Goal: Task Accomplishment & Management: Use online tool/utility

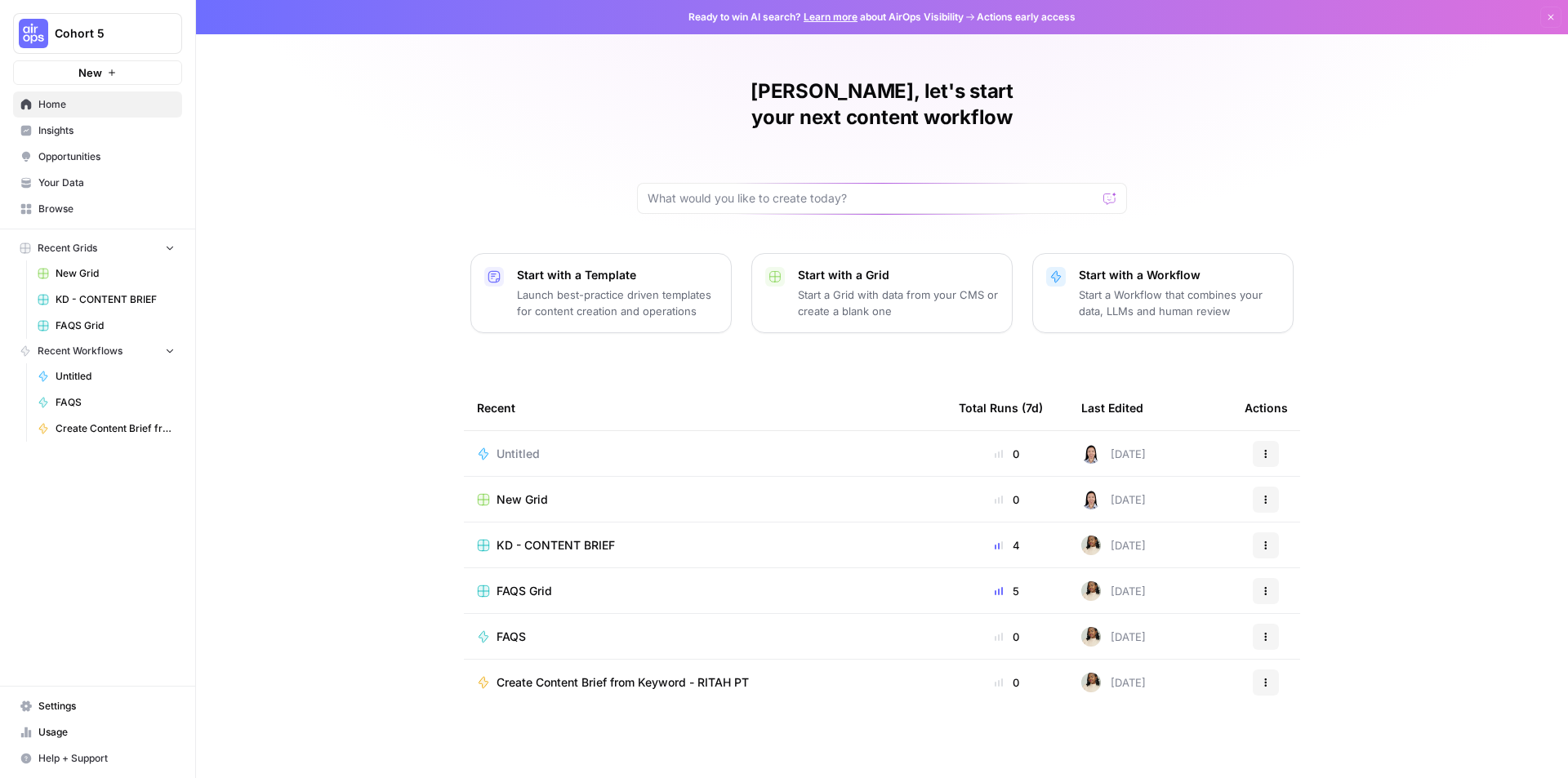
click at [85, 257] on button "Recent Grids" at bounding box center [97, 248] width 169 height 25
click at [71, 211] on span "Browse" at bounding box center [106, 208] width 137 height 14
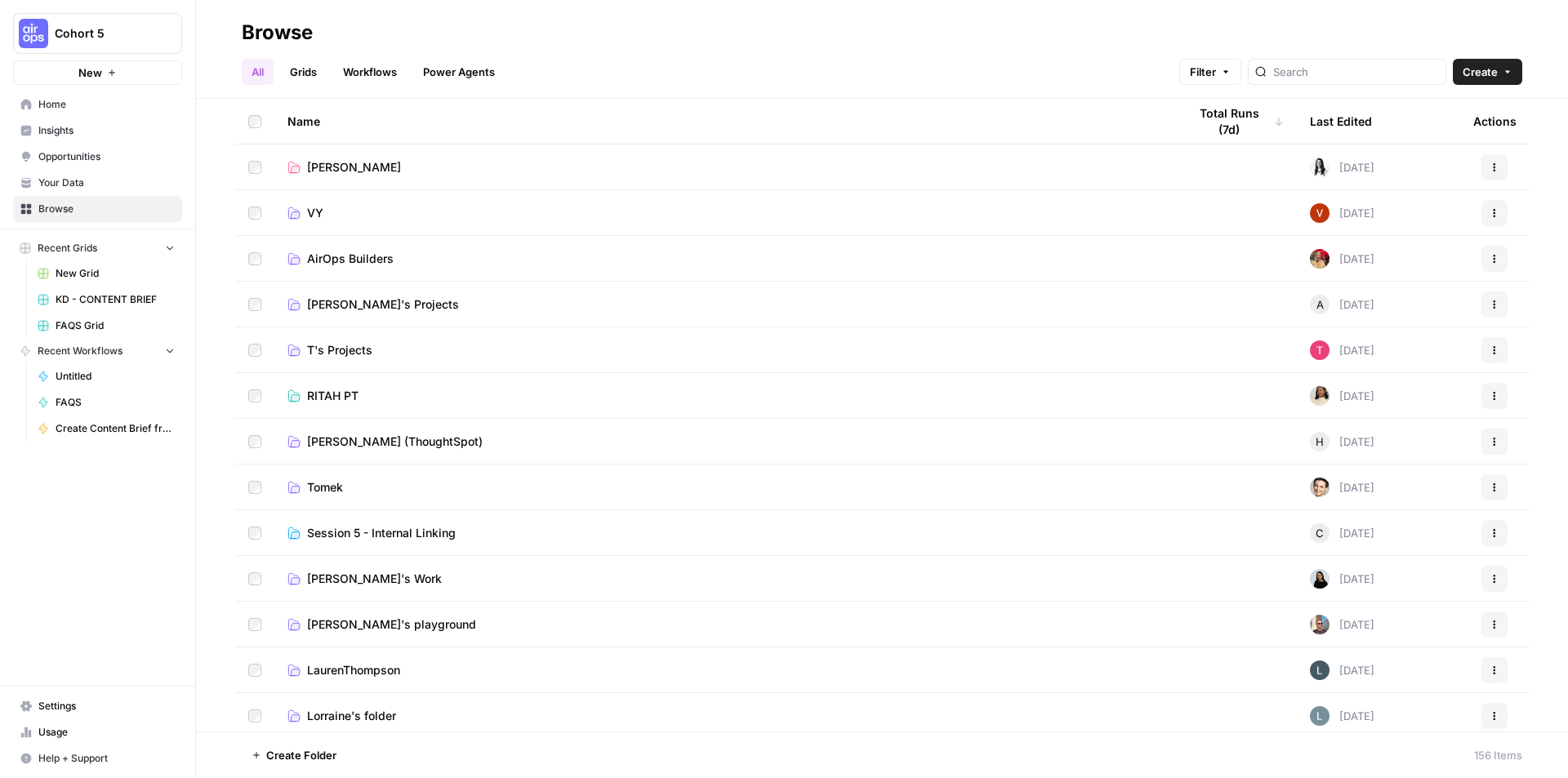
click at [1508, 71] on icon "button" at bounding box center [1508, 72] width 5 height 3
click at [45, 105] on span "Home" at bounding box center [106, 104] width 137 height 14
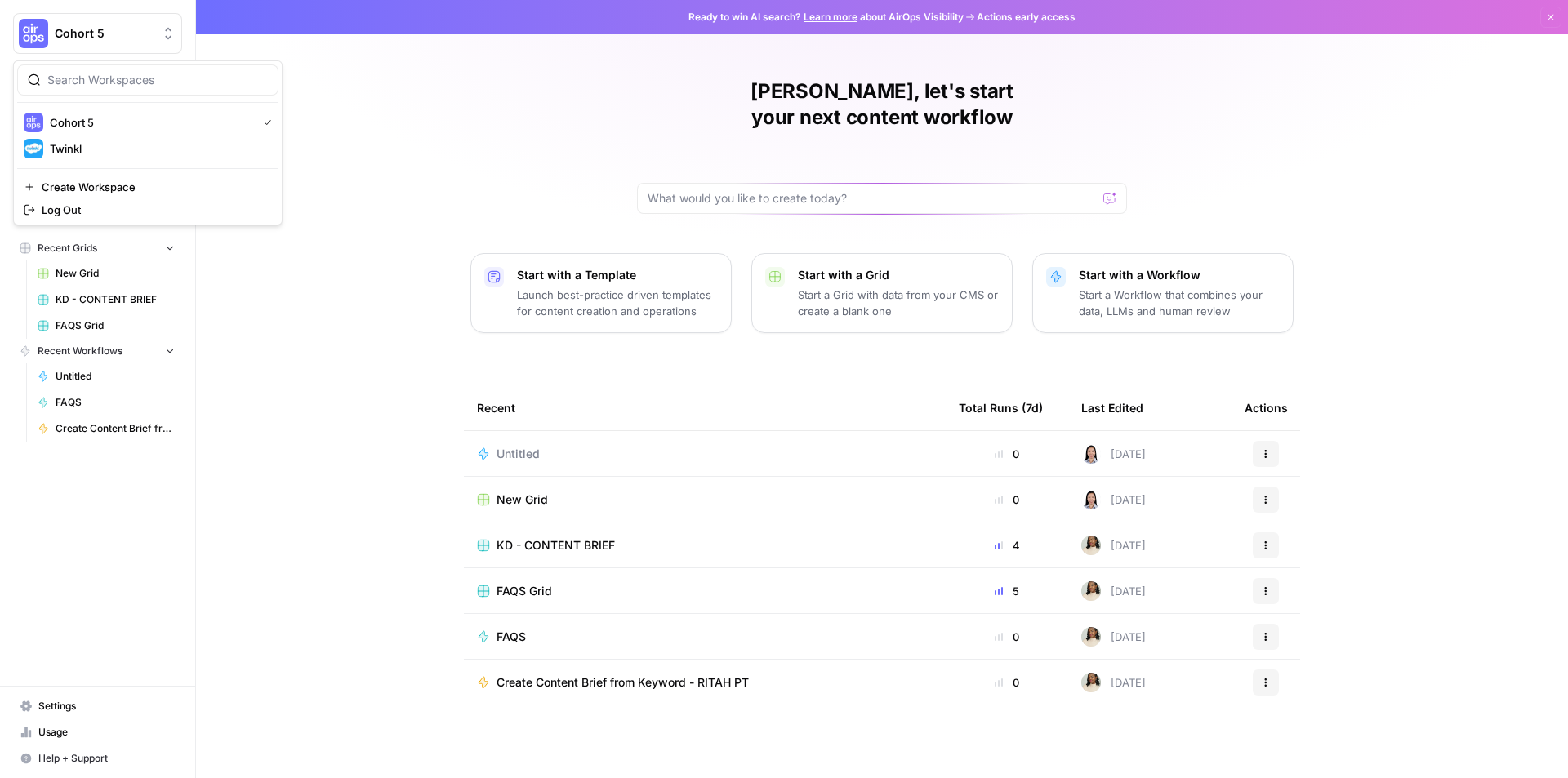
click at [173, 27] on icon "Workspace: Cohort 5" at bounding box center [167, 33] width 16 height 16
click at [120, 148] on span "Twinkl" at bounding box center [158, 148] width 216 height 16
click at [130, 30] on span "Cohort 5" at bounding box center [104, 33] width 99 height 16
click at [96, 155] on span "Twinkl" at bounding box center [158, 148] width 216 height 16
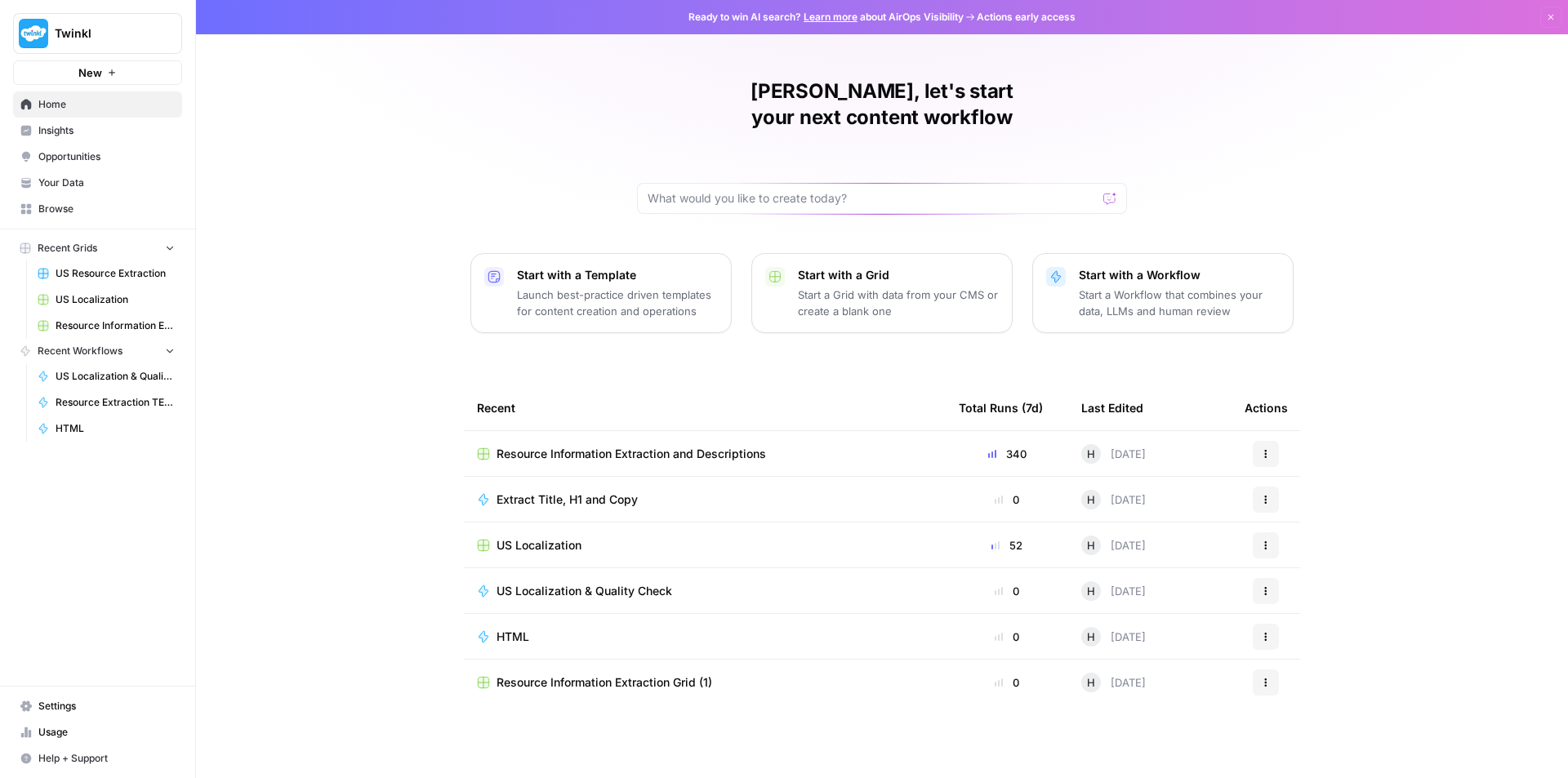
click at [88, 202] on span "Browse" at bounding box center [106, 208] width 137 height 14
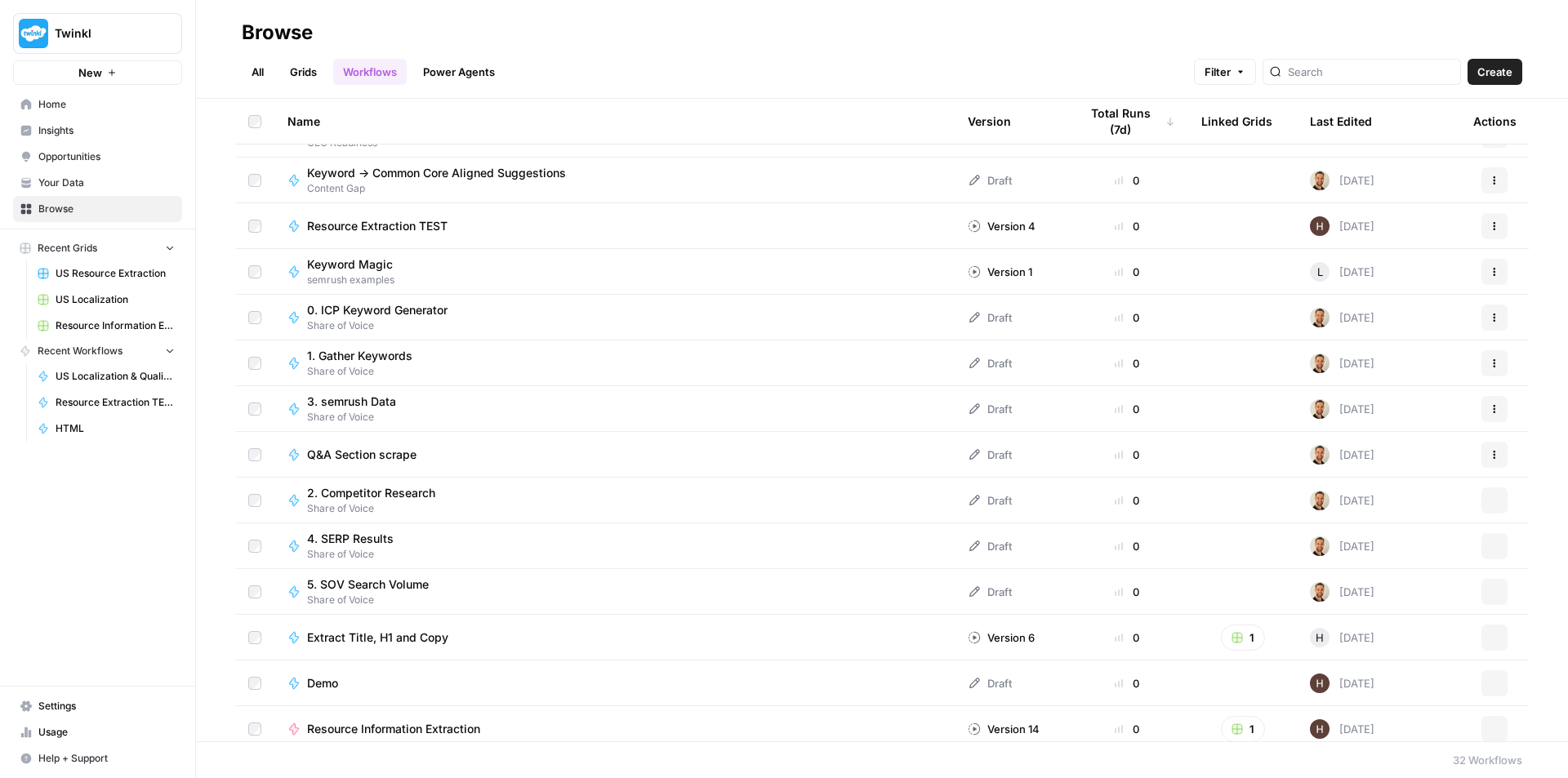
scroll to position [866, 0]
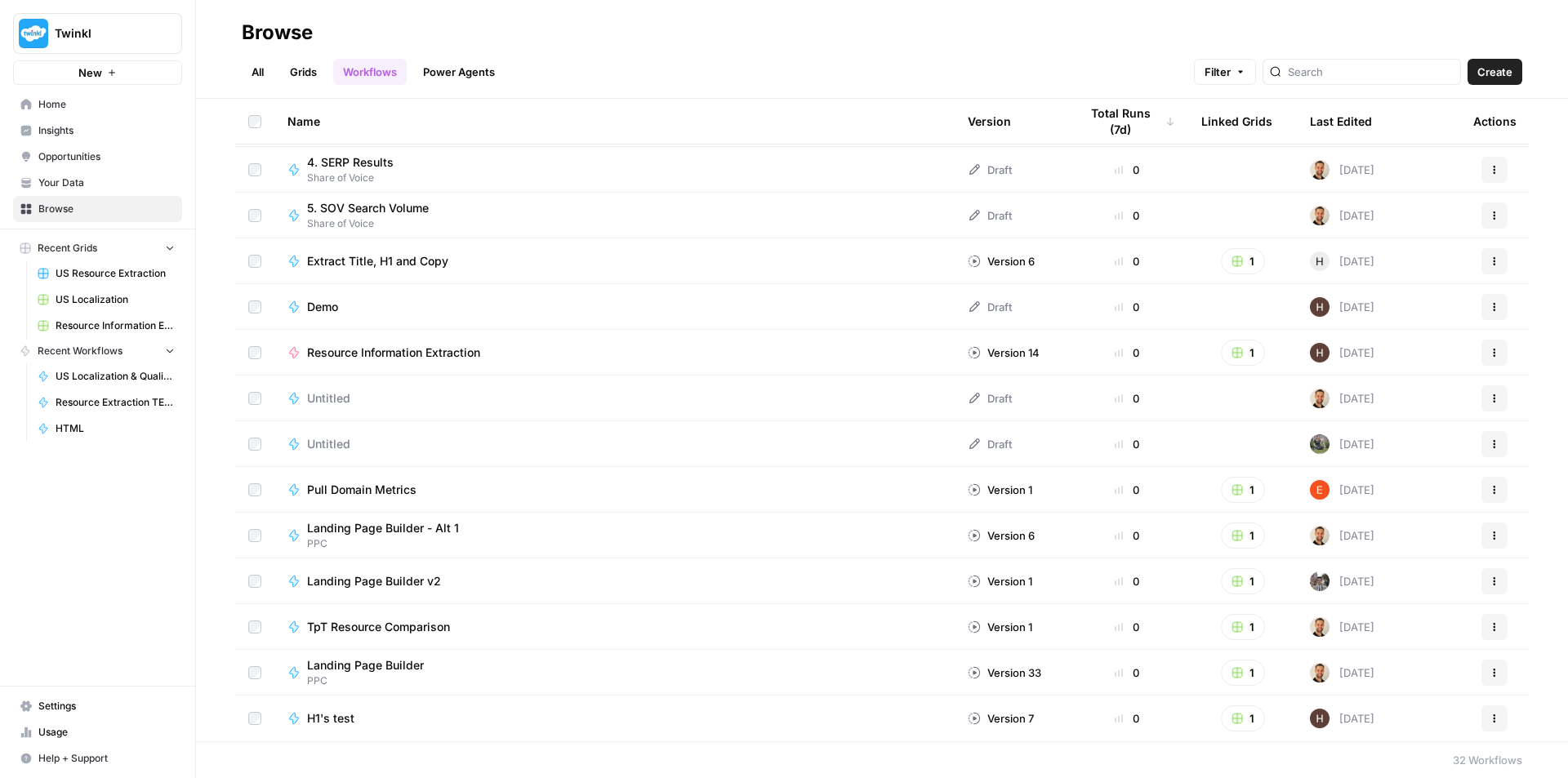
click at [331, 716] on span "H1's test" at bounding box center [331, 718] width 48 height 16
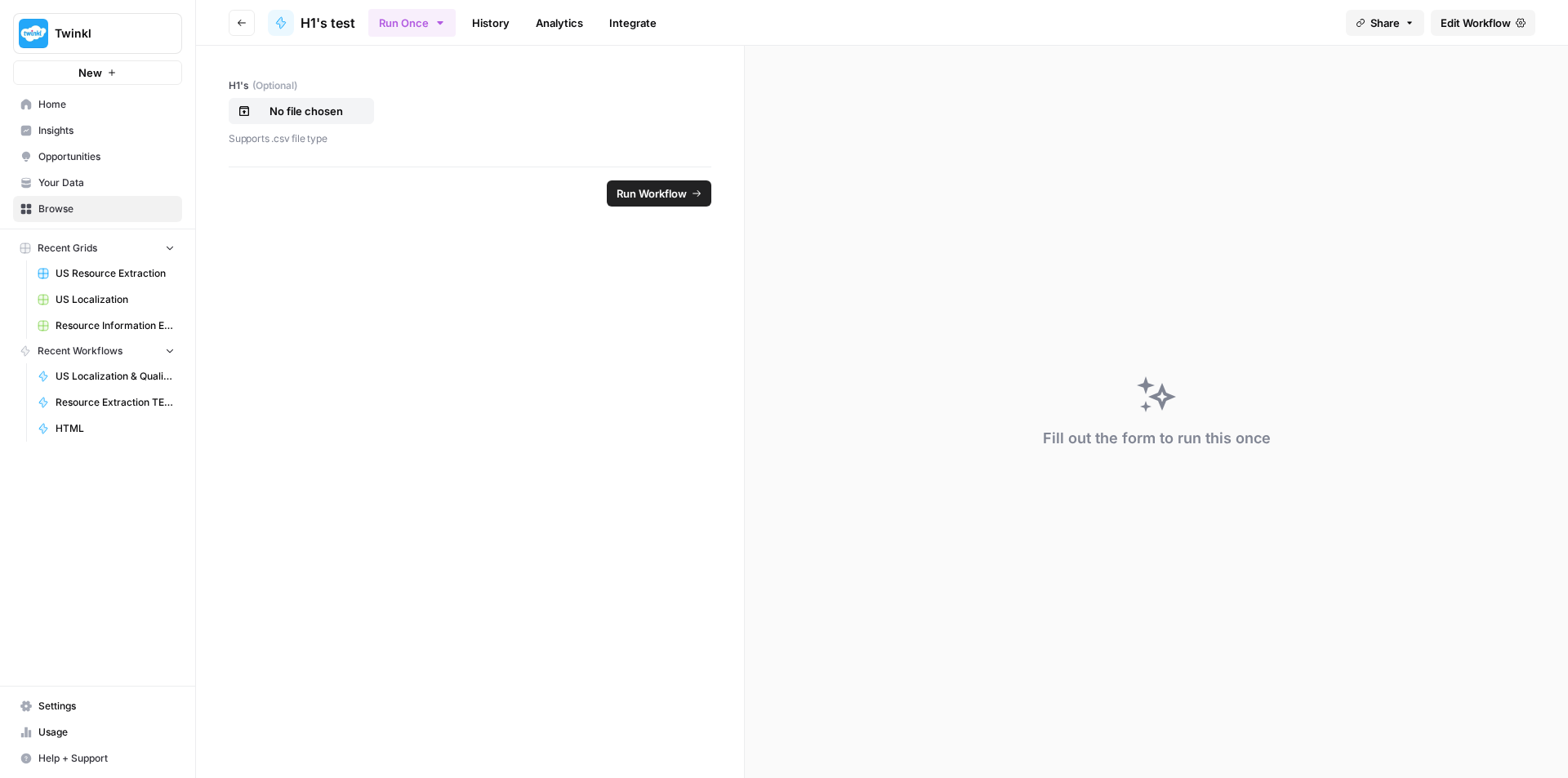
click at [1500, 23] on span "Edit Workflow" at bounding box center [1476, 22] width 71 height 16
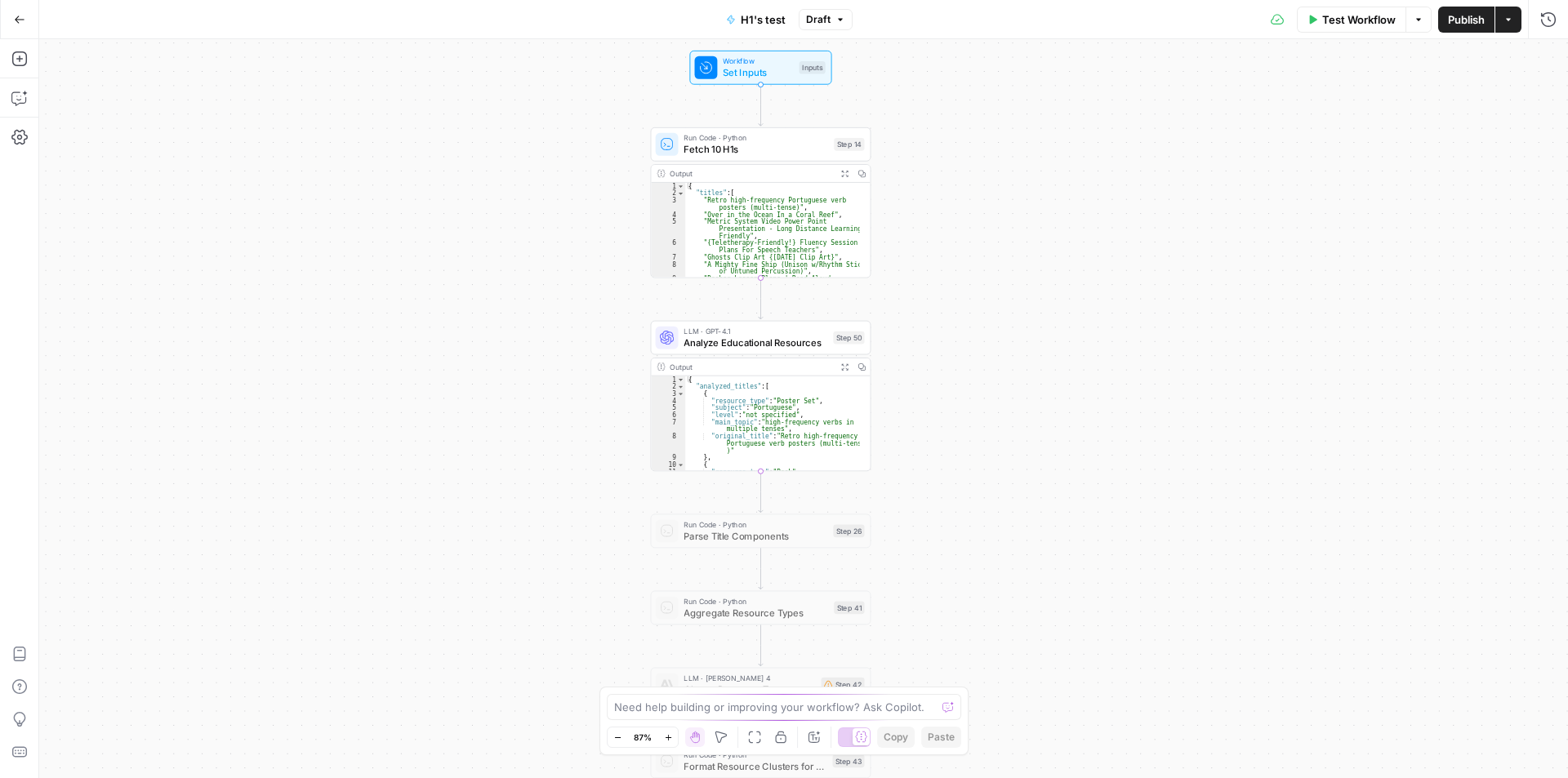
drag, startPoint x: 737, startPoint y: 254, endPoint x: 1169, endPoint y: 382, distance: 450.6
click at [1169, 382] on div "Workflow Set Inputs Inputs Run Code · Python Fetch 10 H1s Step 14 Output Expand…" at bounding box center [803, 409] width 1529 height 739
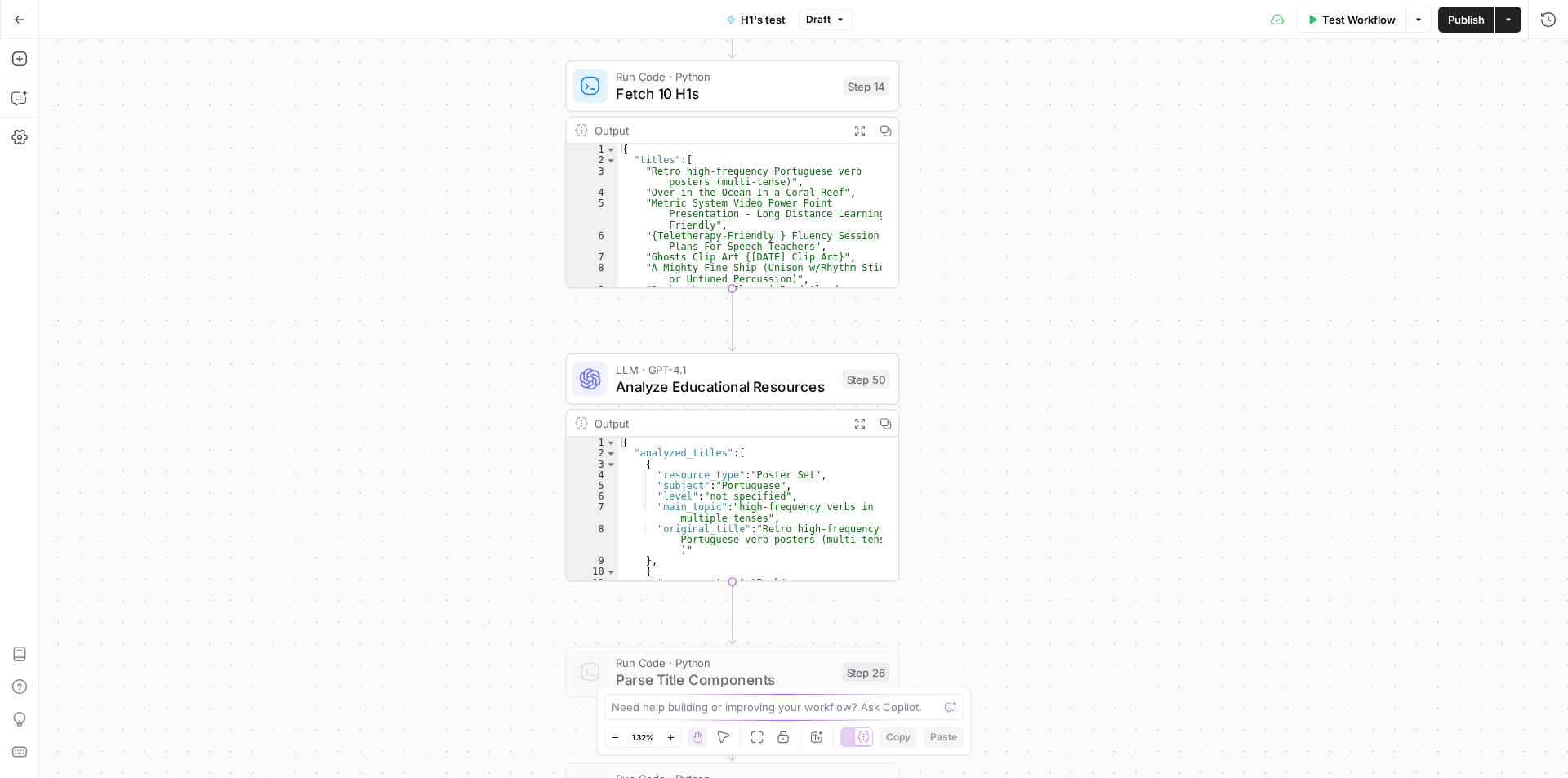
drag, startPoint x: 1045, startPoint y: 315, endPoint x: 1085, endPoint y: 391, distance: 85.9
click at [1085, 391] on div "Workflow Set Inputs Inputs Run Code · Python Fetch 10 H1s Step 14 Output Expand…" at bounding box center [803, 409] width 1529 height 739
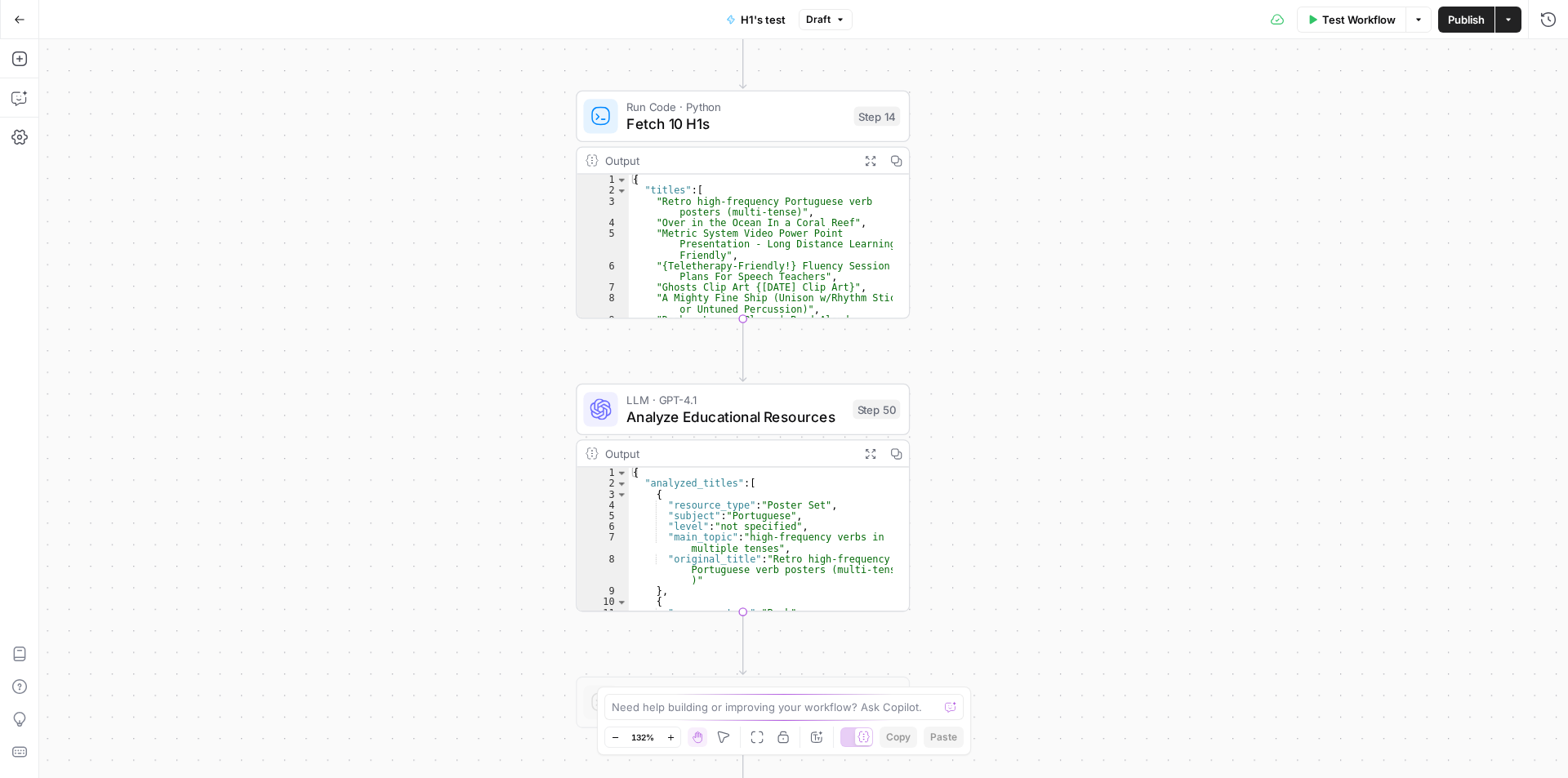
drag, startPoint x: 1026, startPoint y: 273, endPoint x: 1038, endPoint y: 310, distance: 38.9
click at [1038, 310] on div "Workflow Set Inputs Inputs Run Code · Python Fetch 10 H1s Step 14 Output Expand…" at bounding box center [803, 409] width 1529 height 739
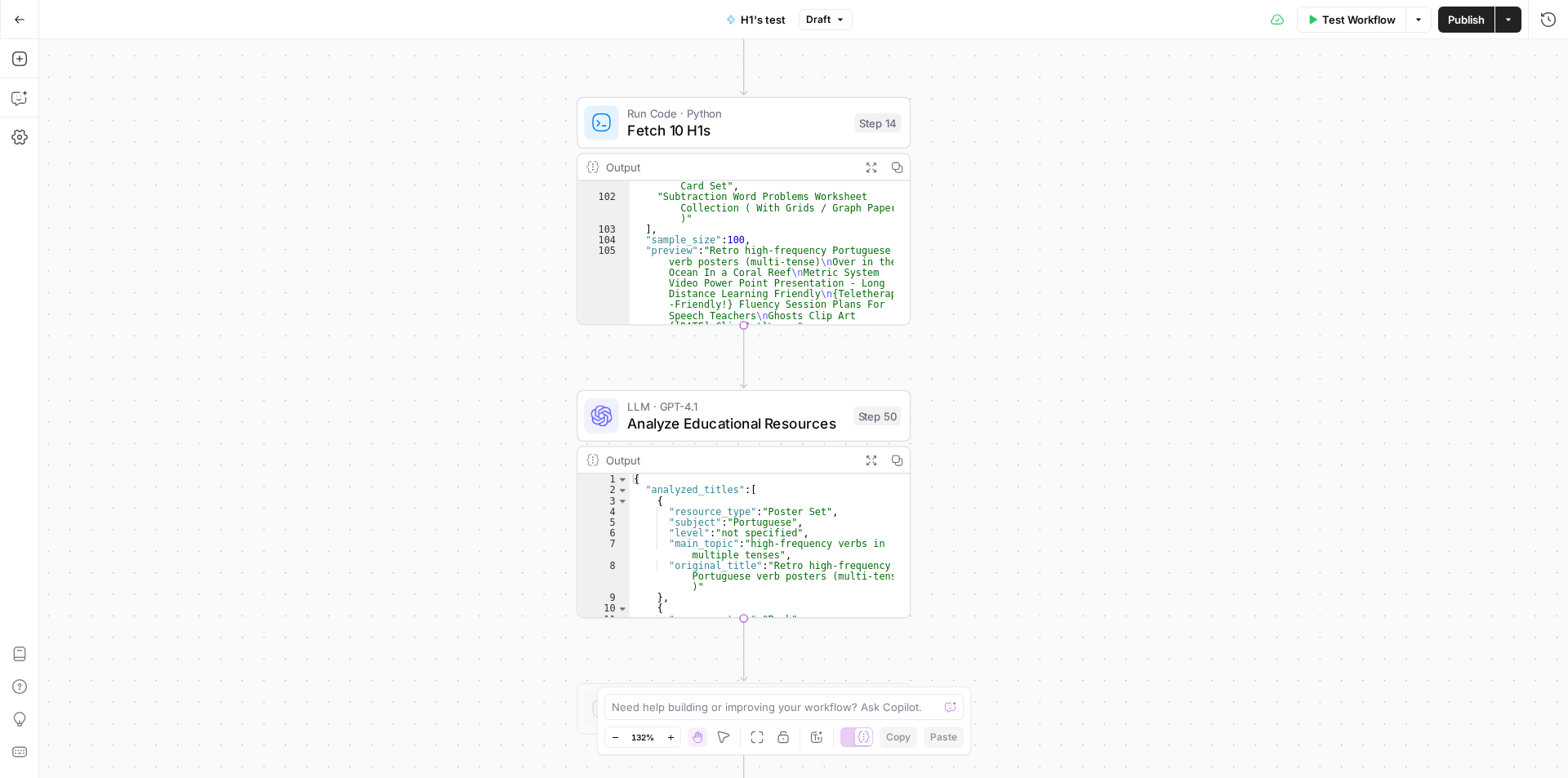
scroll to position [1288, 0]
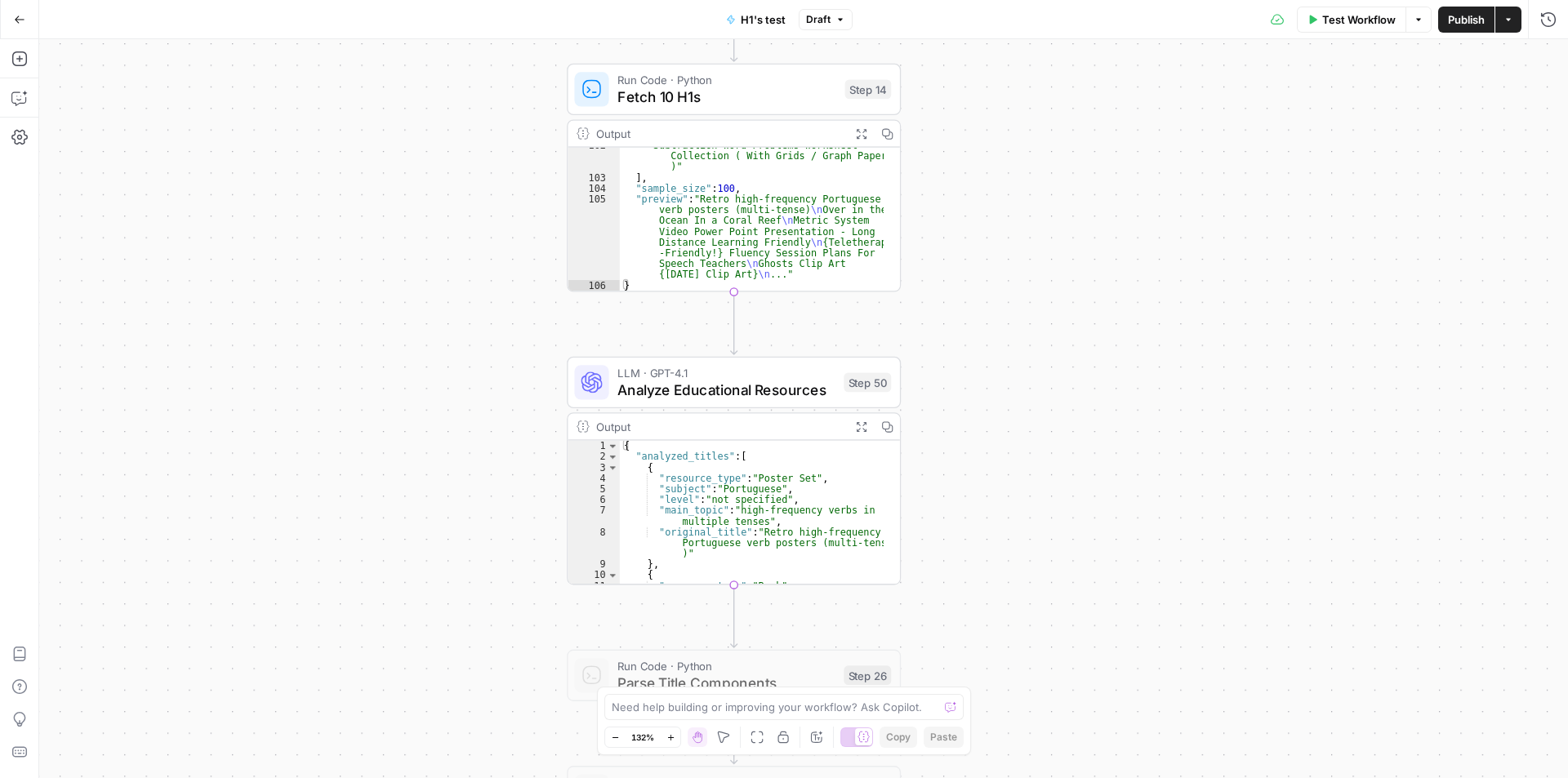
drag, startPoint x: 1104, startPoint y: 504, endPoint x: 1090, endPoint y: 741, distance: 237.4
click at [1090, 741] on div "Workflow Set Inputs Inputs Run Code · Python Fetch 10 H1s Step 14 Output Expand…" at bounding box center [803, 409] width 1529 height 739
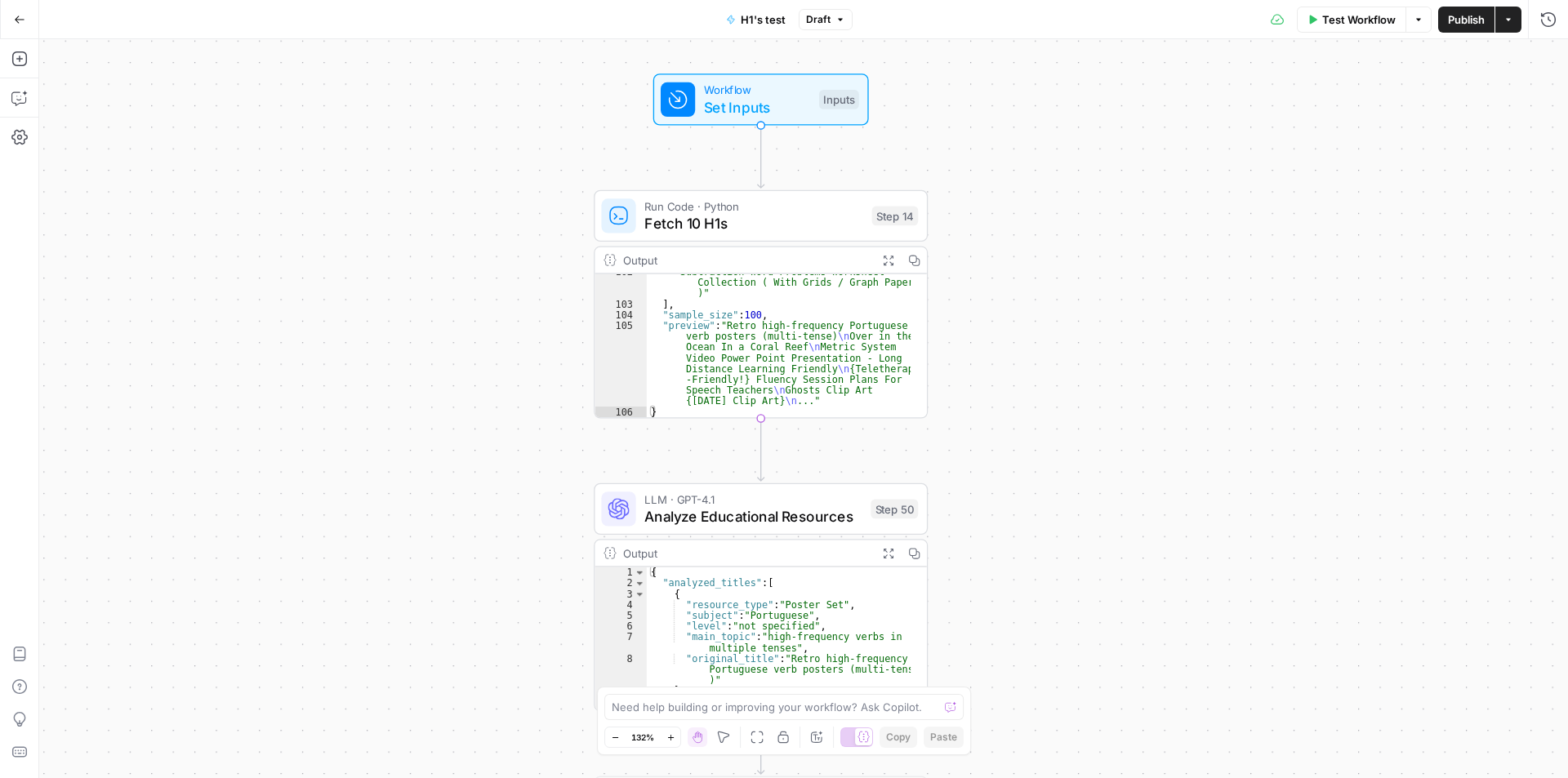
drag, startPoint x: 1015, startPoint y: 393, endPoint x: 1046, endPoint y: 223, distance: 172.8
click at [1046, 223] on div "Workflow Set Inputs Inputs Run Code · Python Fetch 10 H1s Step 14 Output Expand…" at bounding box center [803, 409] width 1529 height 739
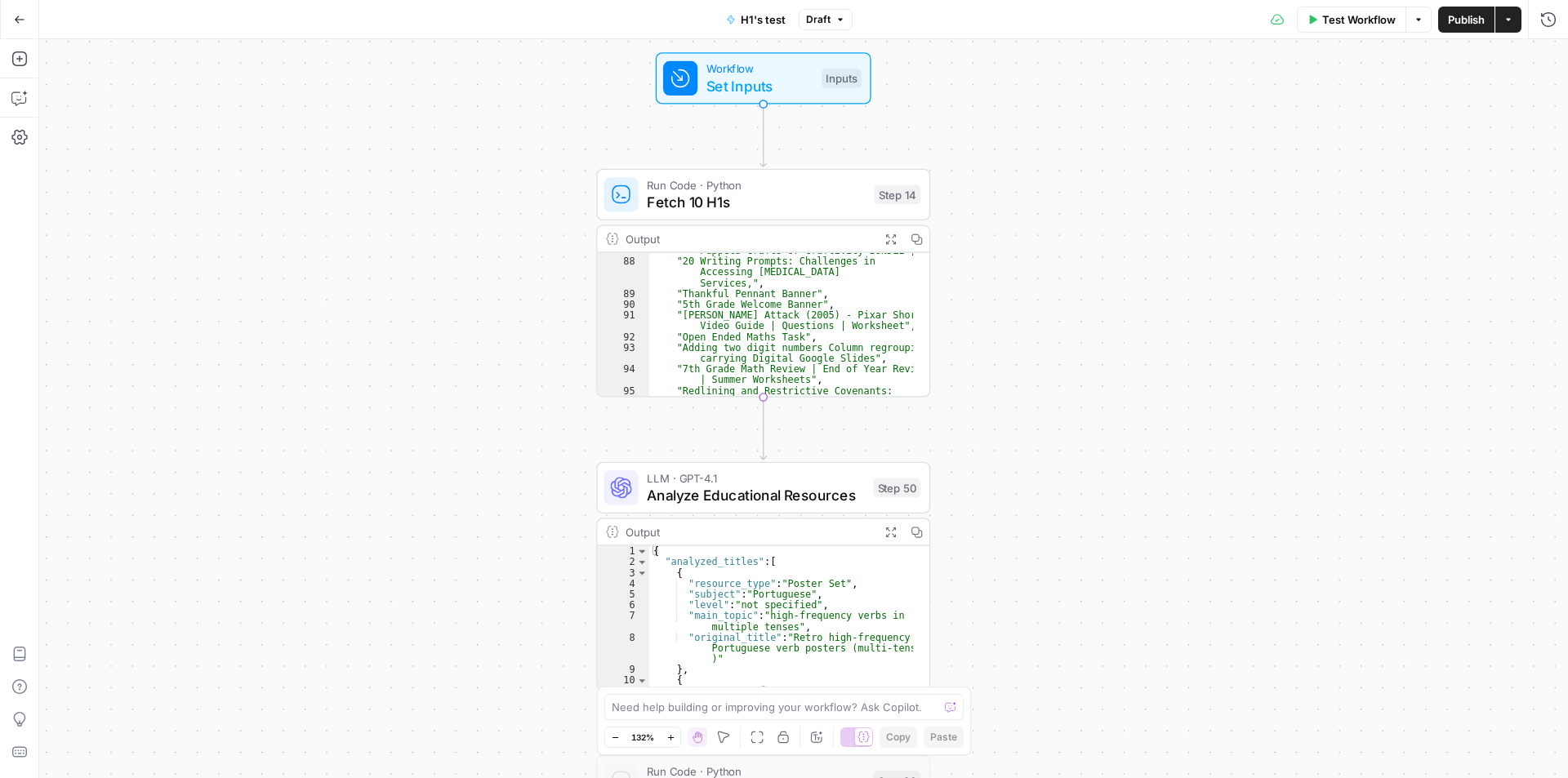
scroll to position [1091, 0]
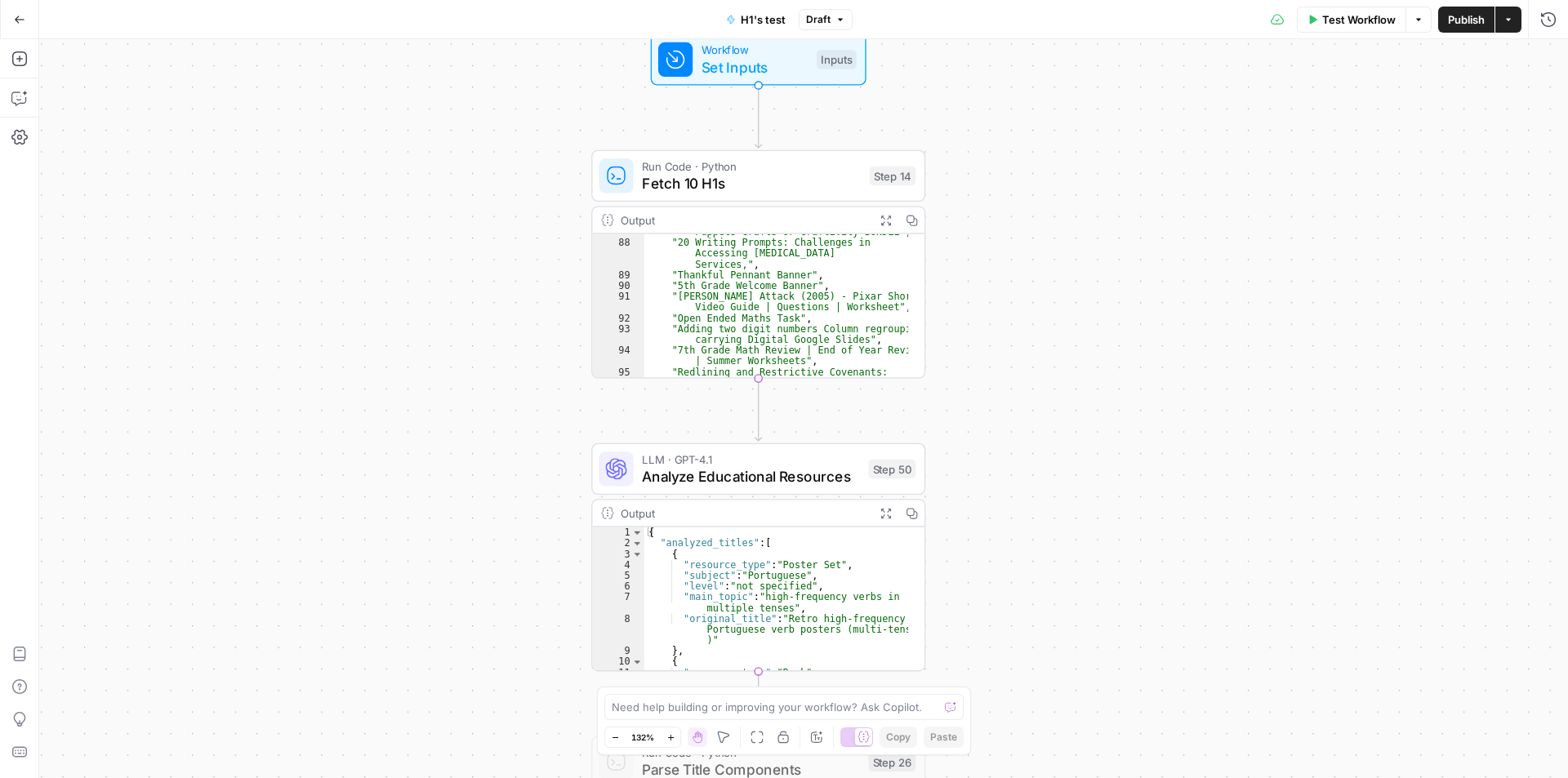
drag, startPoint x: 1105, startPoint y: 579, endPoint x: 1103, endPoint y: 125, distance: 454.0
click at [1103, 125] on div "Workflow Set Inputs Inputs Run Code · Python Fetch 10 H1s Step 14 Output Expand…" at bounding box center [803, 409] width 1529 height 739
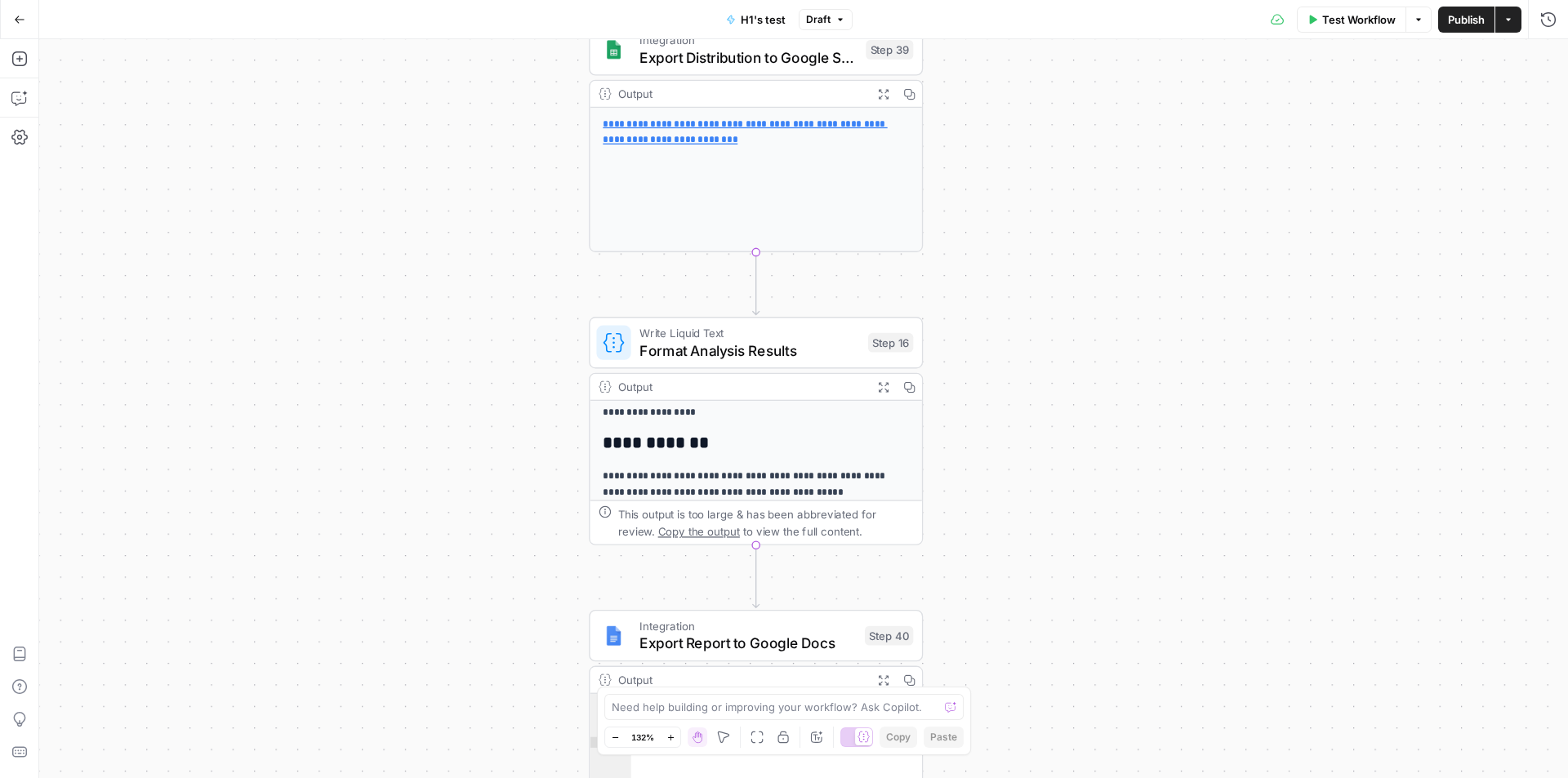
scroll to position [465, 0]
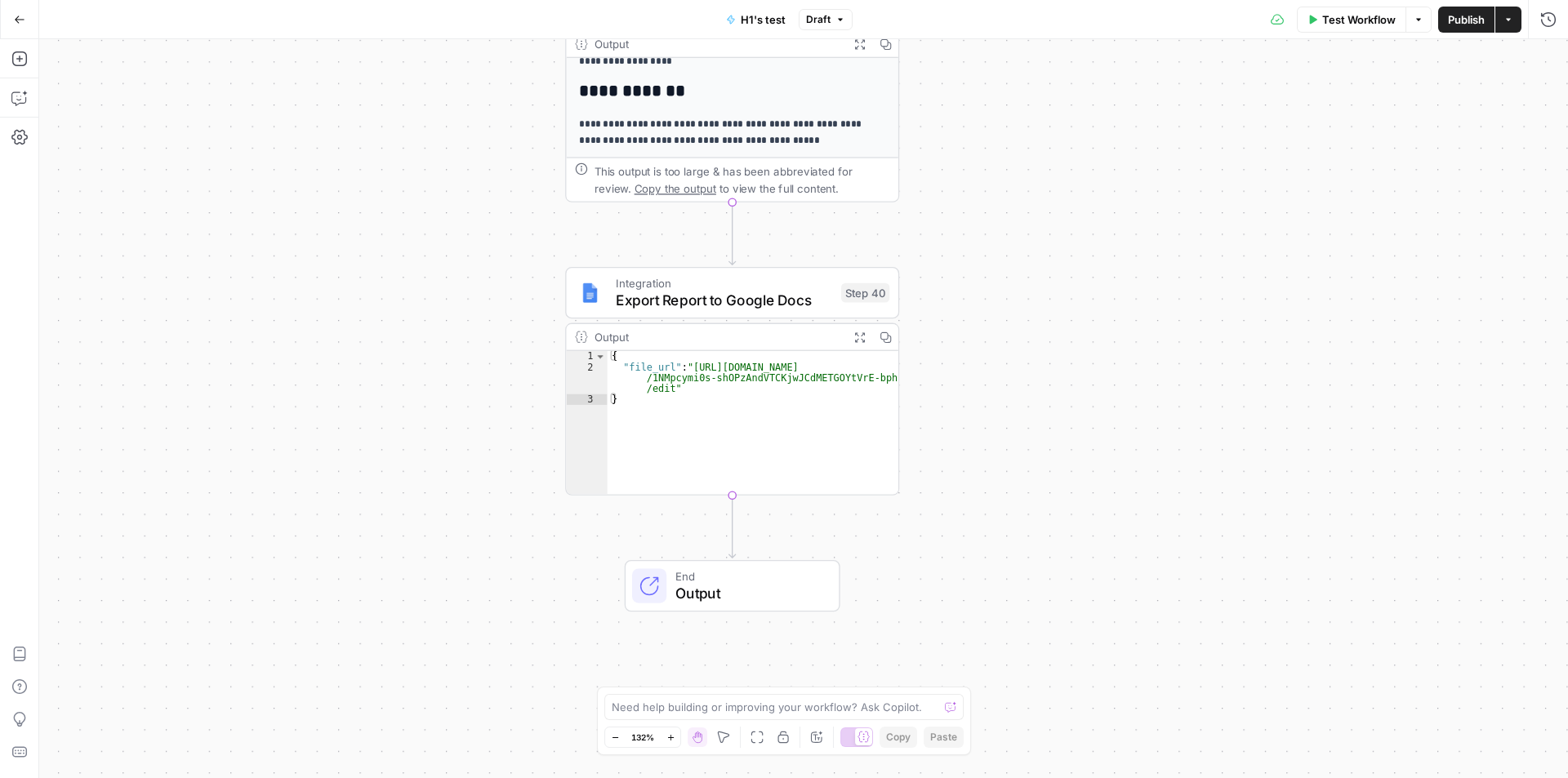
drag, startPoint x: 1223, startPoint y: 519, endPoint x: 1197, endPoint y: 604, distance: 88.9
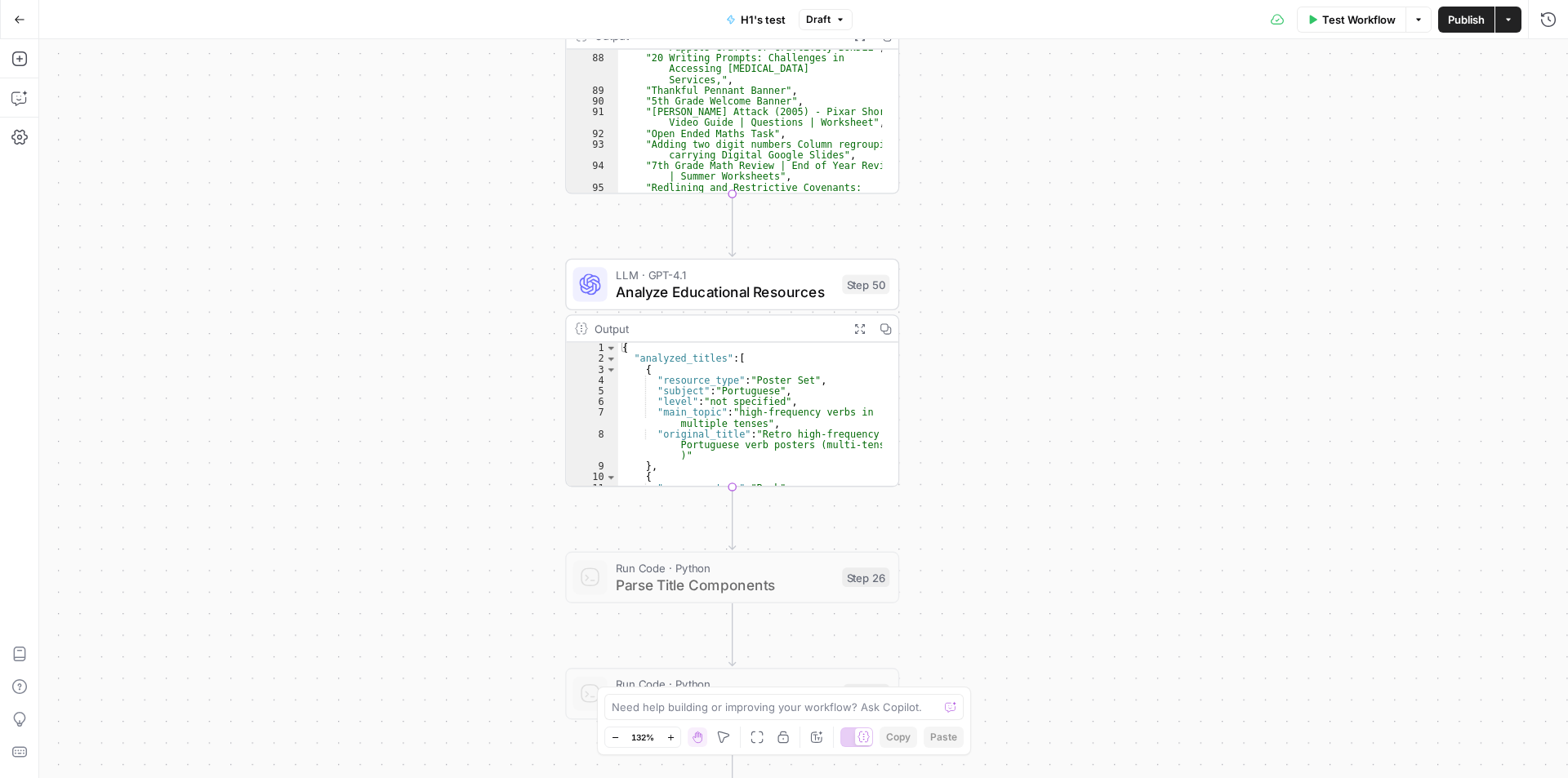
click at [17, 9] on button "Go Back" at bounding box center [20, 20] width 30 height 30
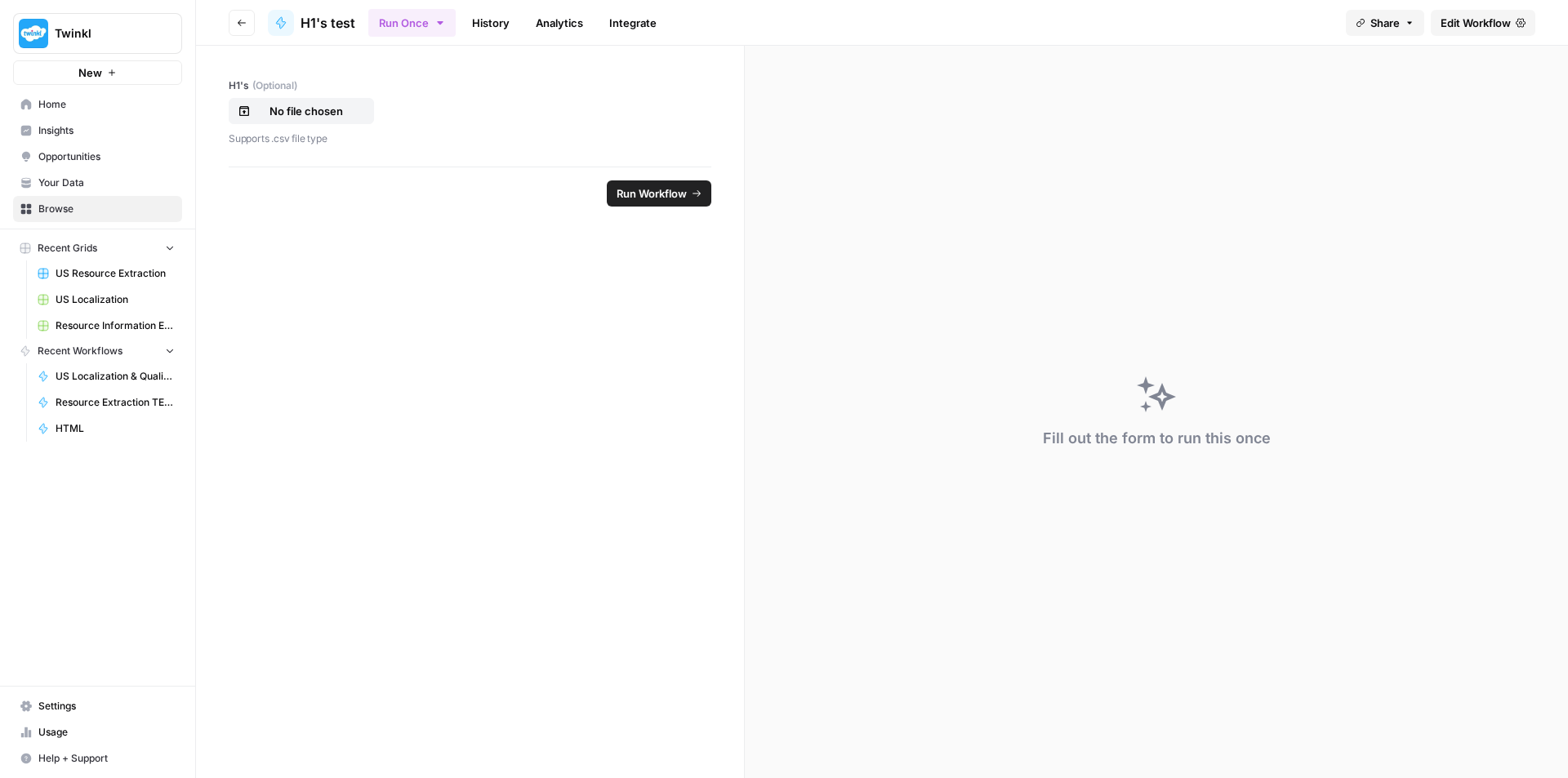
click at [110, 296] on span "US Localization" at bounding box center [115, 299] width 119 height 14
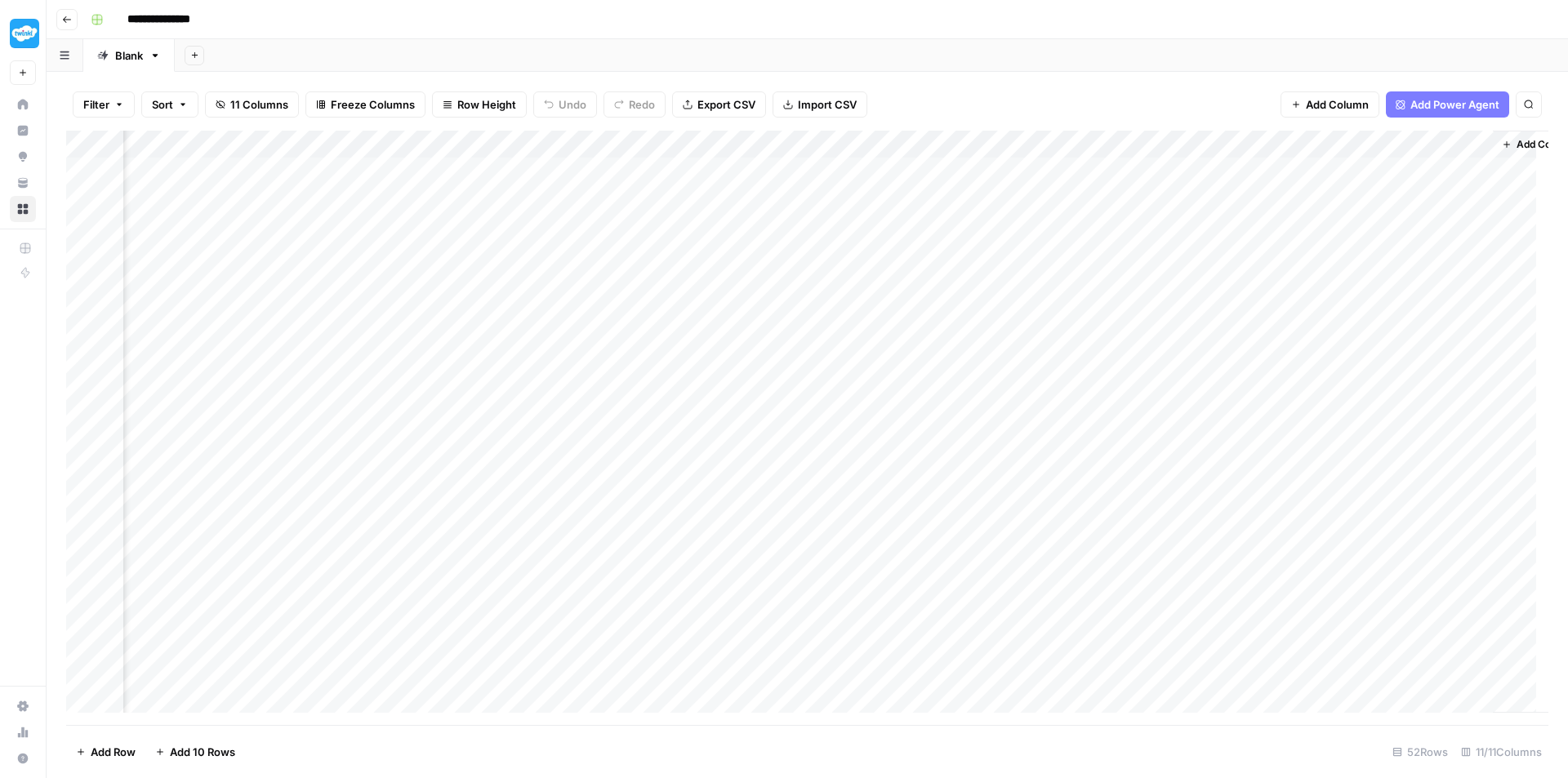
scroll to position [0, 742]
click at [992, 144] on div "Add Column" at bounding box center [807, 428] width 1483 height 595
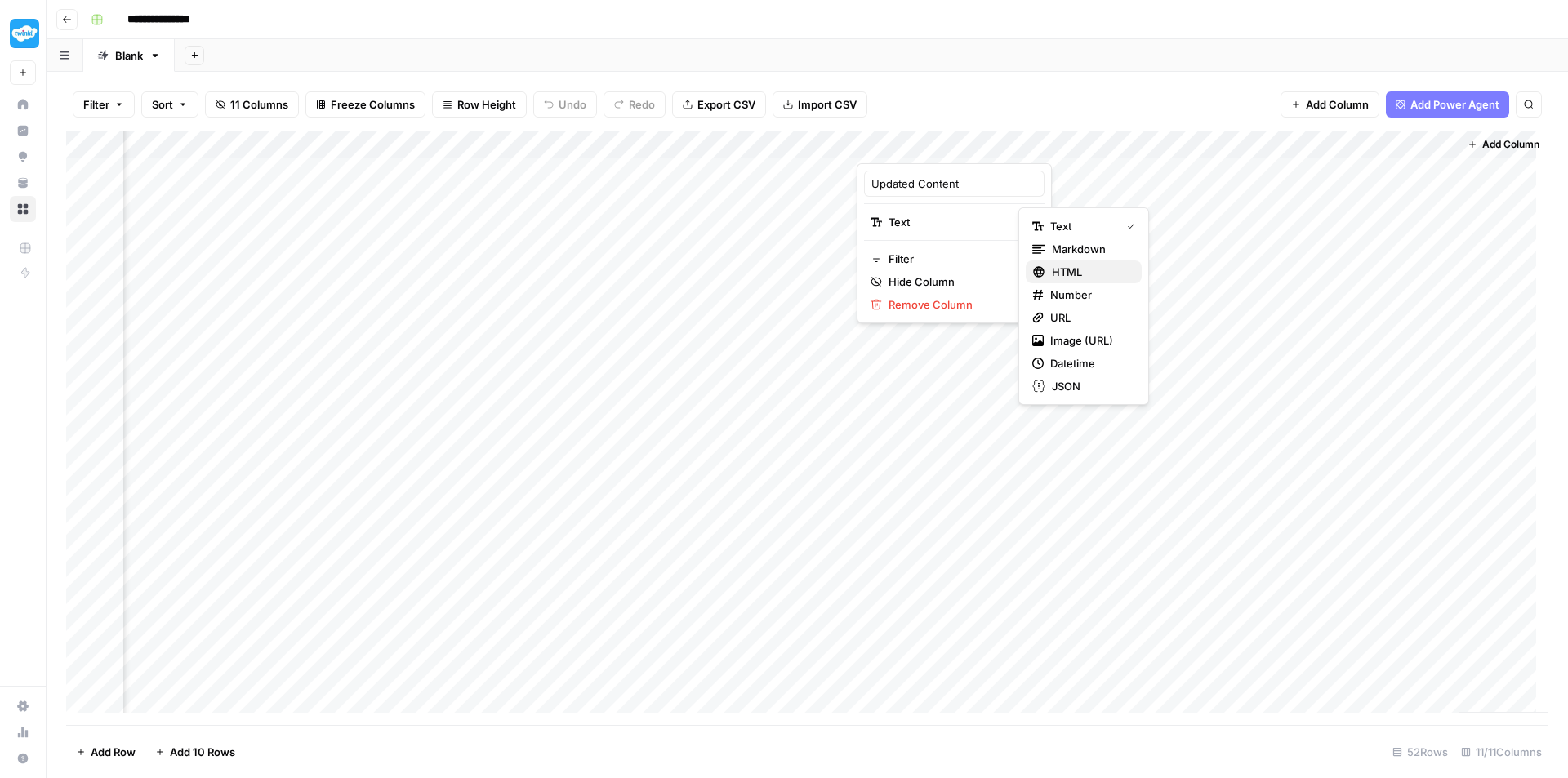
click at [1084, 277] on span "HTML" at bounding box center [1090, 271] width 76 height 16
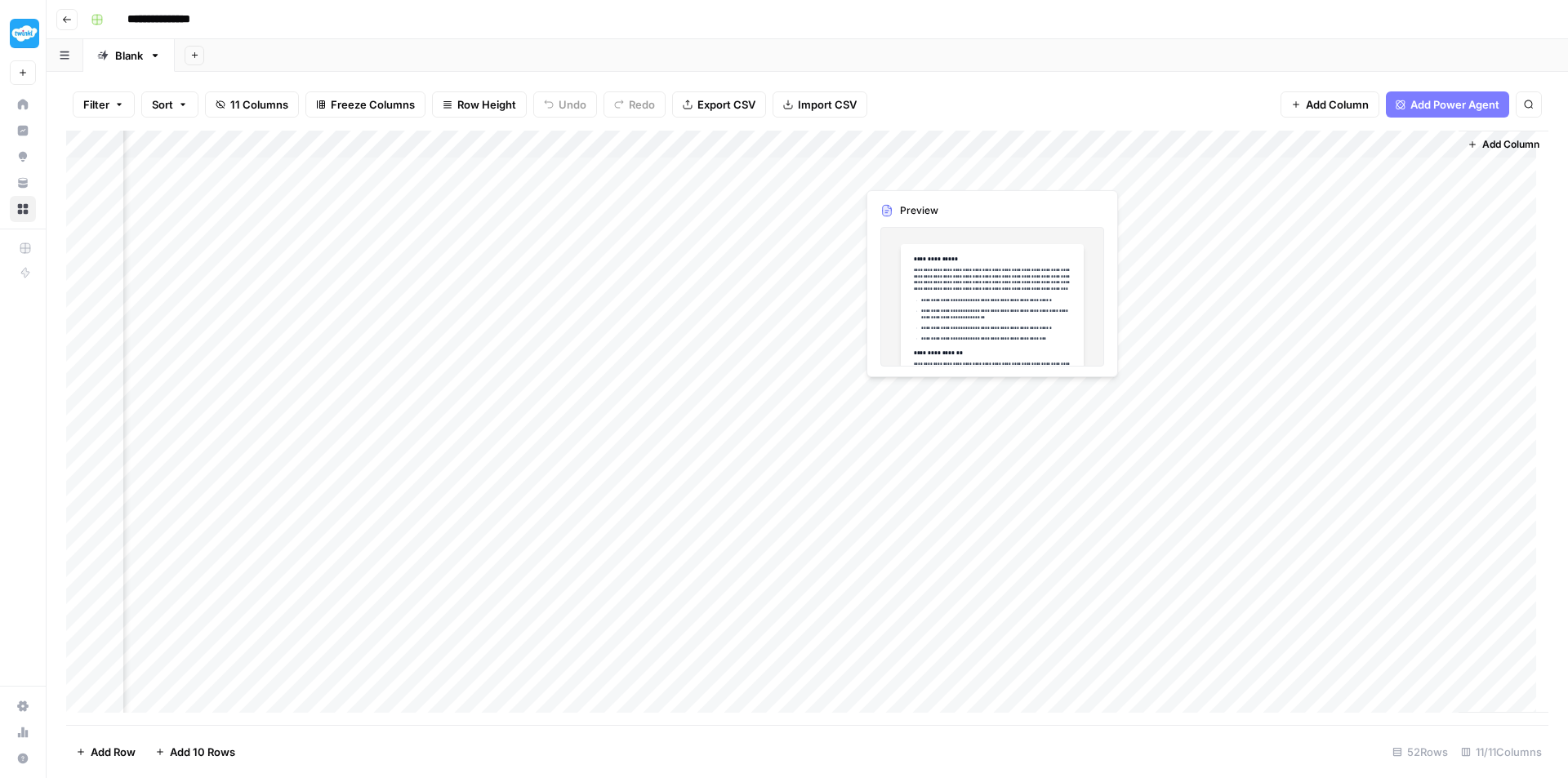
click at [944, 172] on div "Add Column" at bounding box center [807, 428] width 1483 height 595
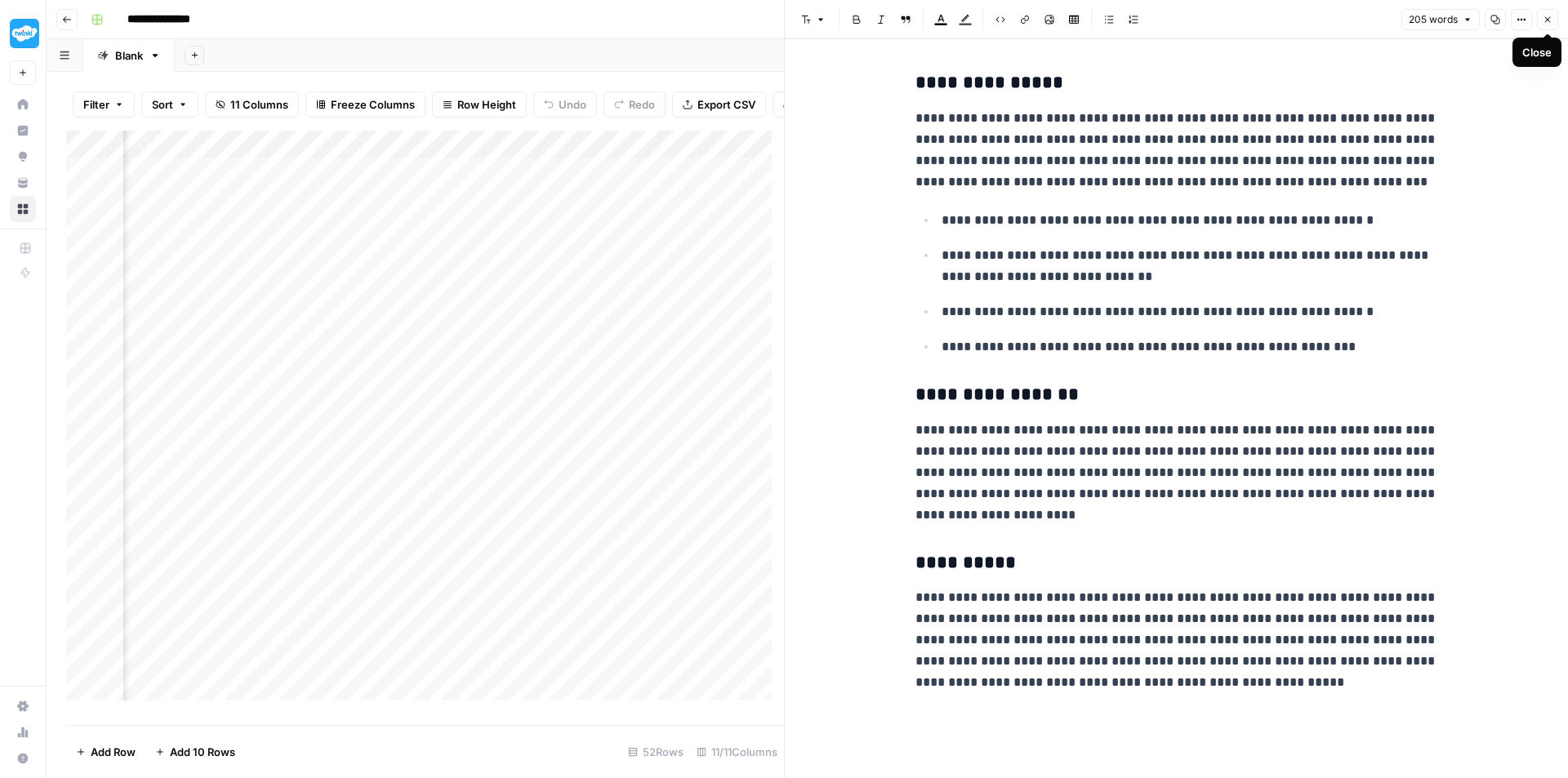
click at [1554, 18] on button "Close" at bounding box center [1548, 20] width 21 height 21
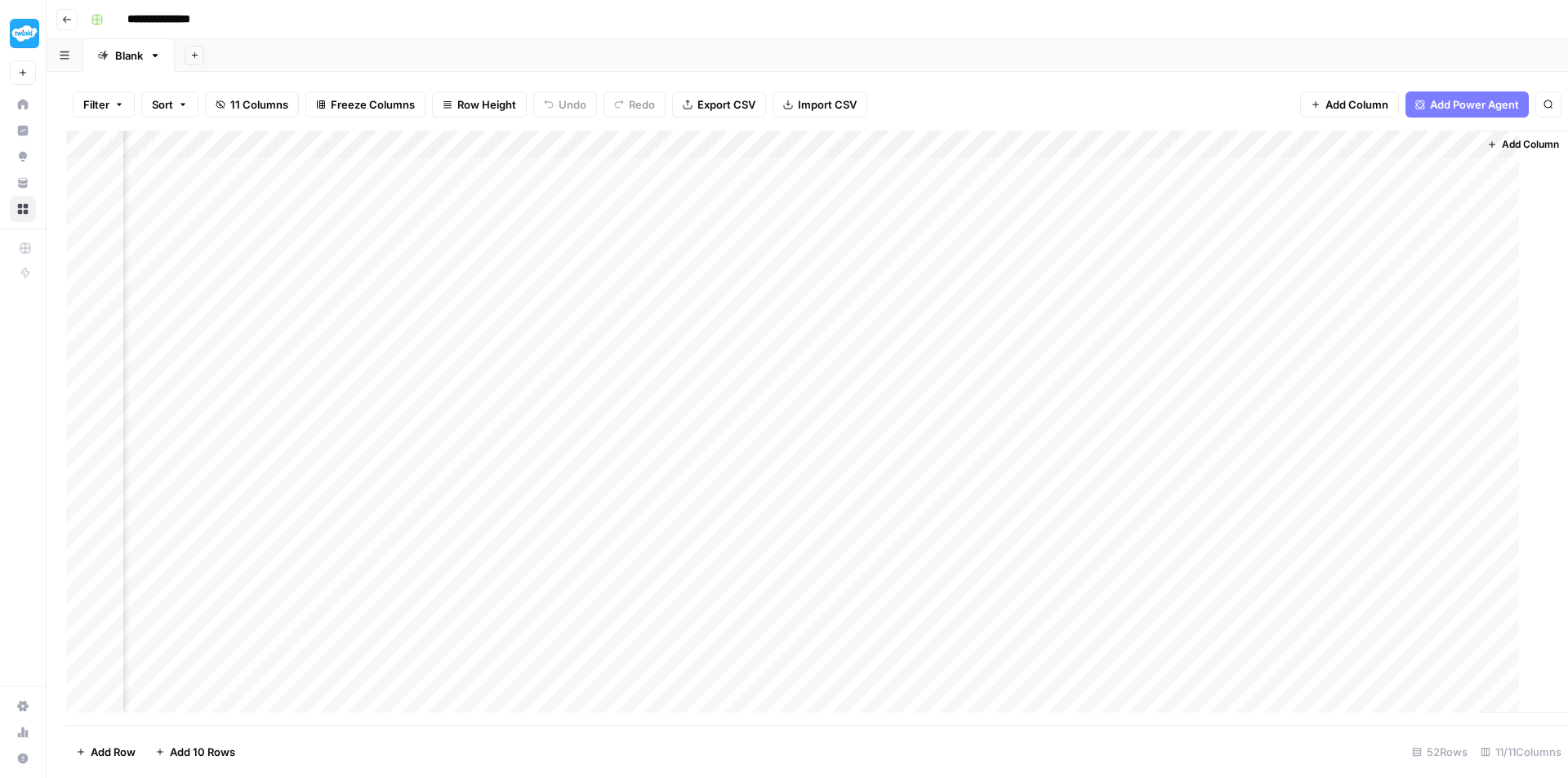
scroll to position [0, 722]
click at [904, 502] on div "Add Column" at bounding box center [807, 428] width 1483 height 595
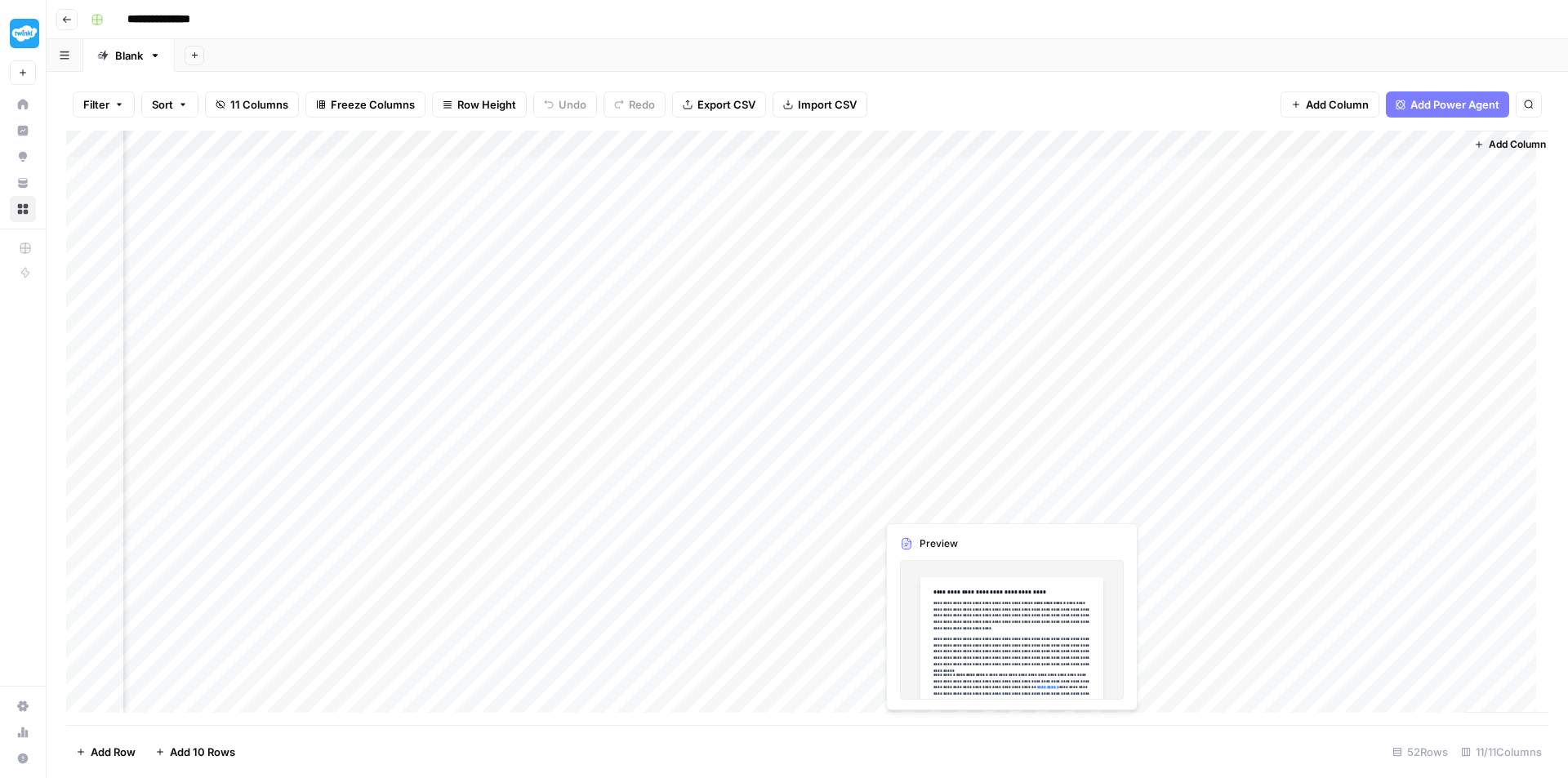
click at [904, 502] on div "Add Column" at bounding box center [807, 428] width 1483 height 595
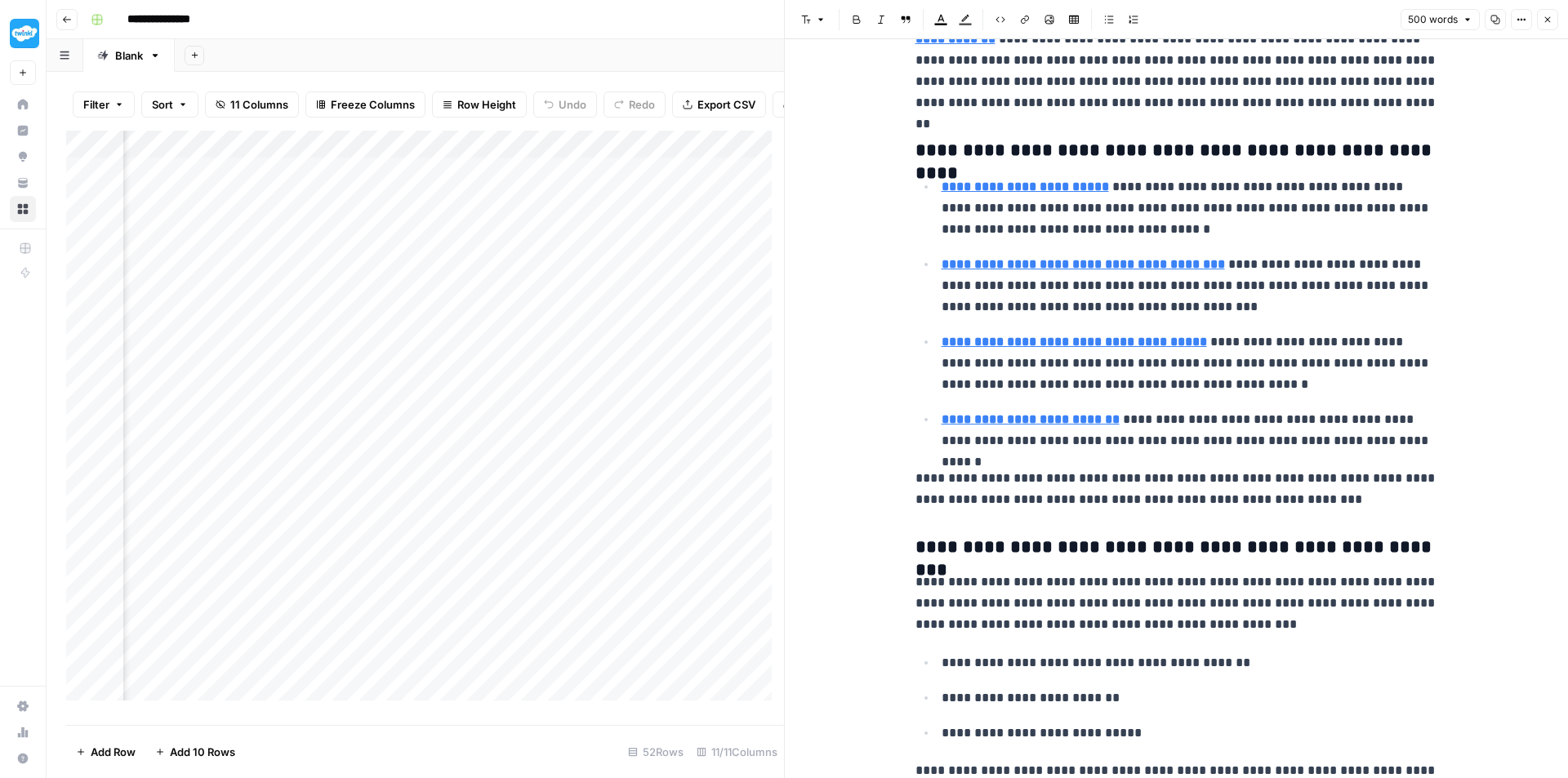
scroll to position [640, 0]
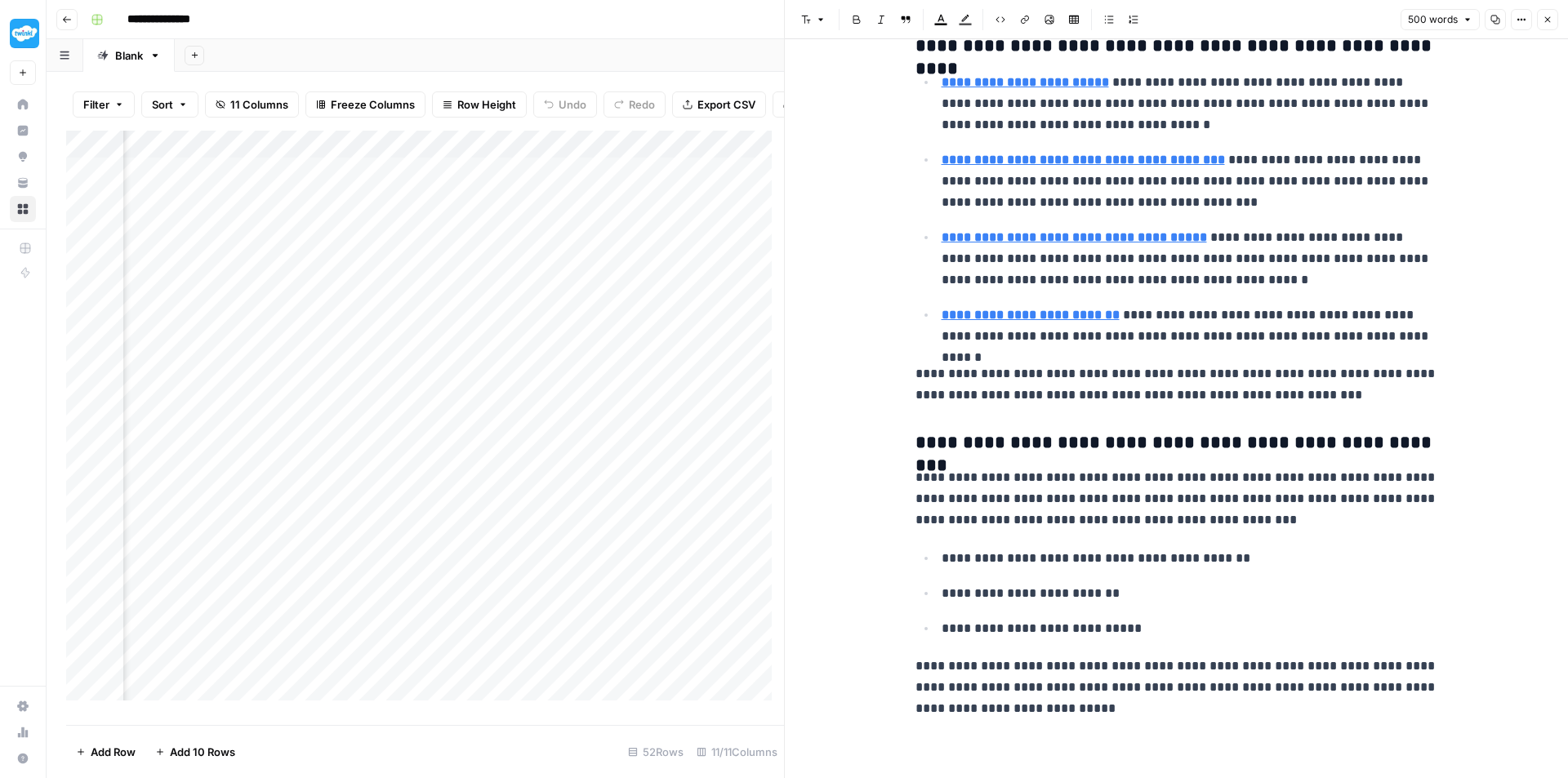
click at [1558, 19] on button "Close" at bounding box center [1548, 20] width 21 height 21
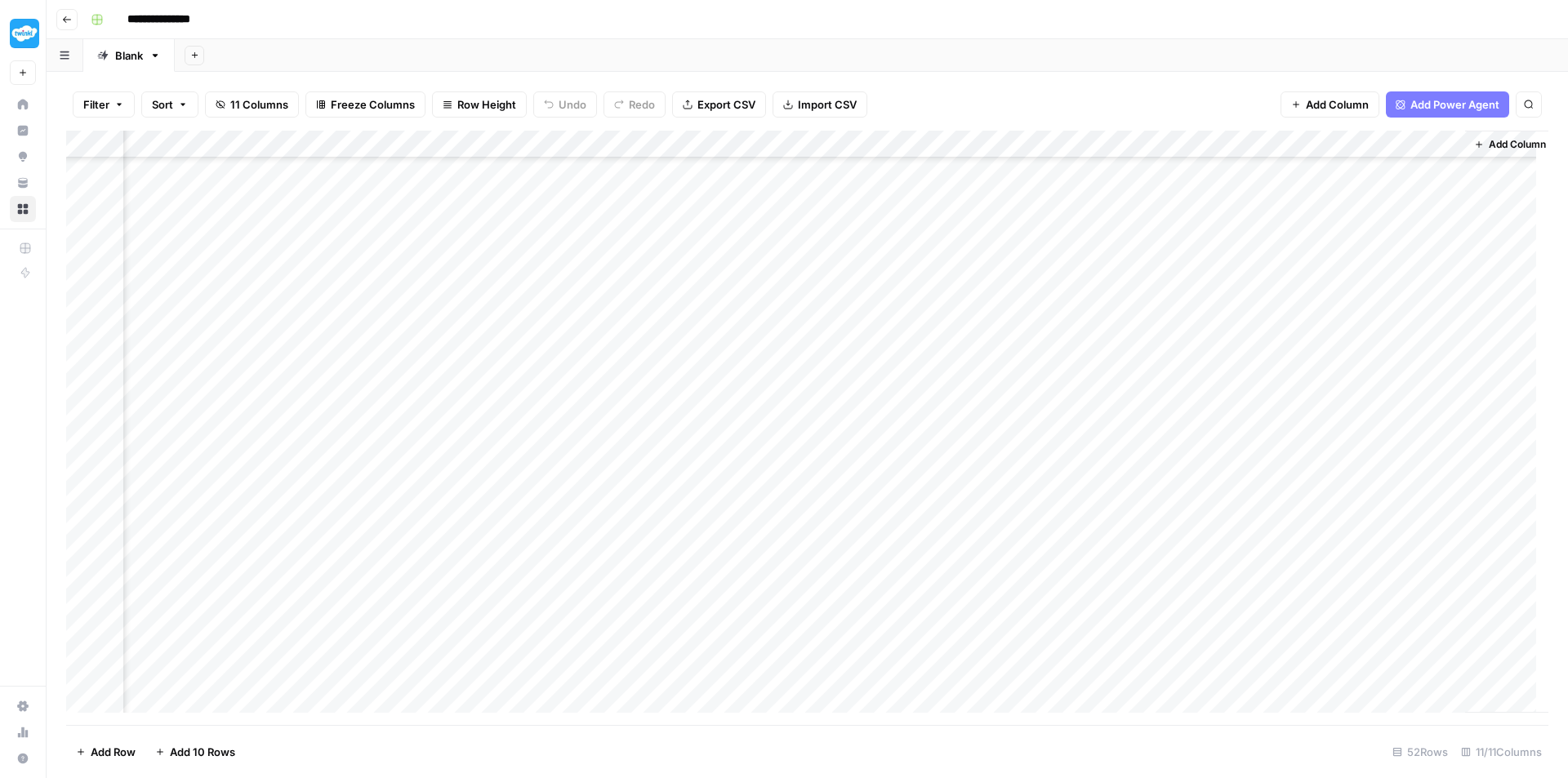
scroll to position [735, 722]
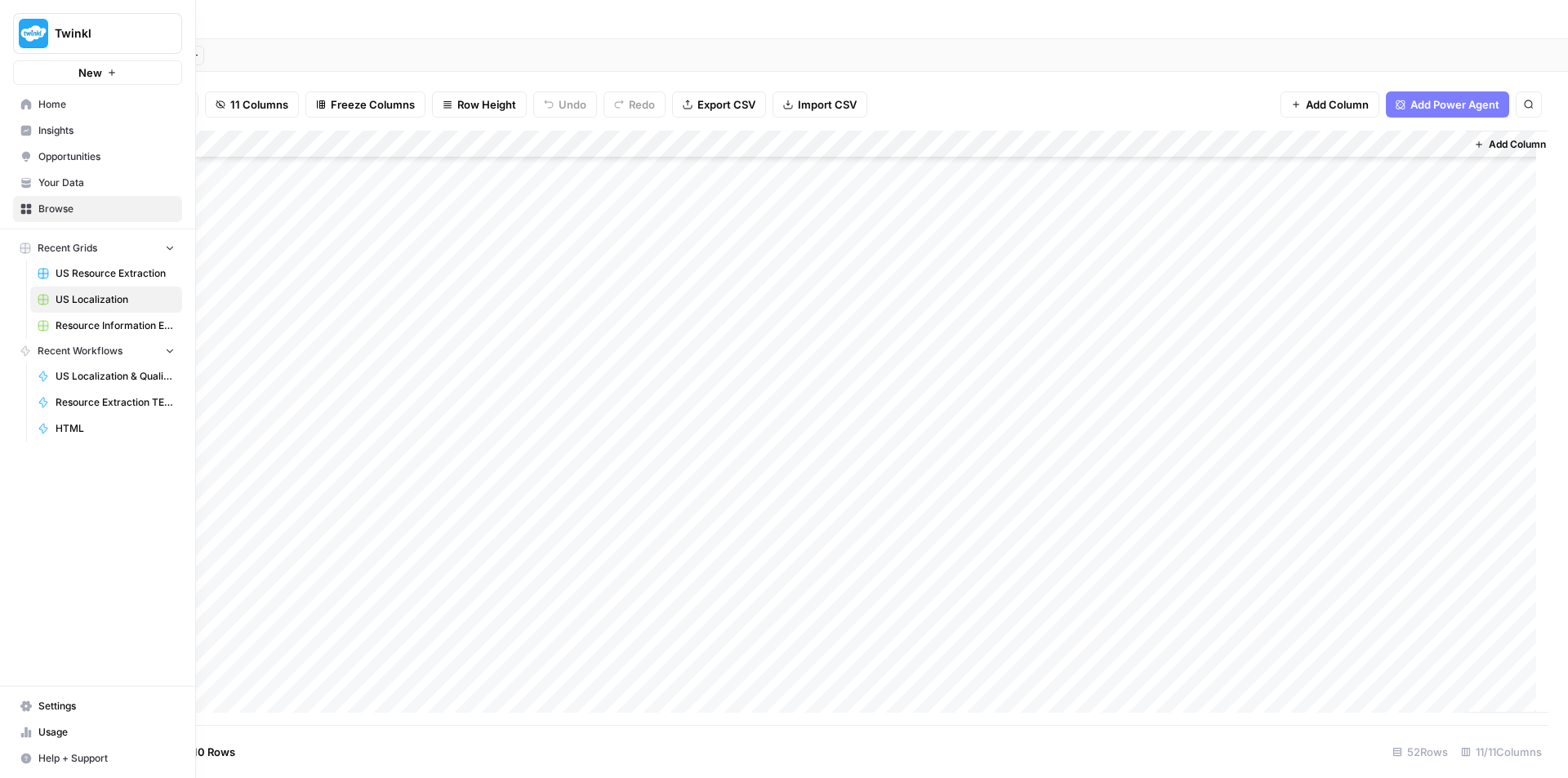
click at [49, 207] on span "Browse" at bounding box center [106, 208] width 137 height 14
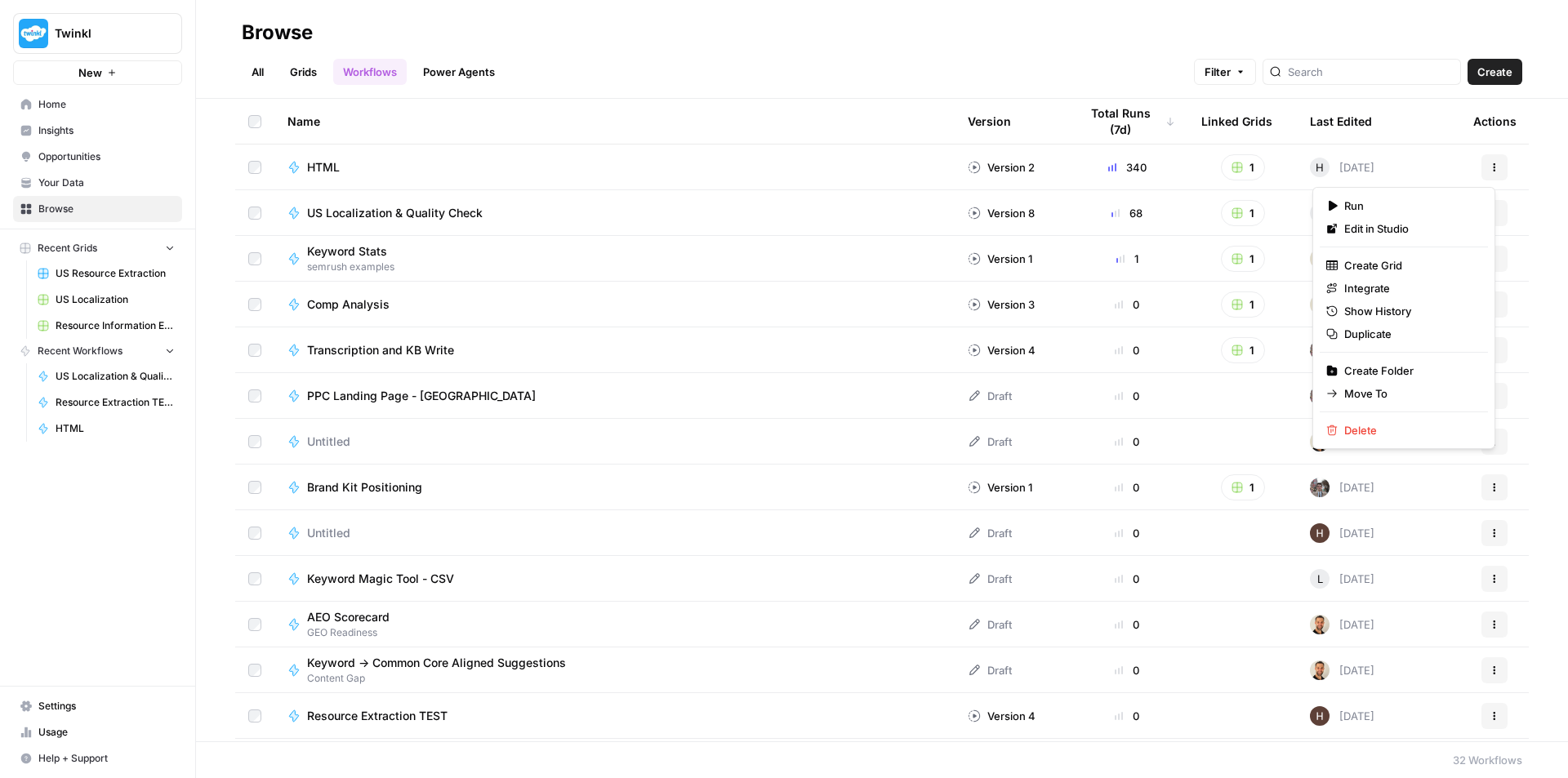
click at [1490, 171] on icon "button" at bounding box center [1495, 167] width 10 height 10
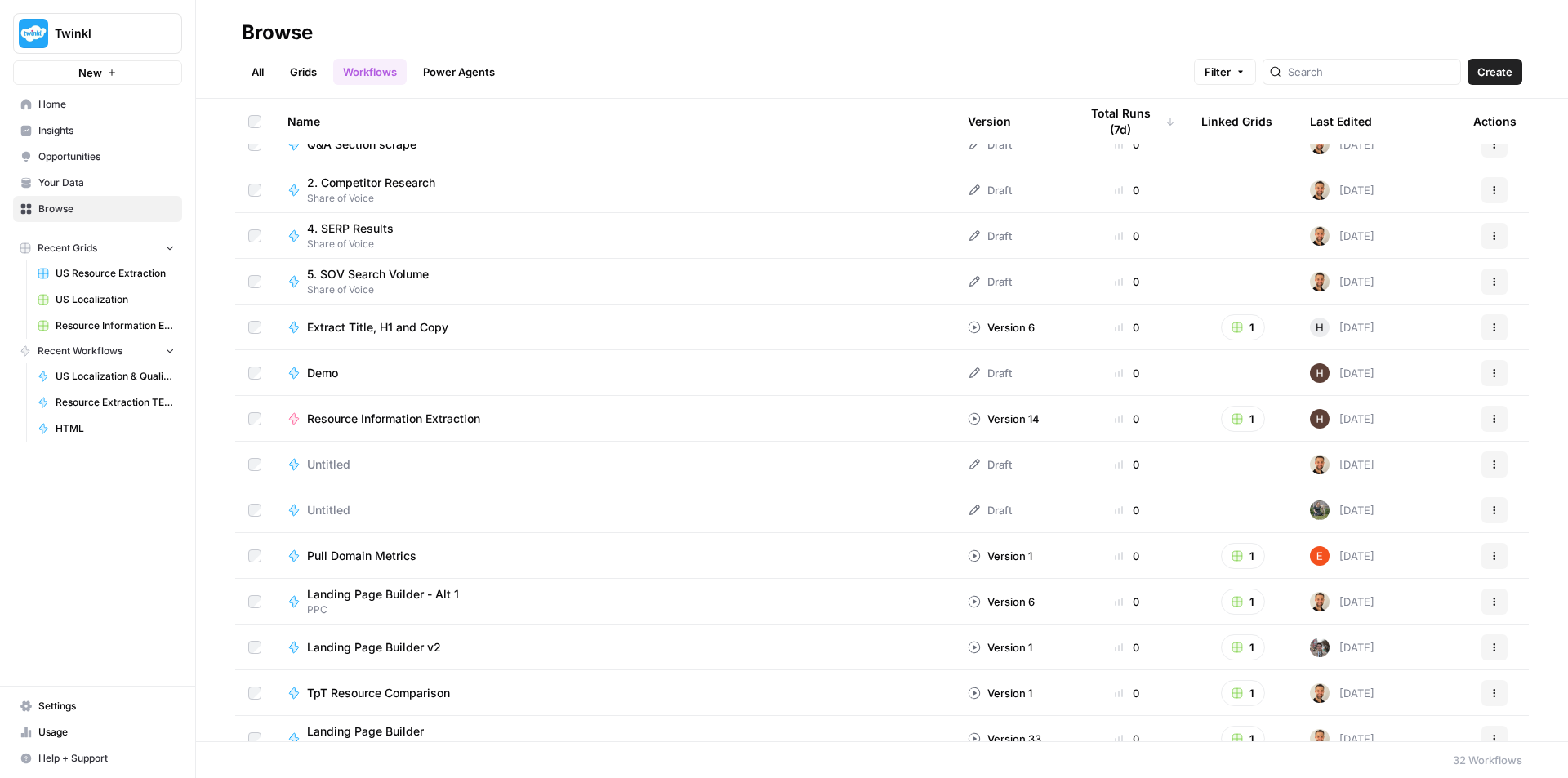
scroll to position [866, 0]
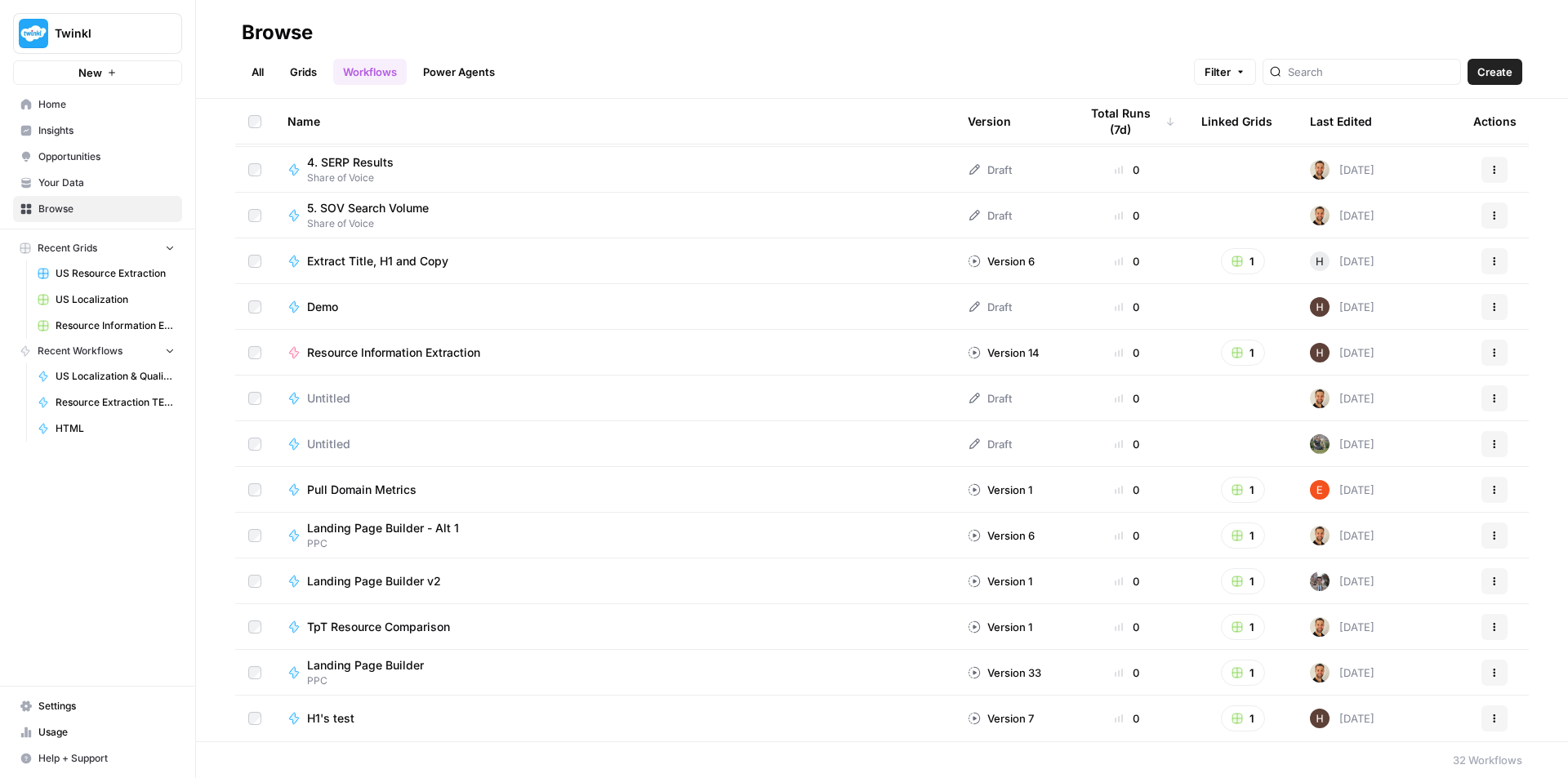
click at [342, 723] on span "H1's test" at bounding box center [331, 718] width 48 height 16
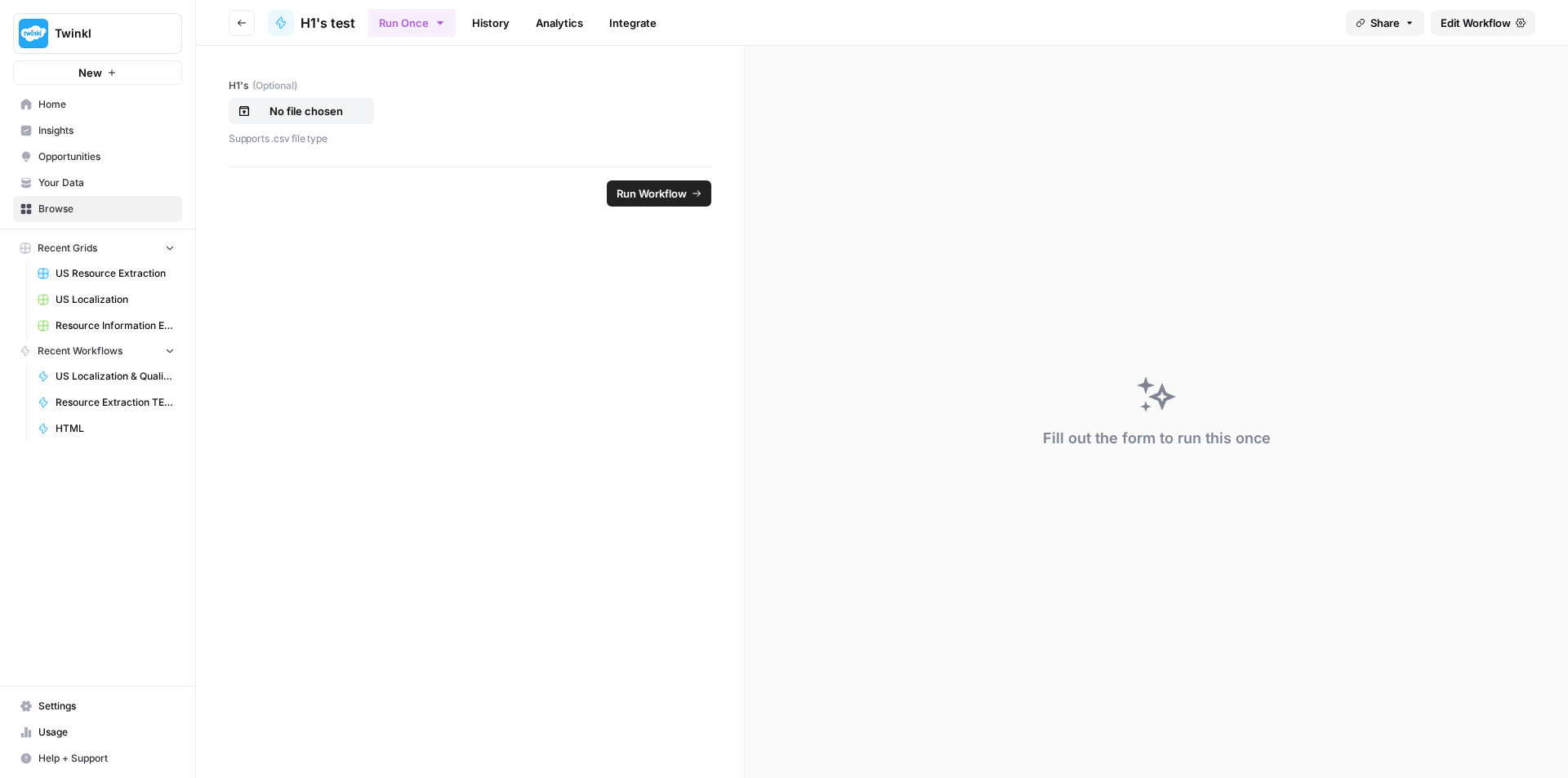
click at [493, 25] on link "History" at bounding box center [490, 23] width 57 height 26
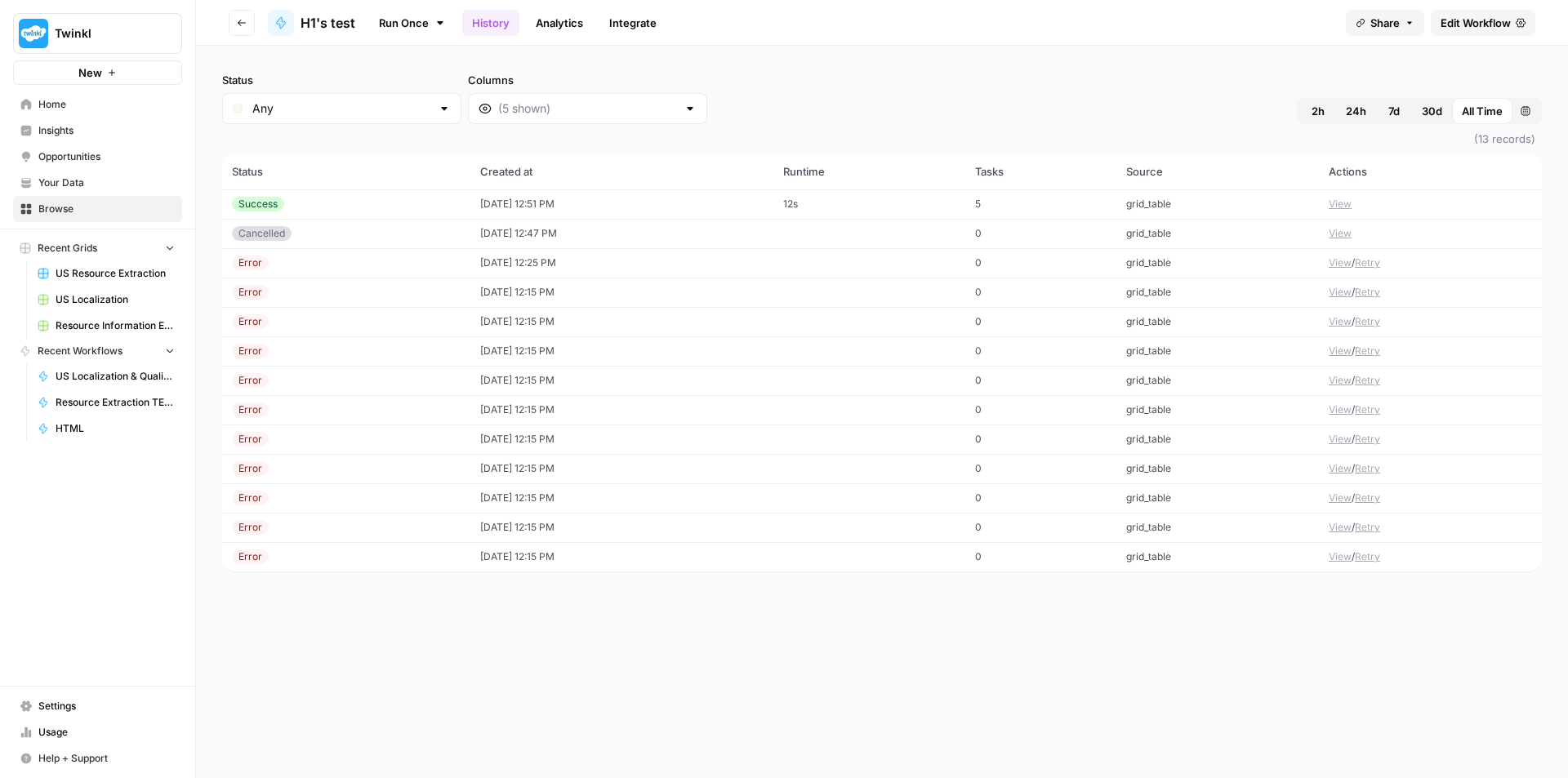
click at [1335, 206] on button "View" at bounding box center [1340, 204] width 23 height 14
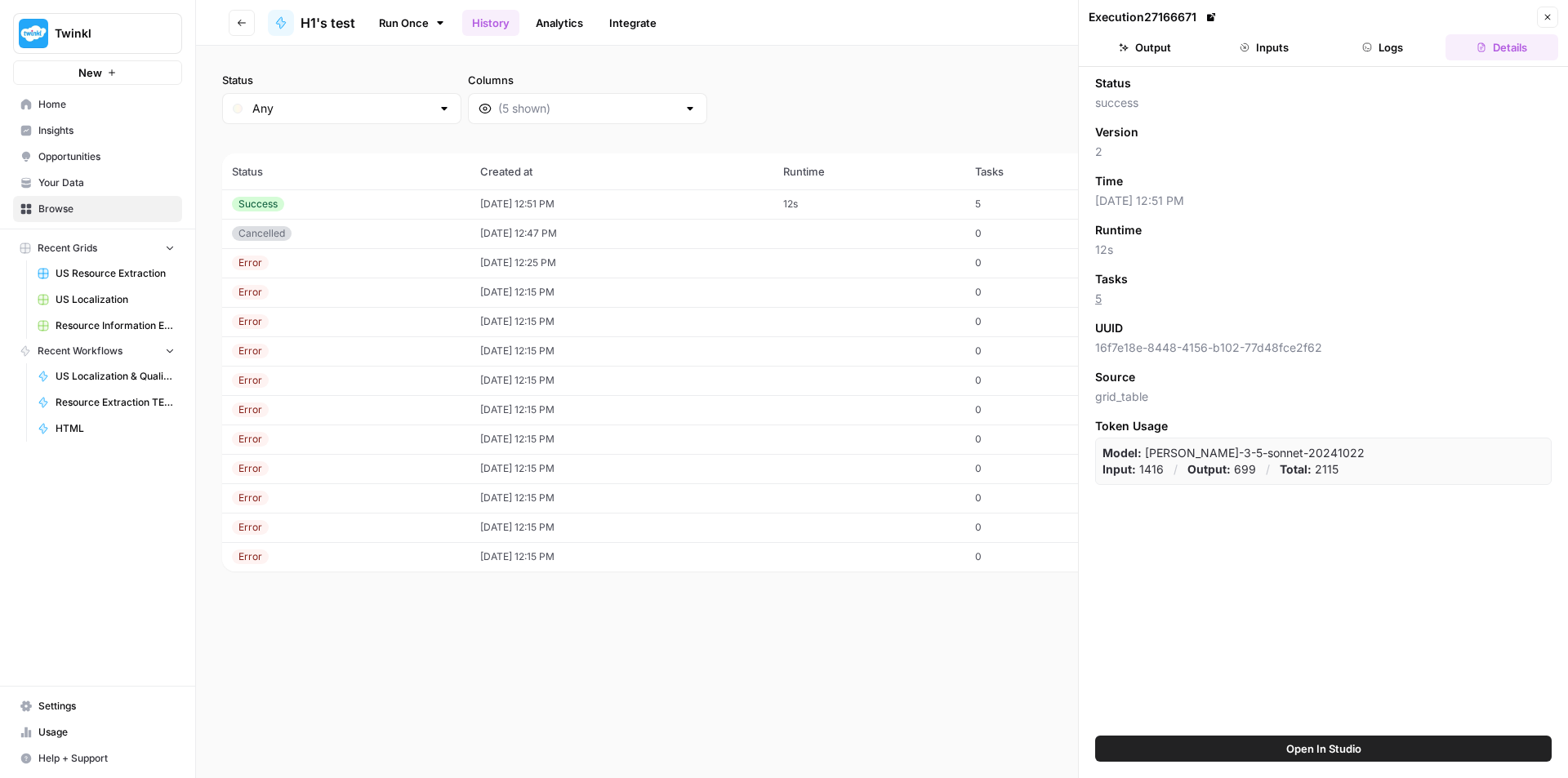
click at [1186, 46] on button "Output" at bounding box center [1145, 47] width 113 height 26
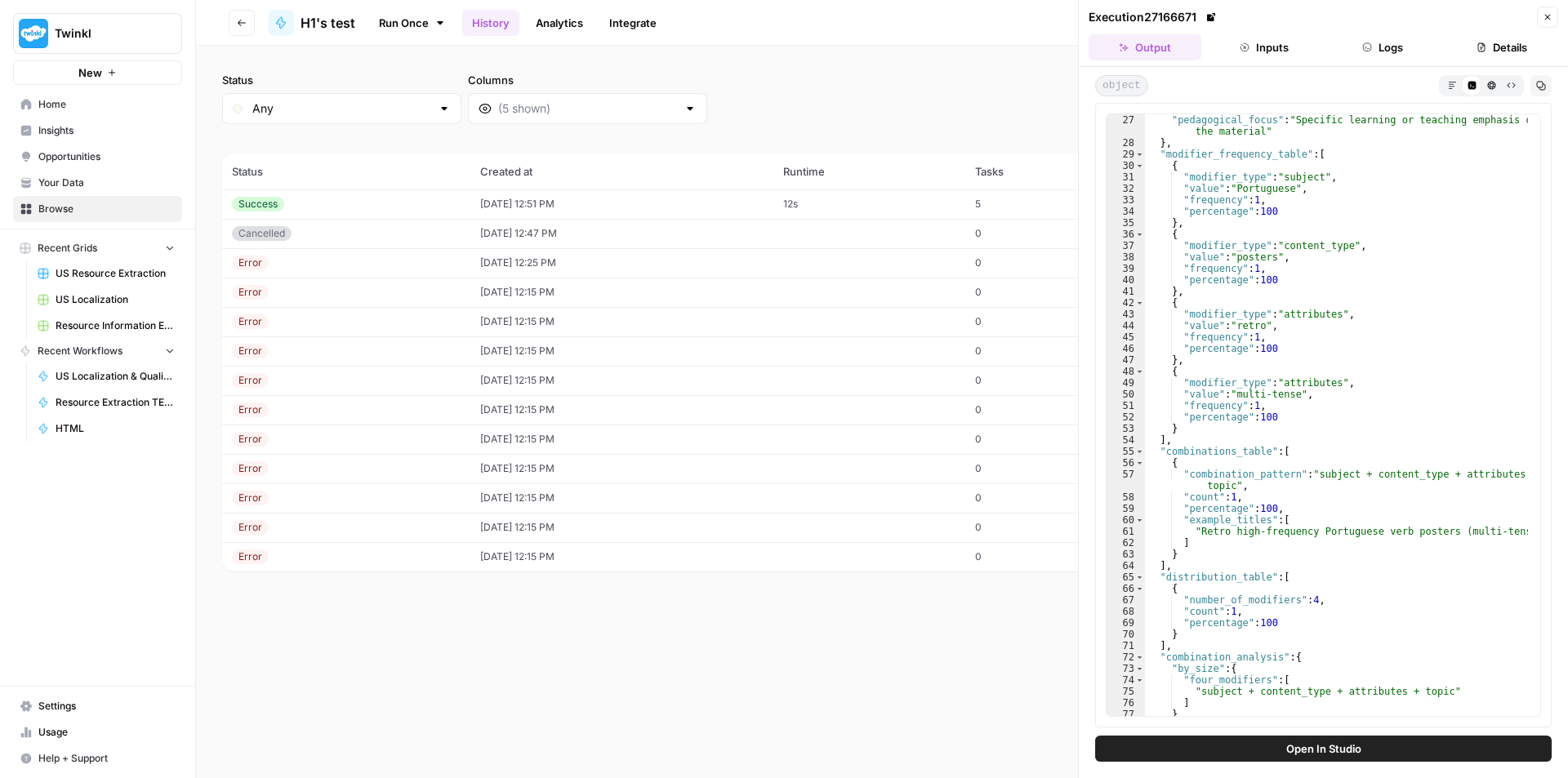
scroll to position [553, 0]
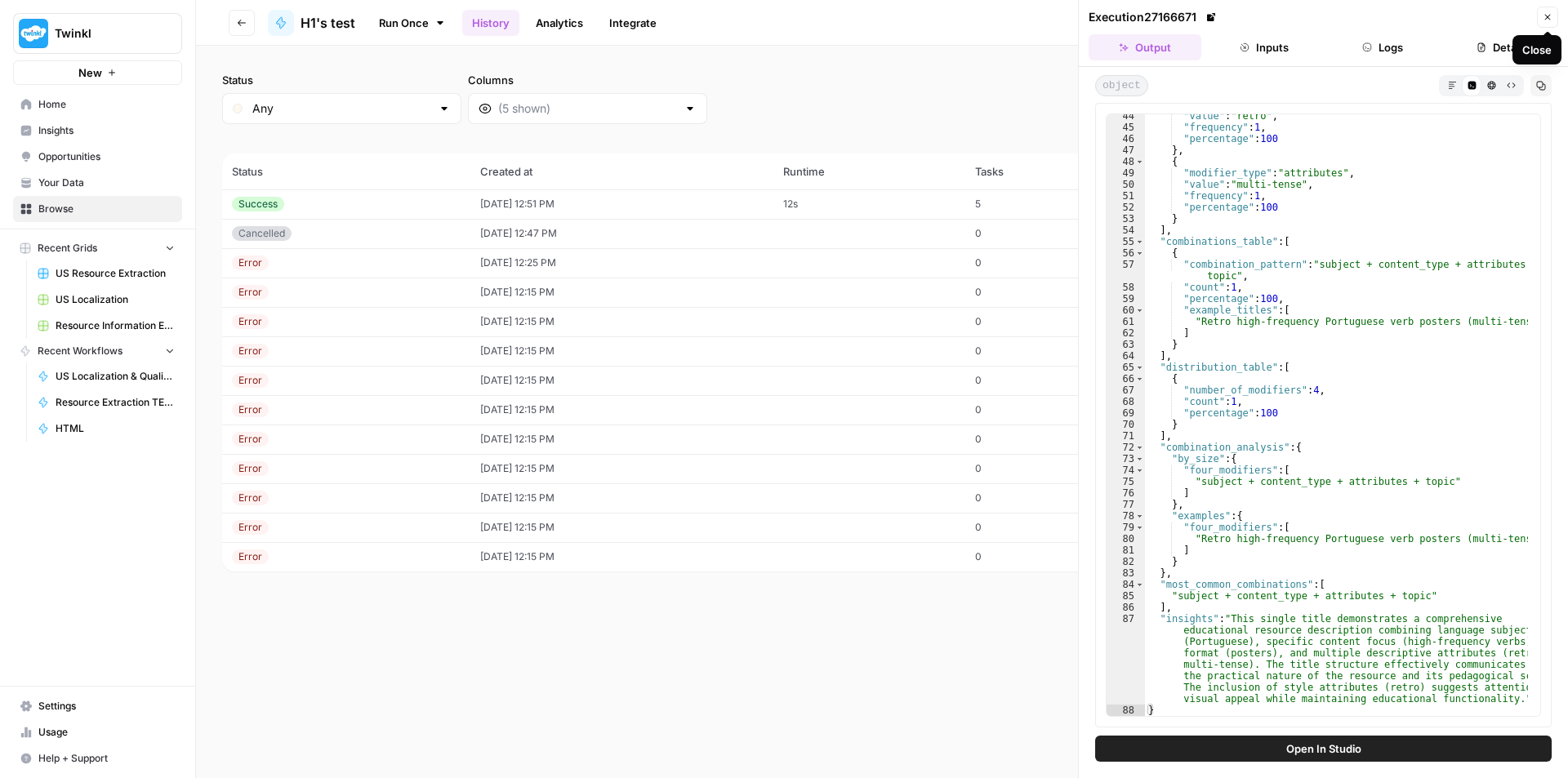
click at [1379, 52] on button "Logs" at bounding box center [1384, 47] width 113 height 26
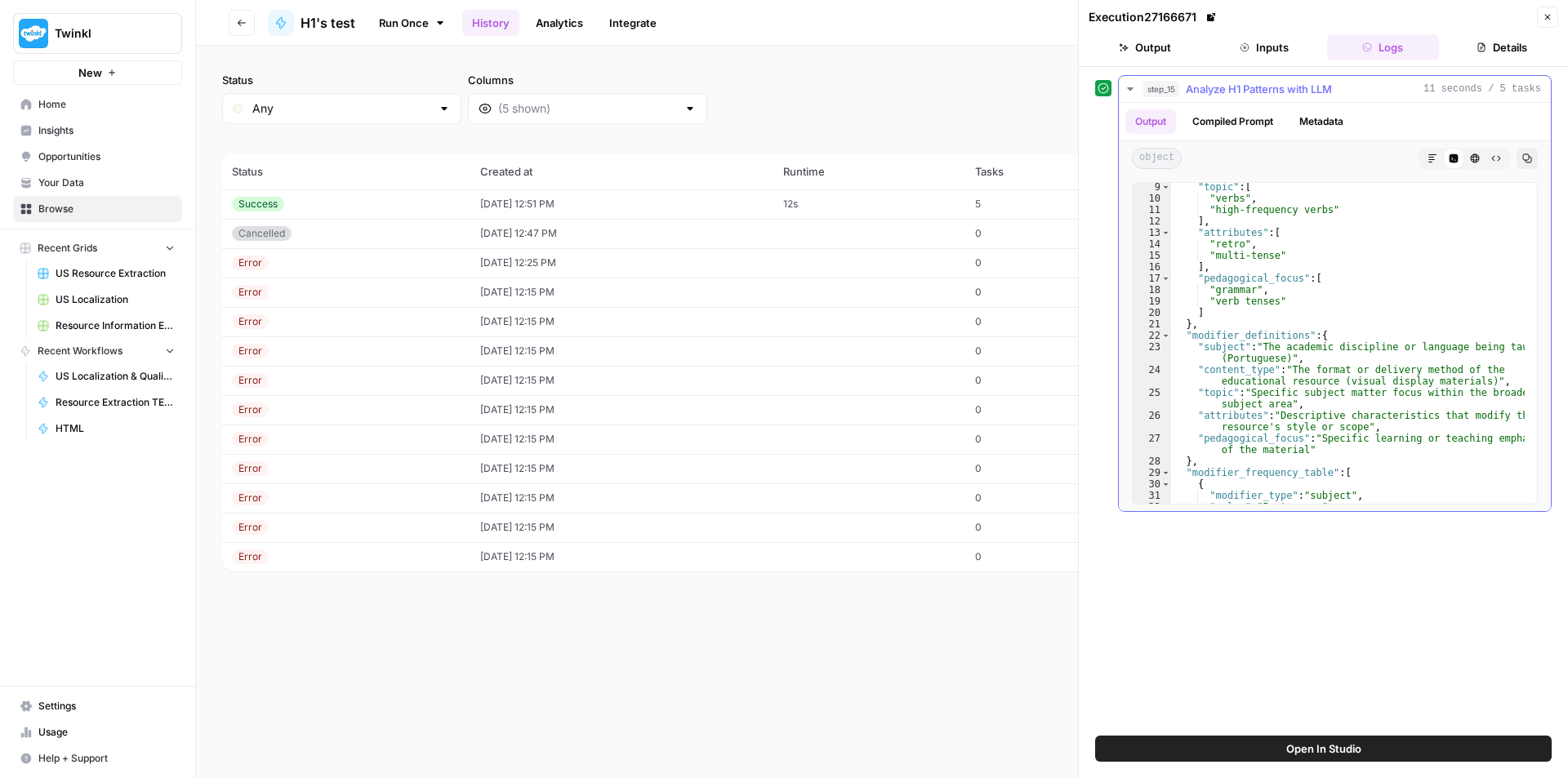
scroll to position [0, 0]
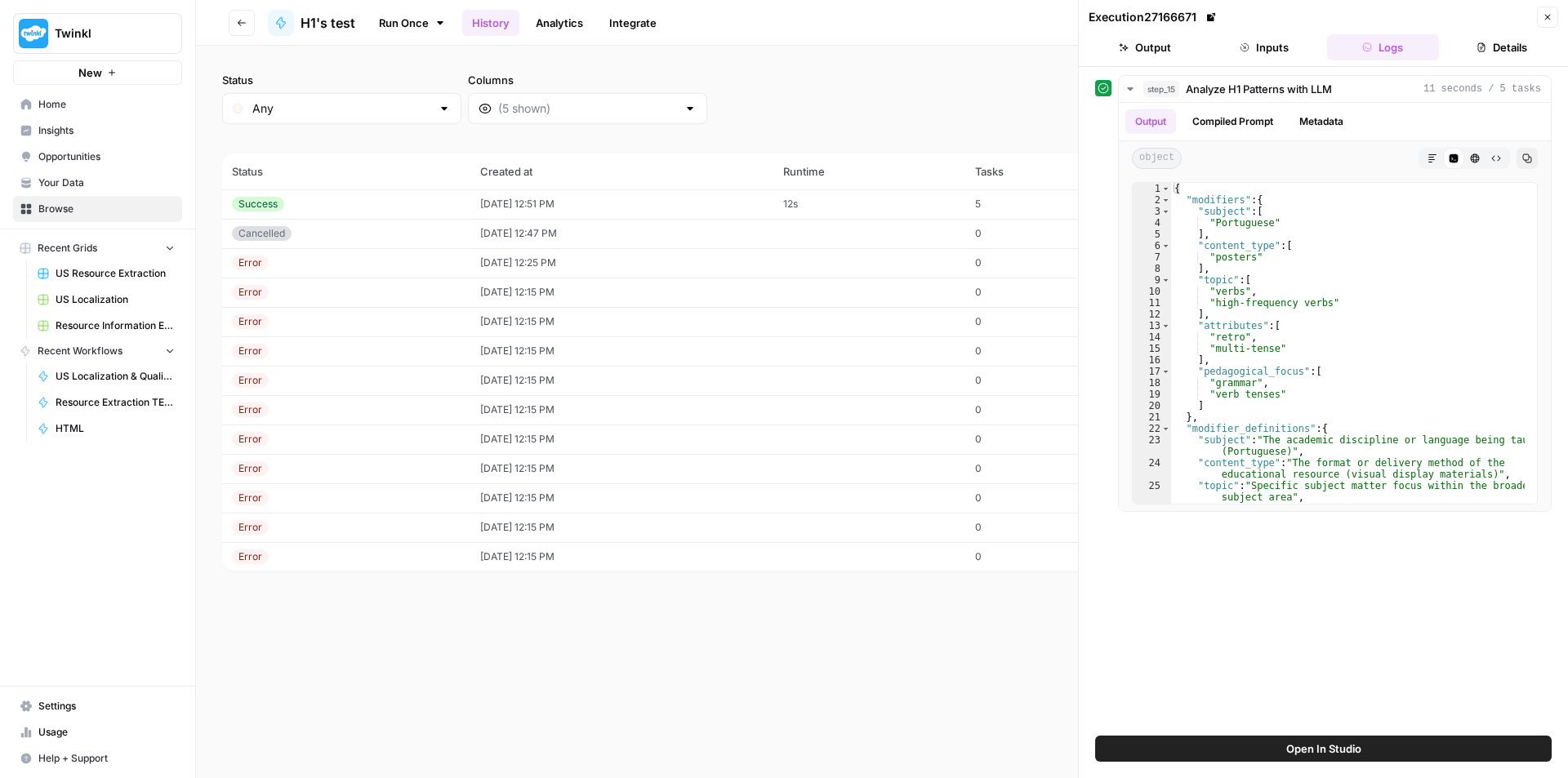
click at [1545, 20] on icon "button" at bounding box center [1548, 17] width 10 height 10
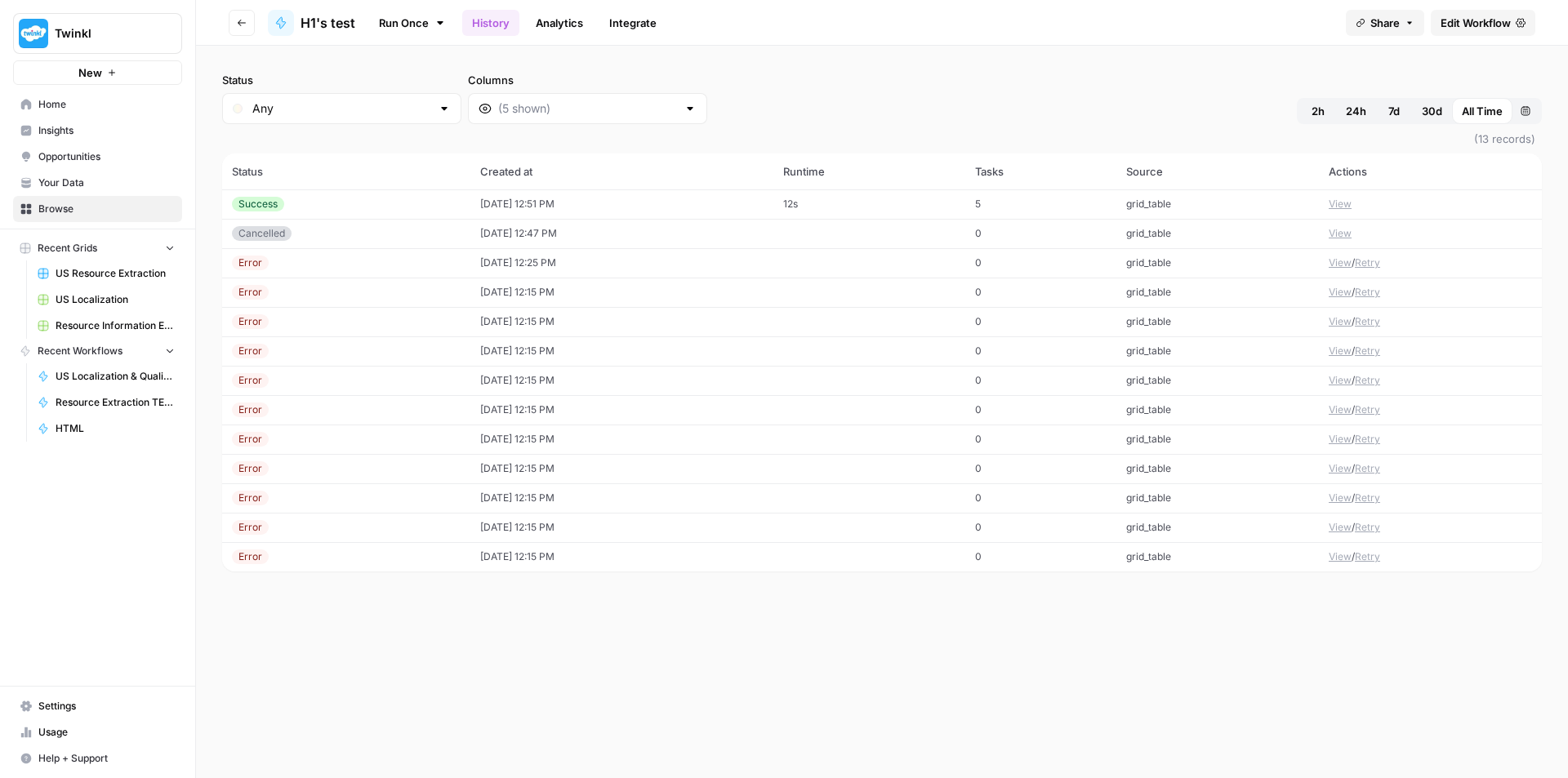
click at [237, 31] on button "Go back" at bounding box center [241, 23] width 26 height 26
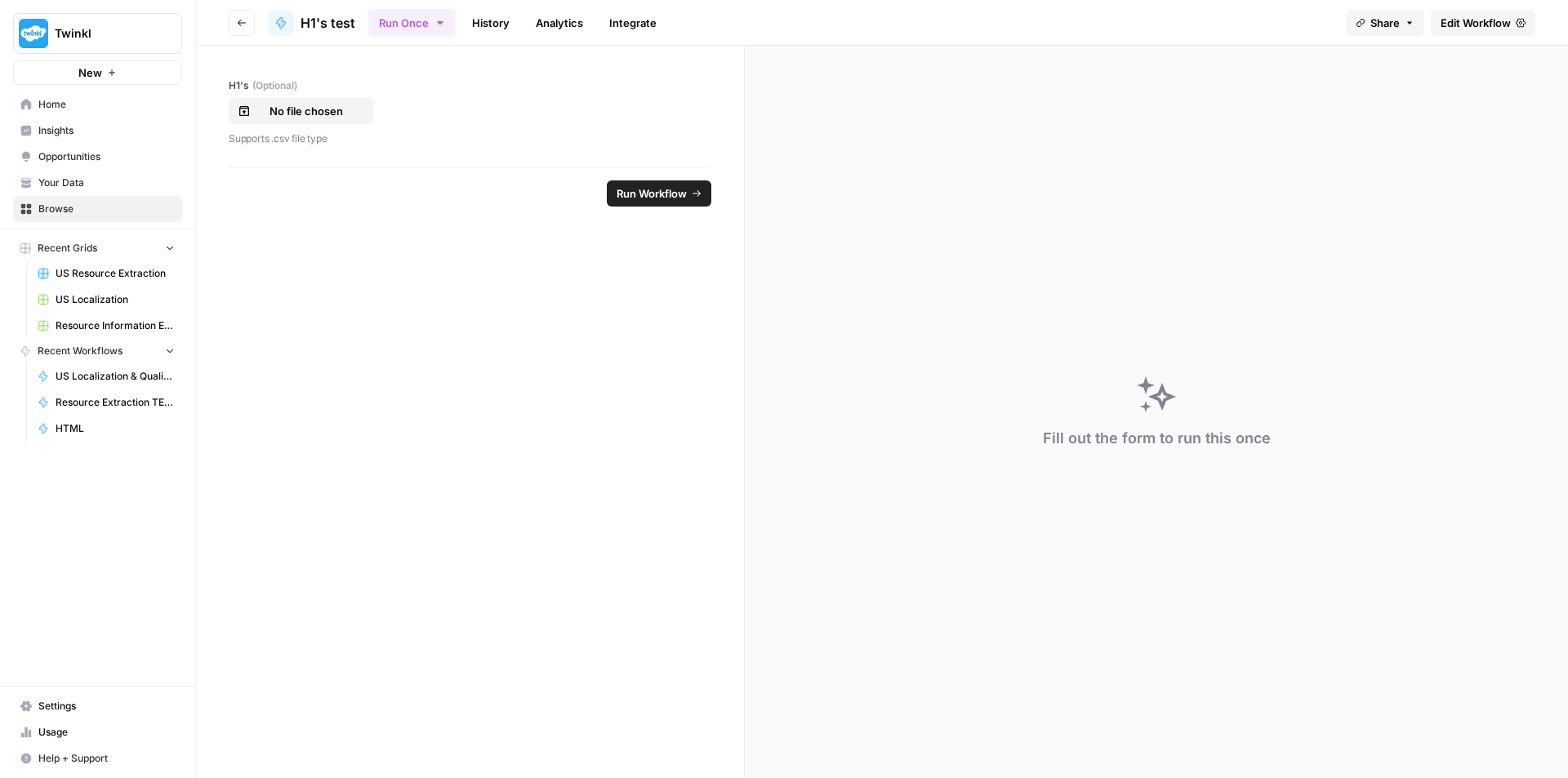
click at [1464, 17] on span "Edit Workflow" at bounding box center [1476, 22] width 71 height 16
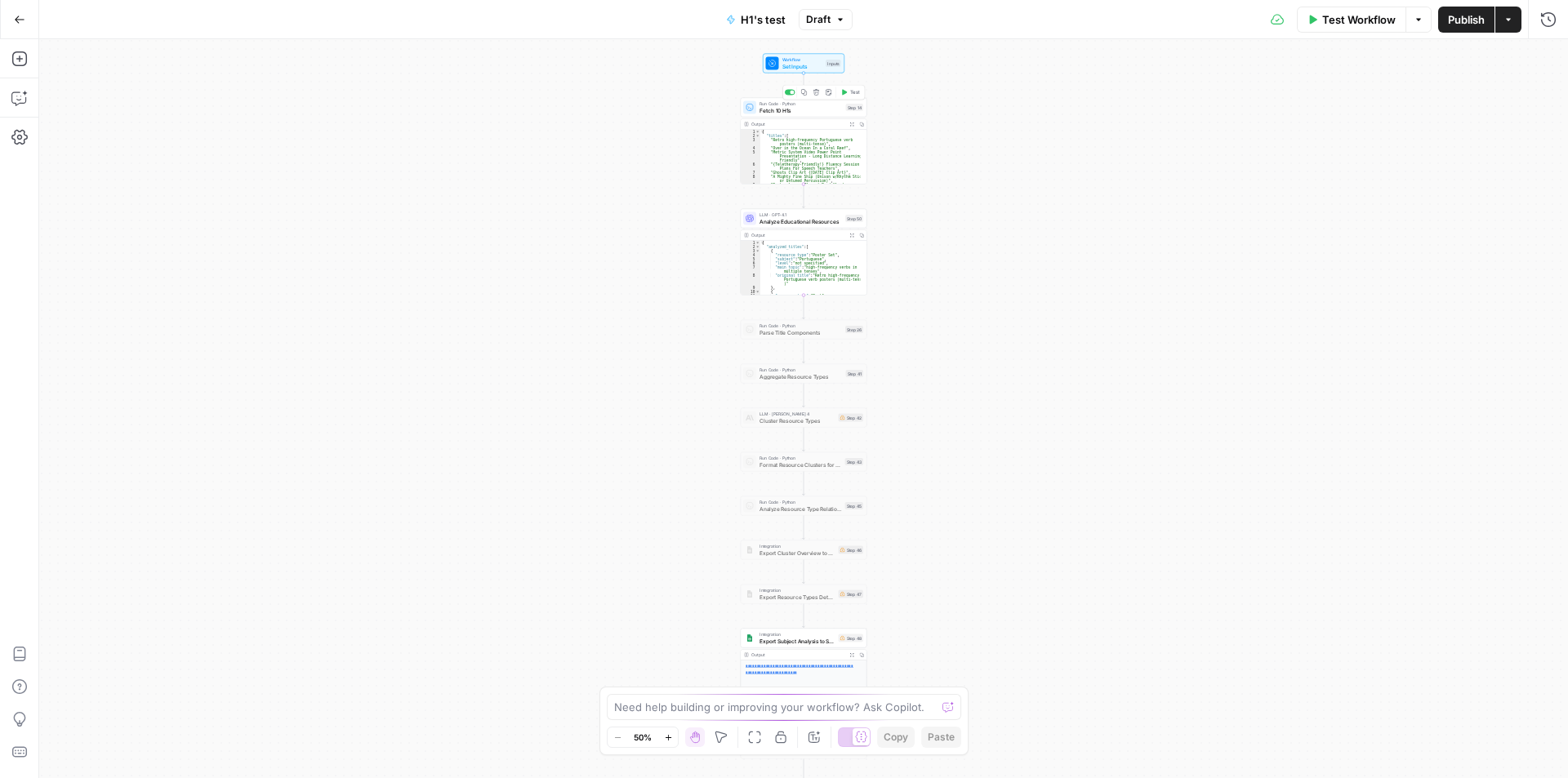
click at [784, 107] on span "Fetch 10 H1s" at bounding box center [801, 110] width 83 height 8
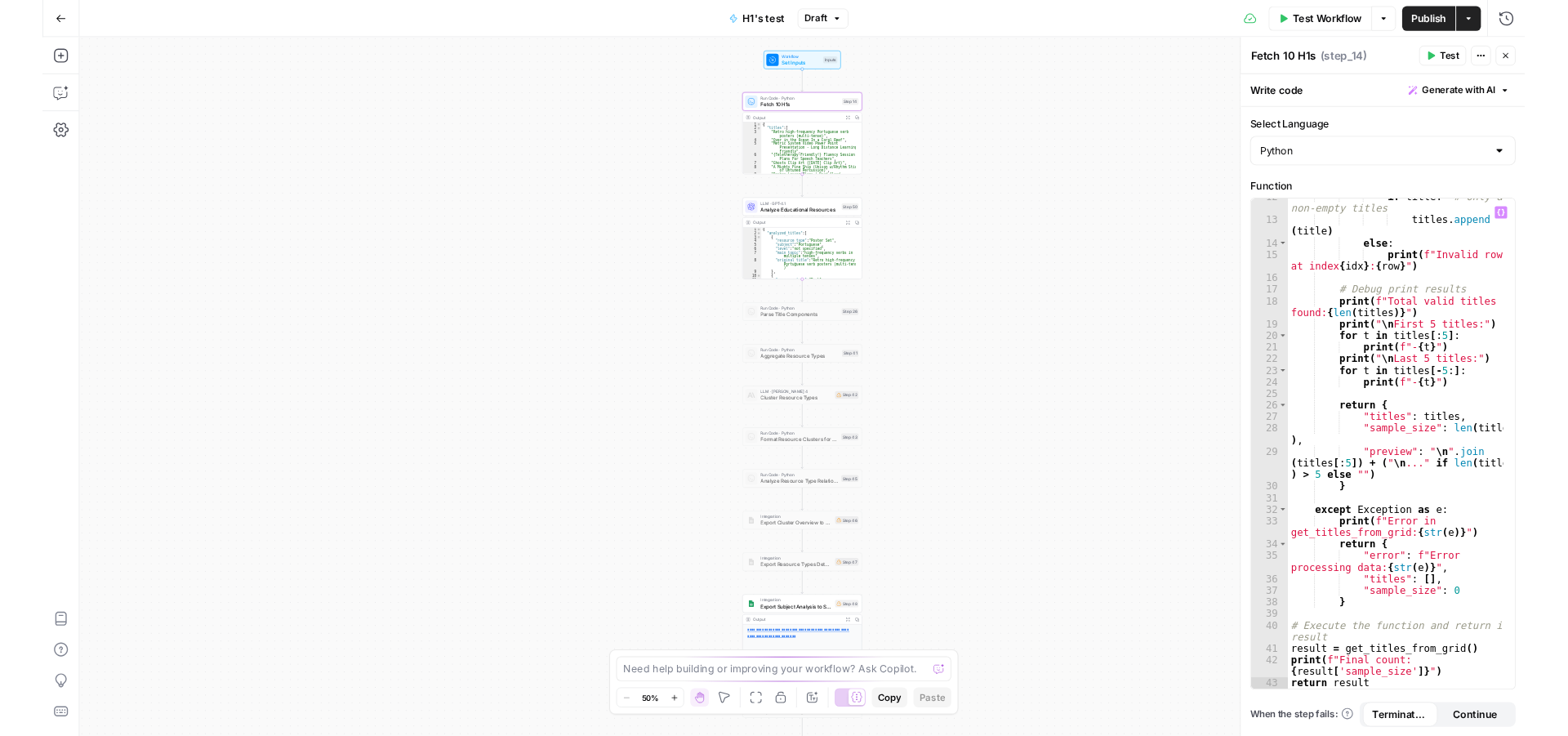
scroll to position [229, 0]
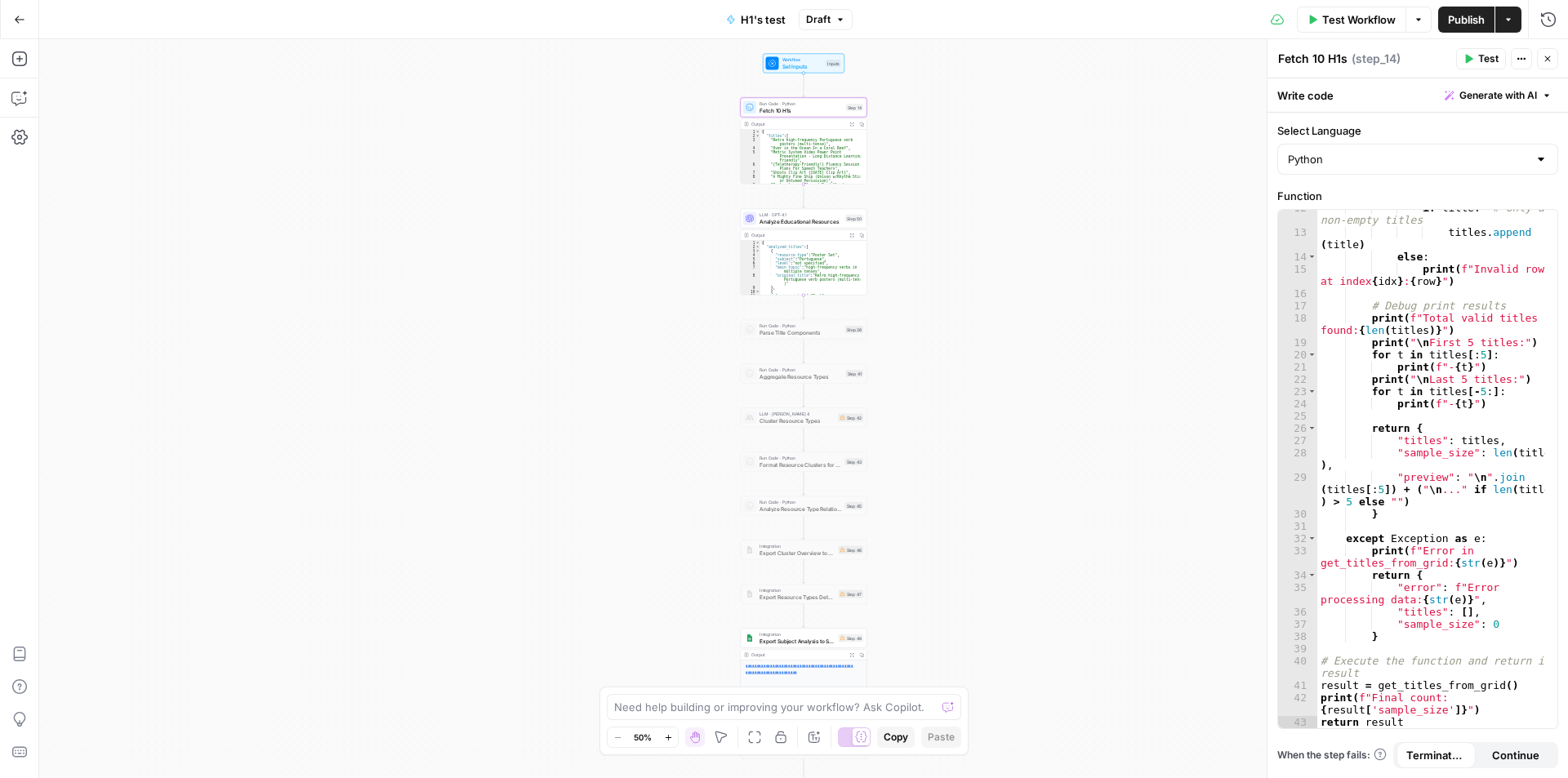
click at [785, 62] on span "Set Inputs" at bounding box center [803, 66] width 41 height 8
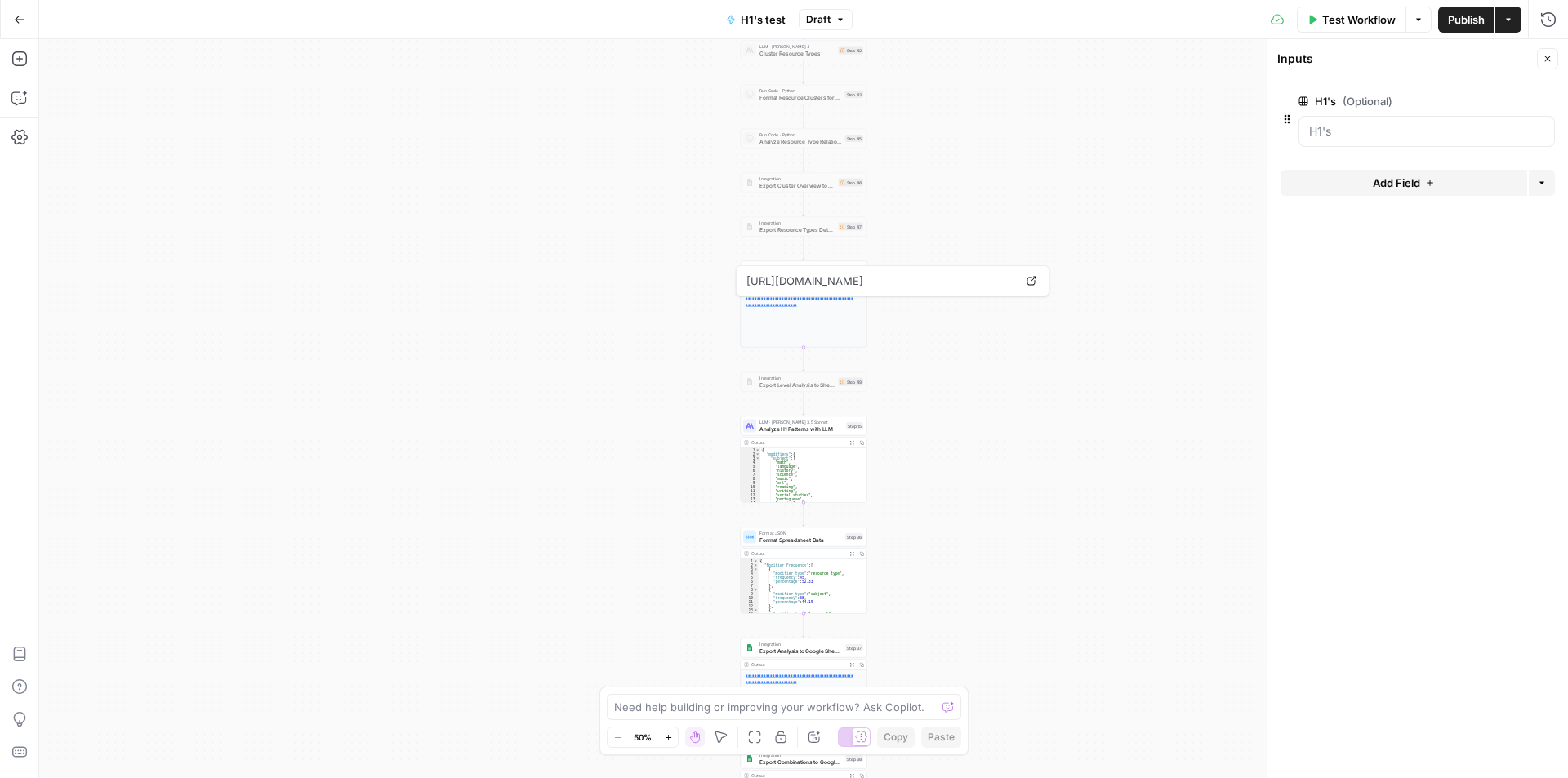
click at [783, 302] on link "**********" at bounding box center [800, 302] width 108 height 10
click at [1167, 142] on div "Workflow Set Inputs Inputs Run Code · Python Fetch 10 H1s Step 14 Output Expand…" at bounding box center [803, 409] width 1529 height 739
click at [14, 20] on icon "button" at bounding box center [19, 19] width 11 height 11
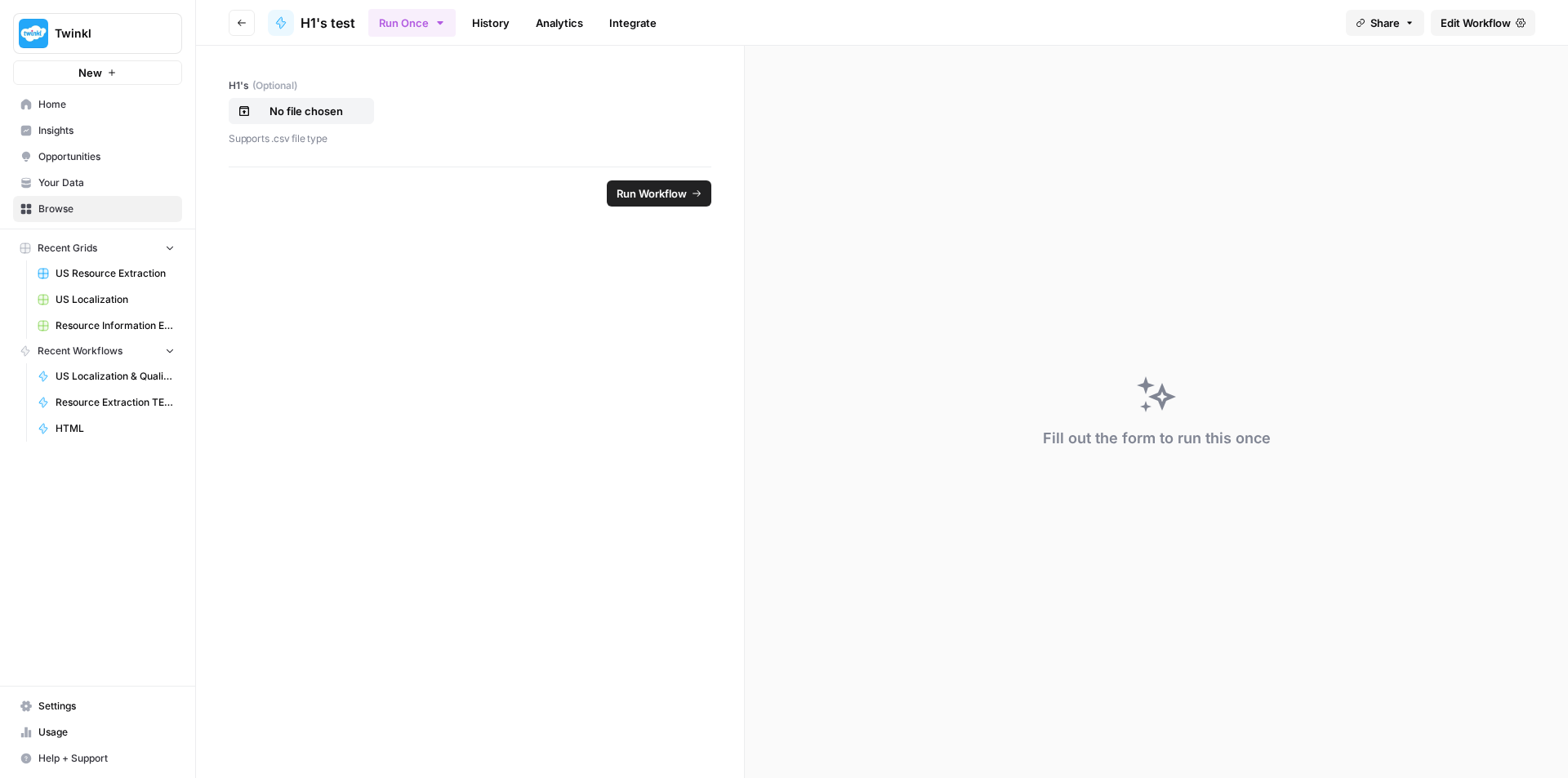
click at [242, 26] on icon "button" at bounding box center [242, 23] width 10 height 10
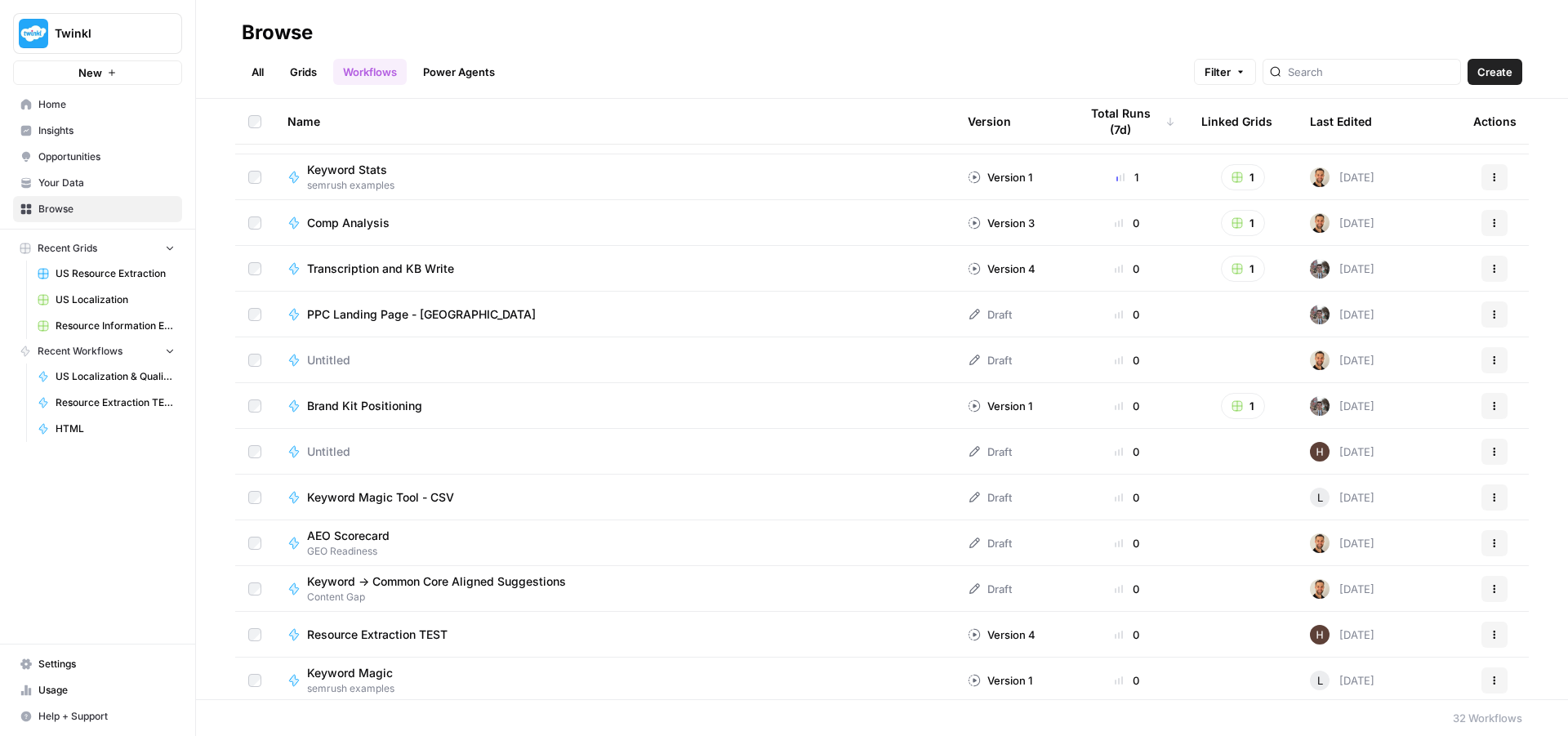
scroll to position [409, 0]
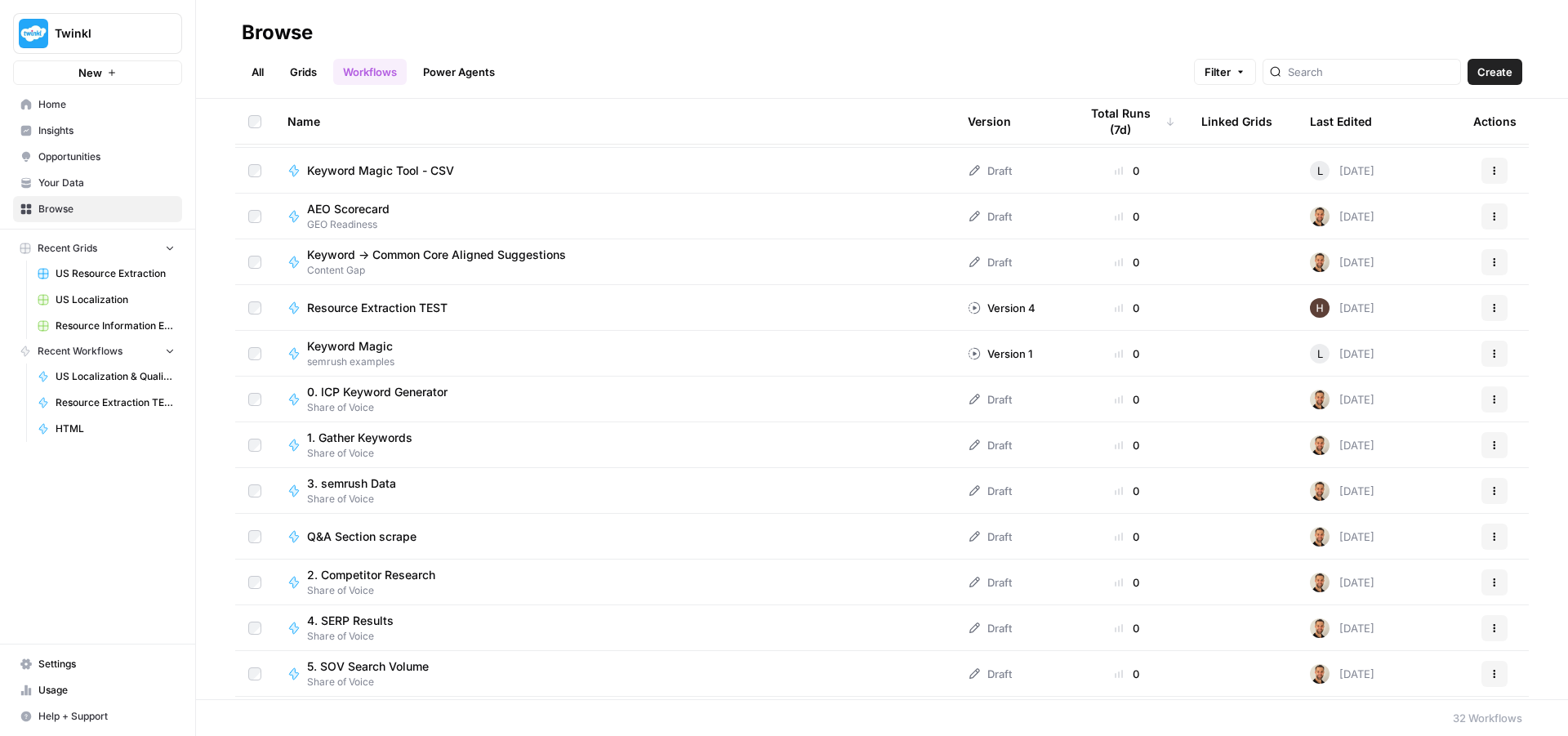
click at [380, 304] on span "Resource Extraction TEST" at bounding box center [376, 308] width 140 height 16
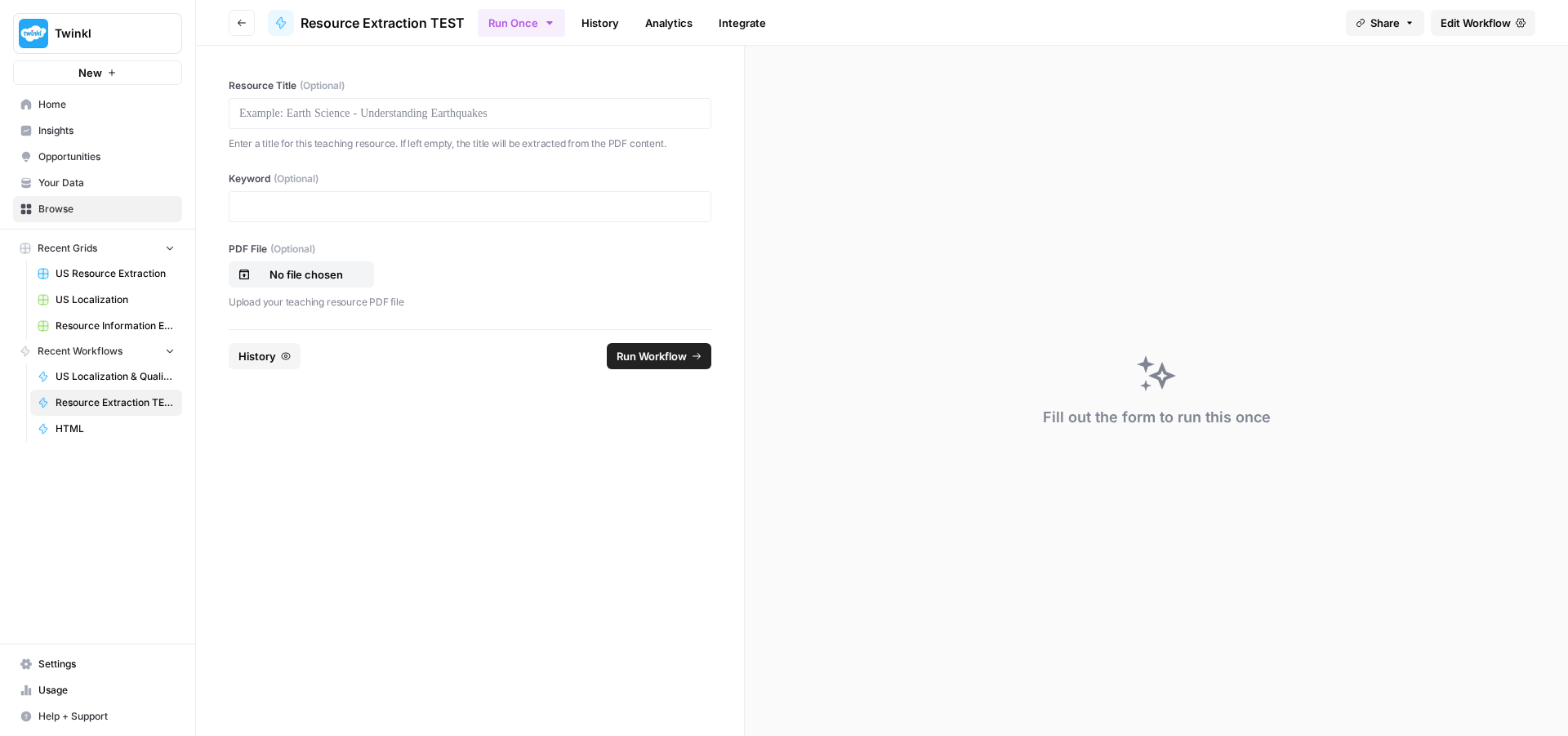
click at [1473, 23] on span "Edit Workflow" at bounding box center [1476, 22] width 71 height 16
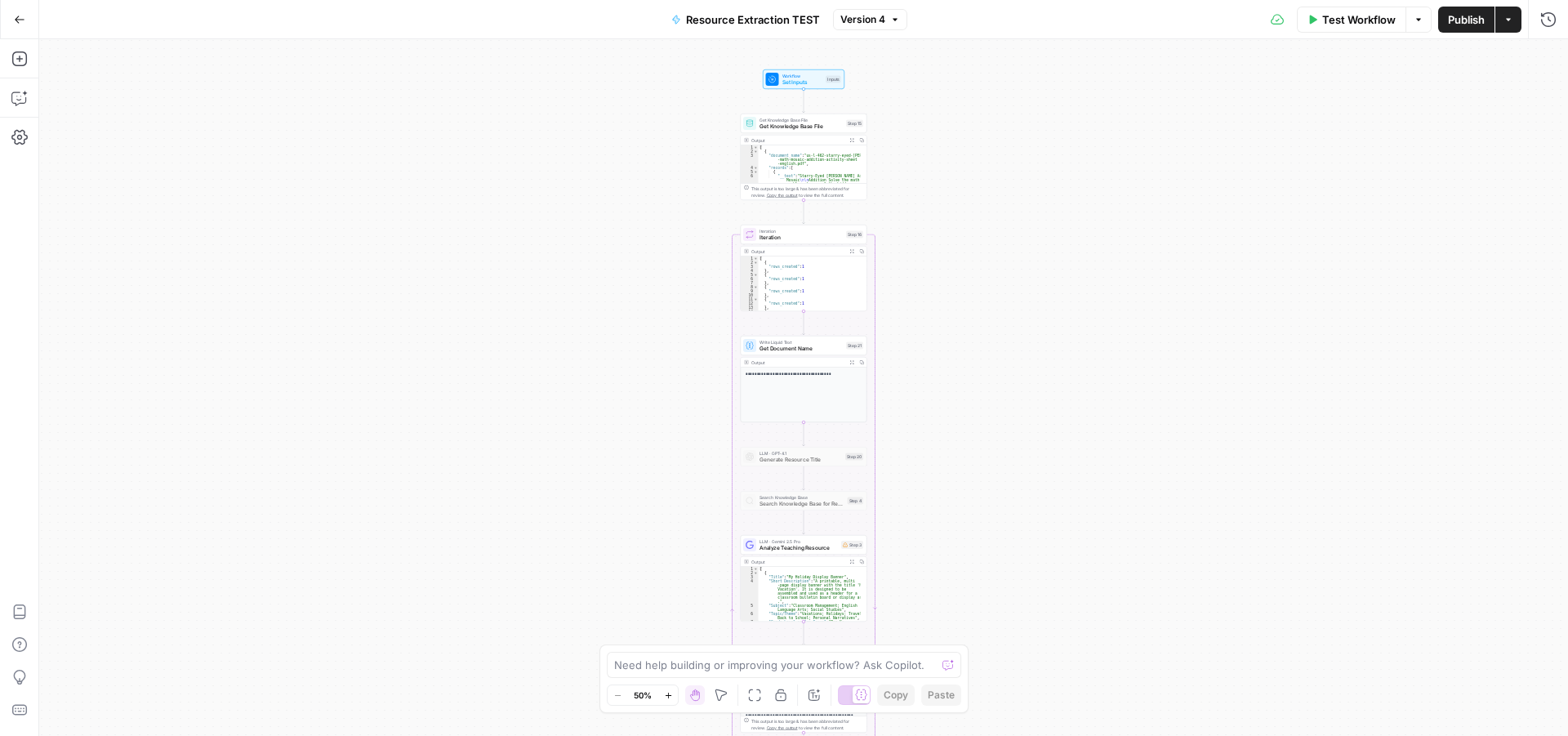
click at [673, 691] on icon "button" at bounding box center [668, 695] width 9 height 9
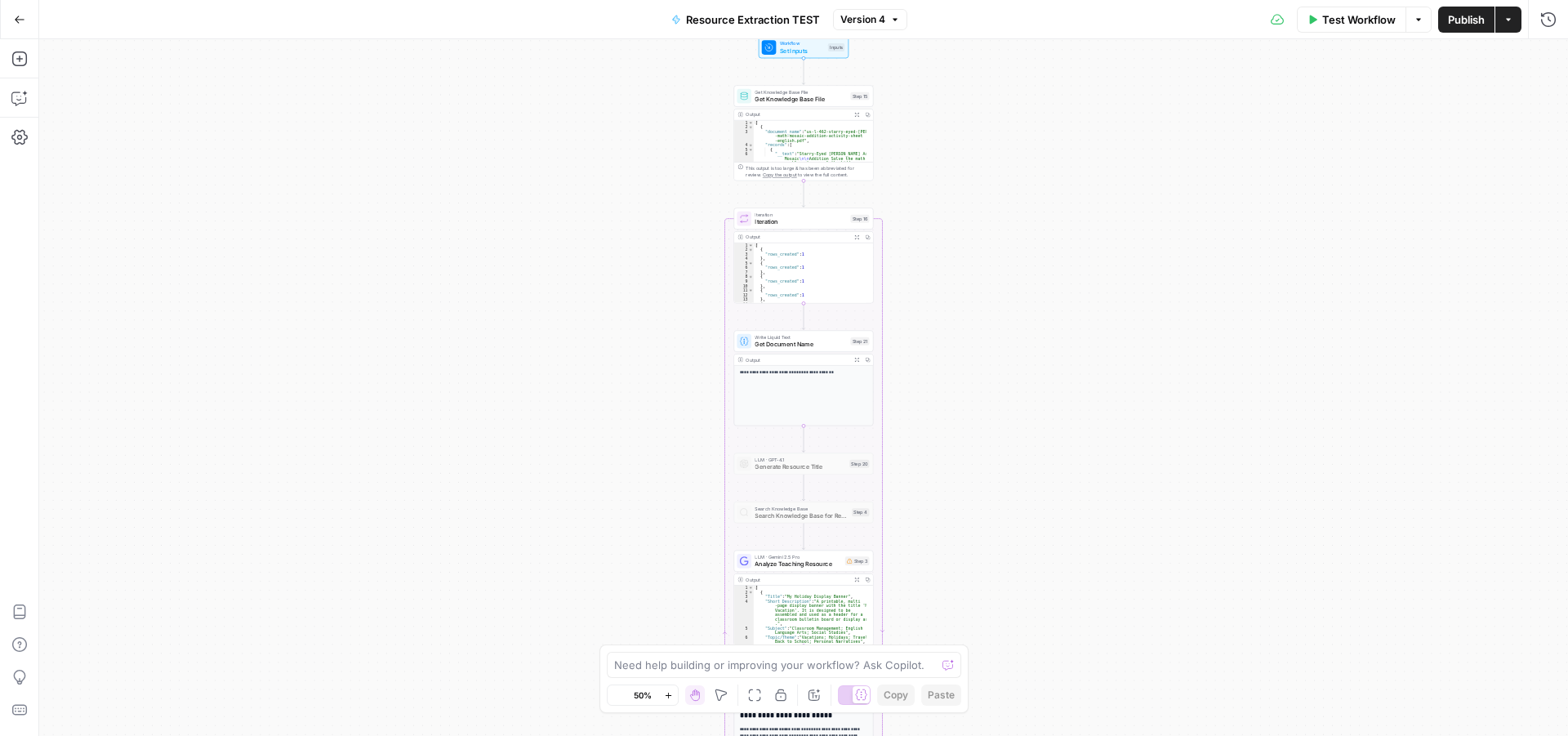
click at [673, 691] on icon "button" at bounding box center [668, 695] width 9 height 9
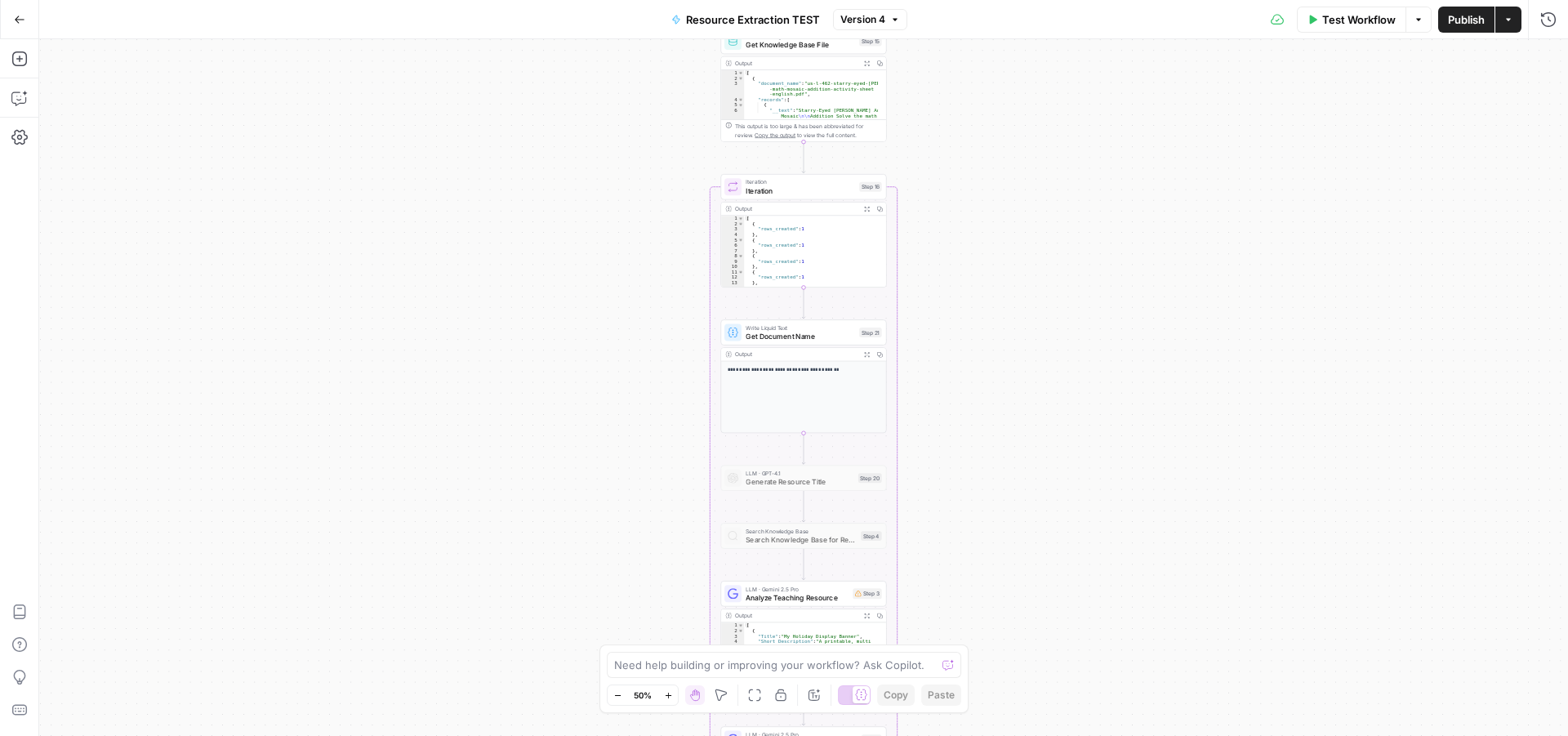
click at [673, 691] on icon "button" at bounding box center [668, 695] width 9 height 9
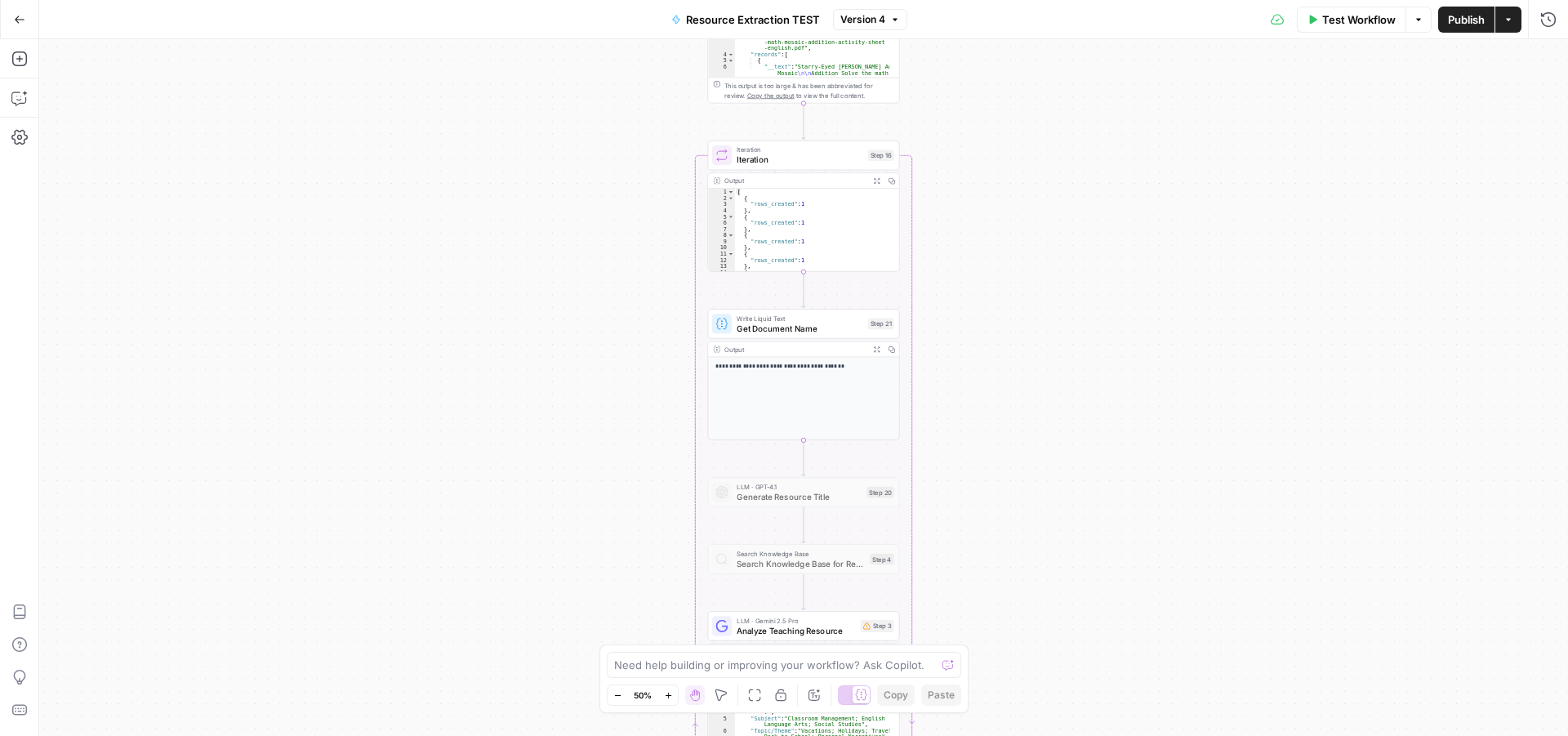
click at [673, 691] on icon "button" at bounding box center [668, 695] width 9 height 9
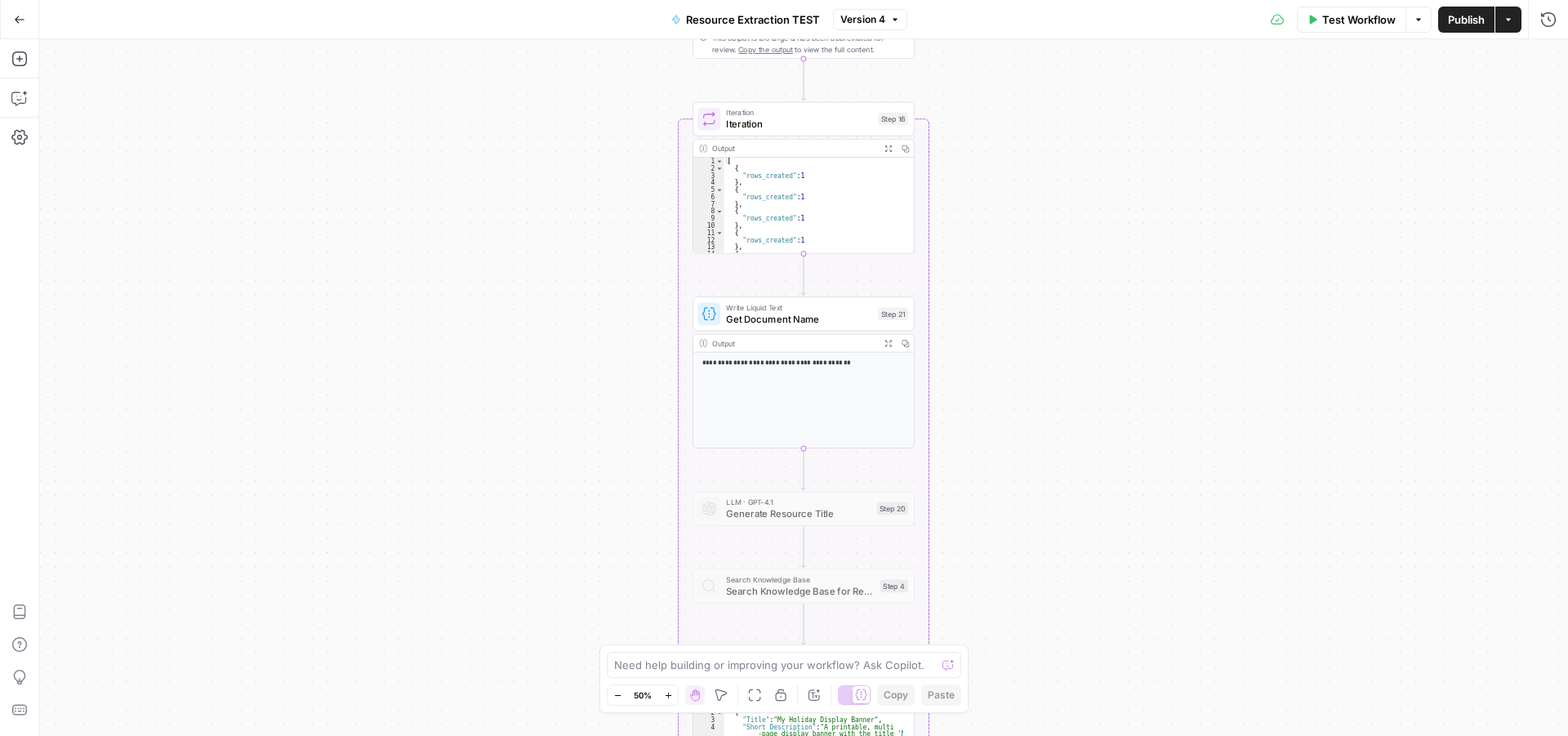
click at [673, 691] on icon "button" at bounding box center [668, 695] width 9 height 9
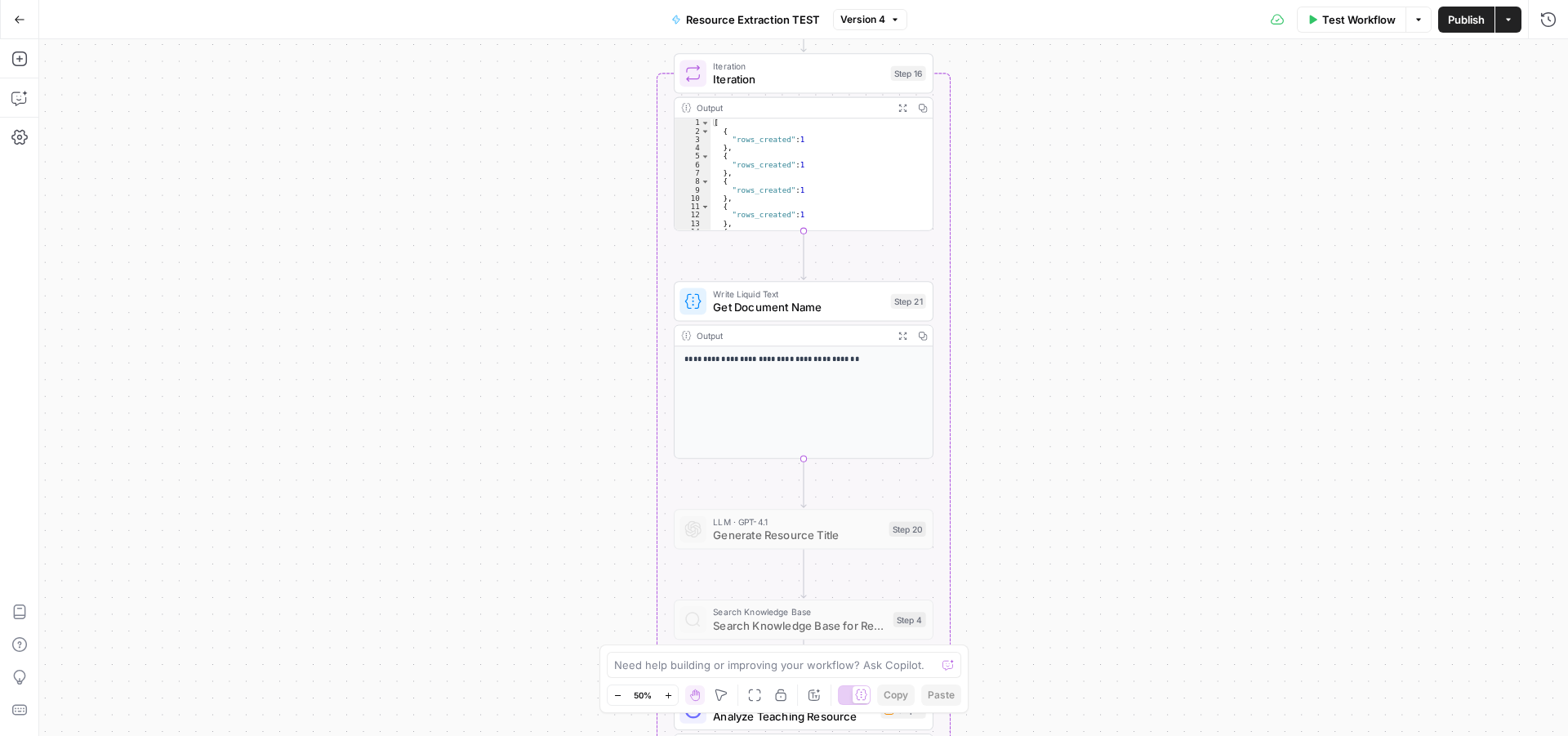
click at [673, 691] on icon "button" at bounding box center [668, 695] width 9 height 9
click at [671, 691] on icon "button" at bounding box center [668, 695] width 9 height 9
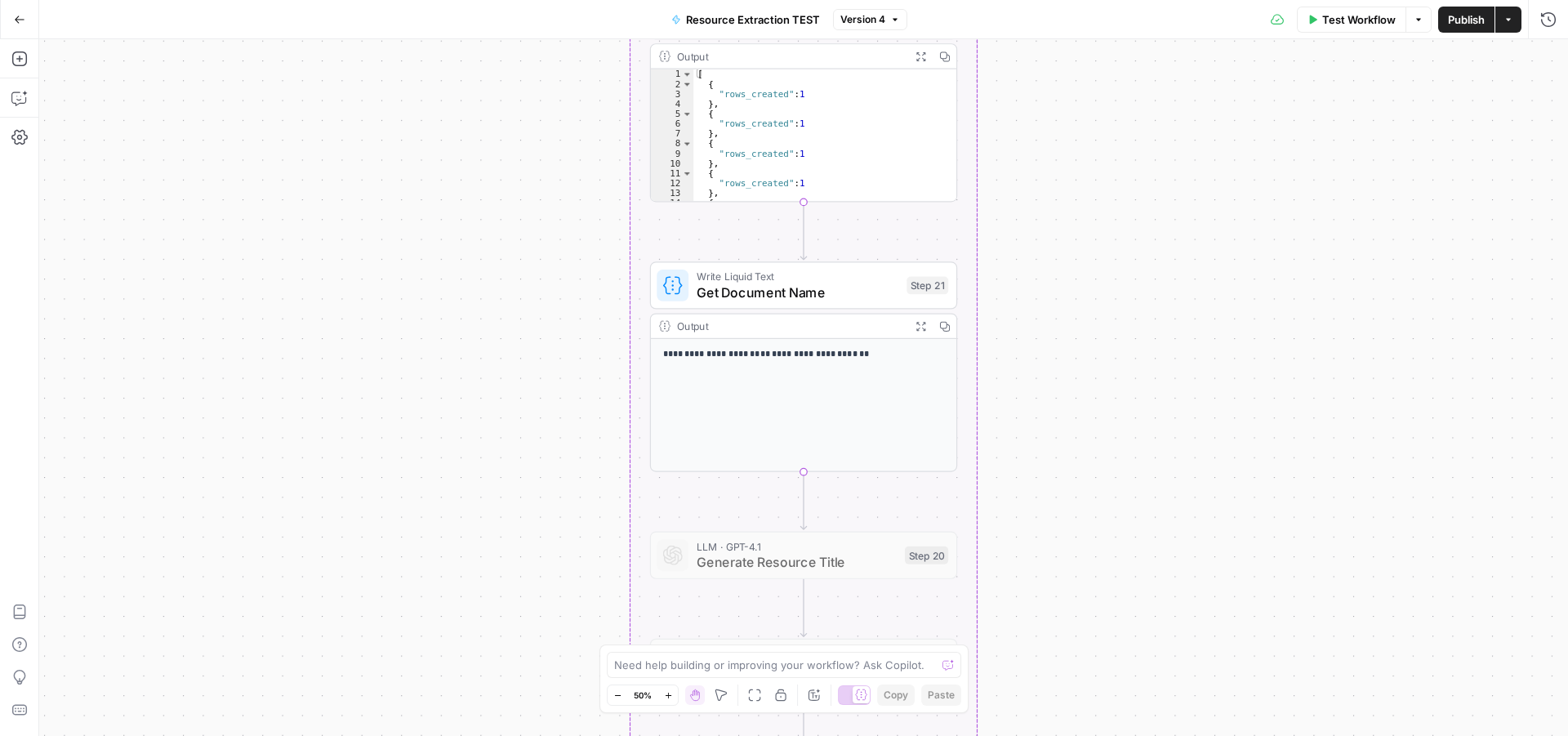
click at [670, 691] on icon "button" at bounding box center [668, 695] width 9 height 9
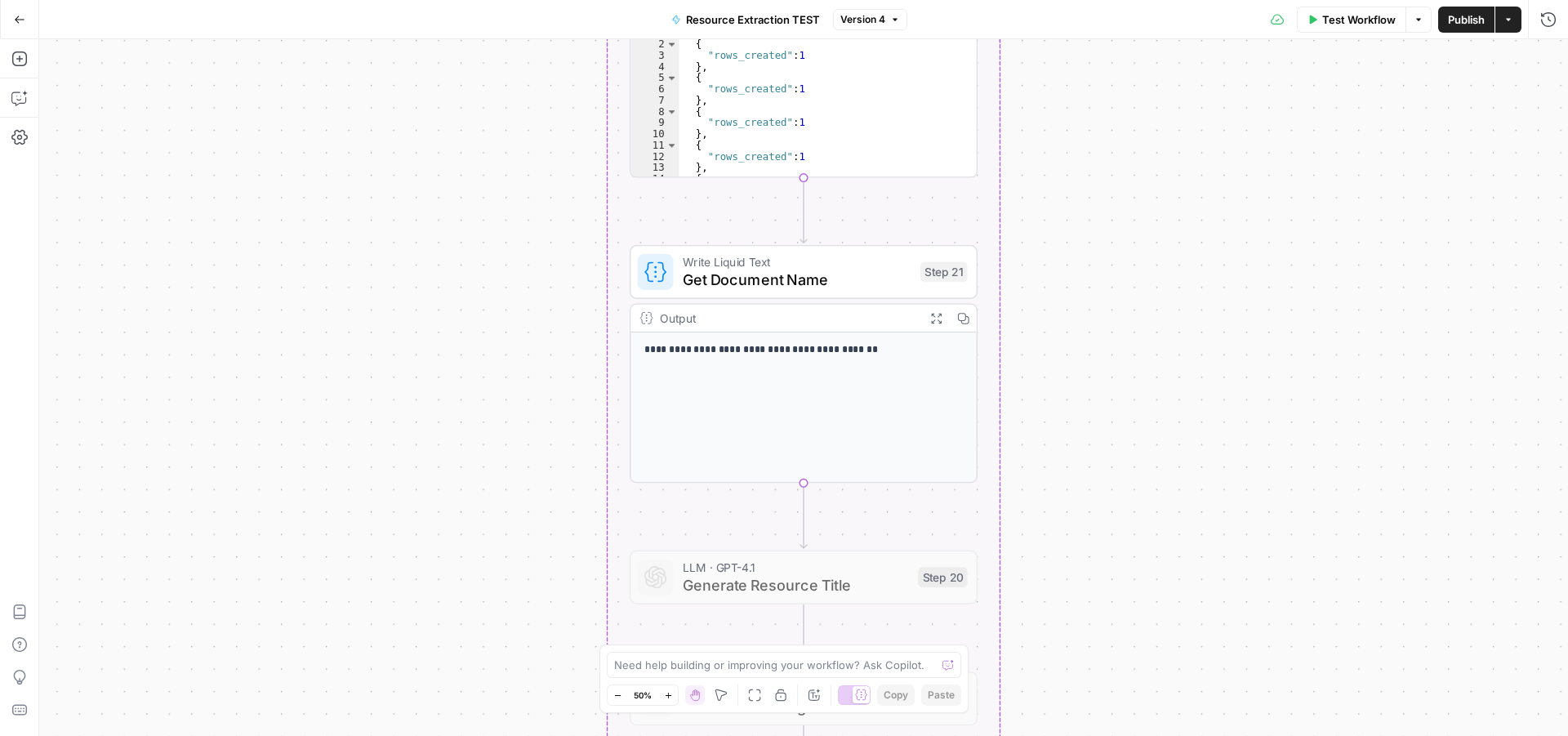
click at [670, 691] on icon "button" at bounding box center [668, 695] width 9 height 9
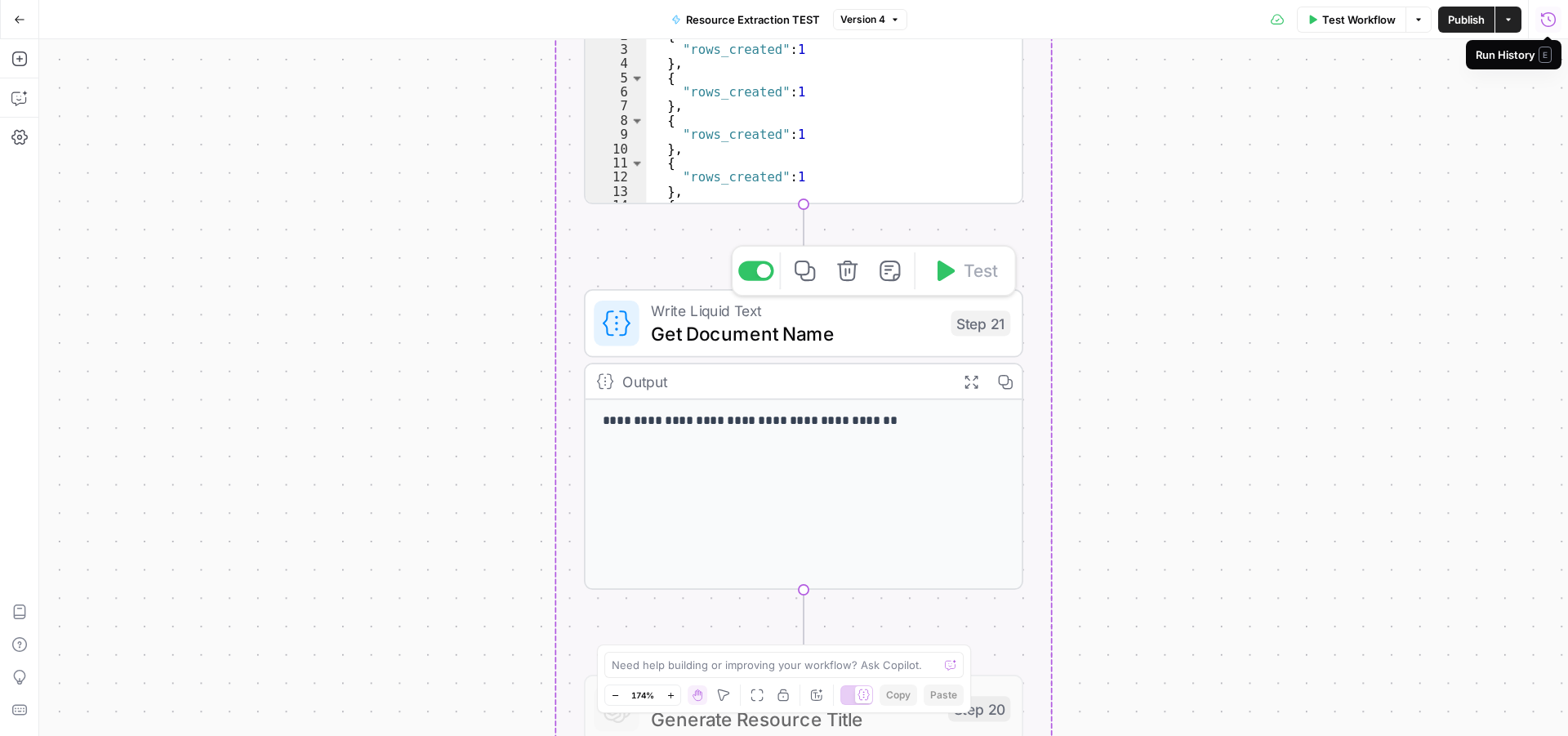
click at [743, 330] on span "Get Document Name" at bounding box center [795, 334] width 289 height 29
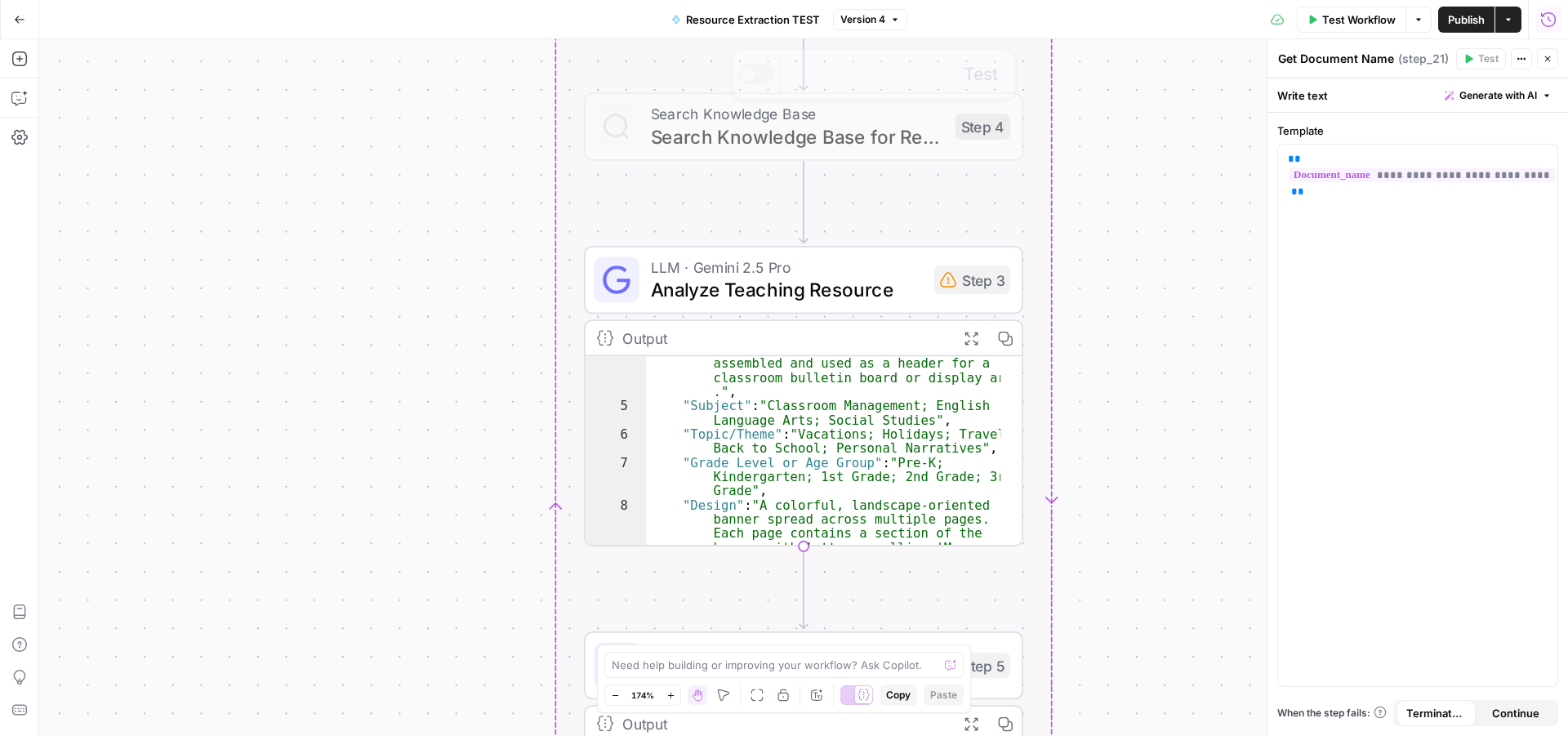
scroll to position [98, 0]
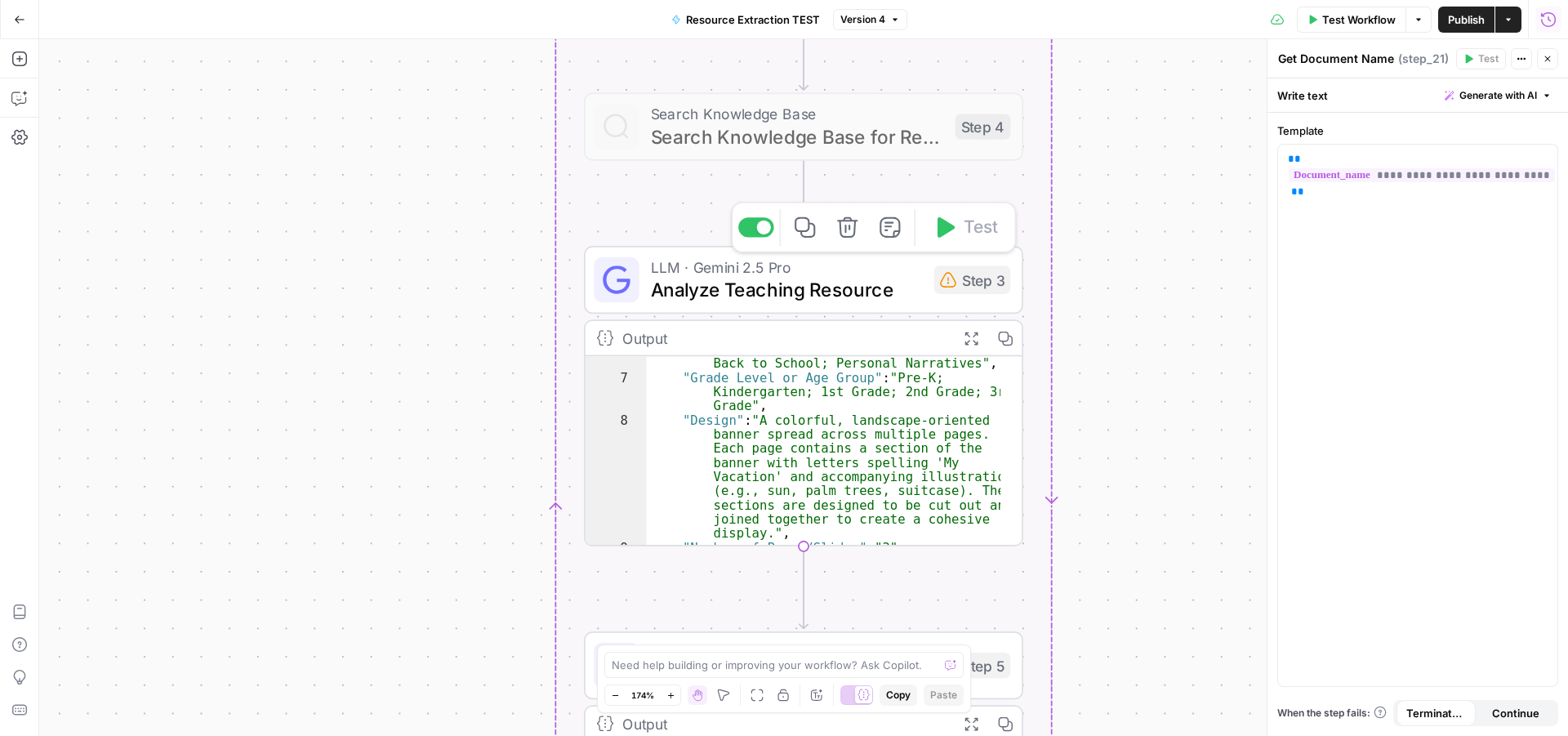
click at [778, 284] on span "Analyze Teaching Resource" at bounding box center [787, 290] width 272 height 29
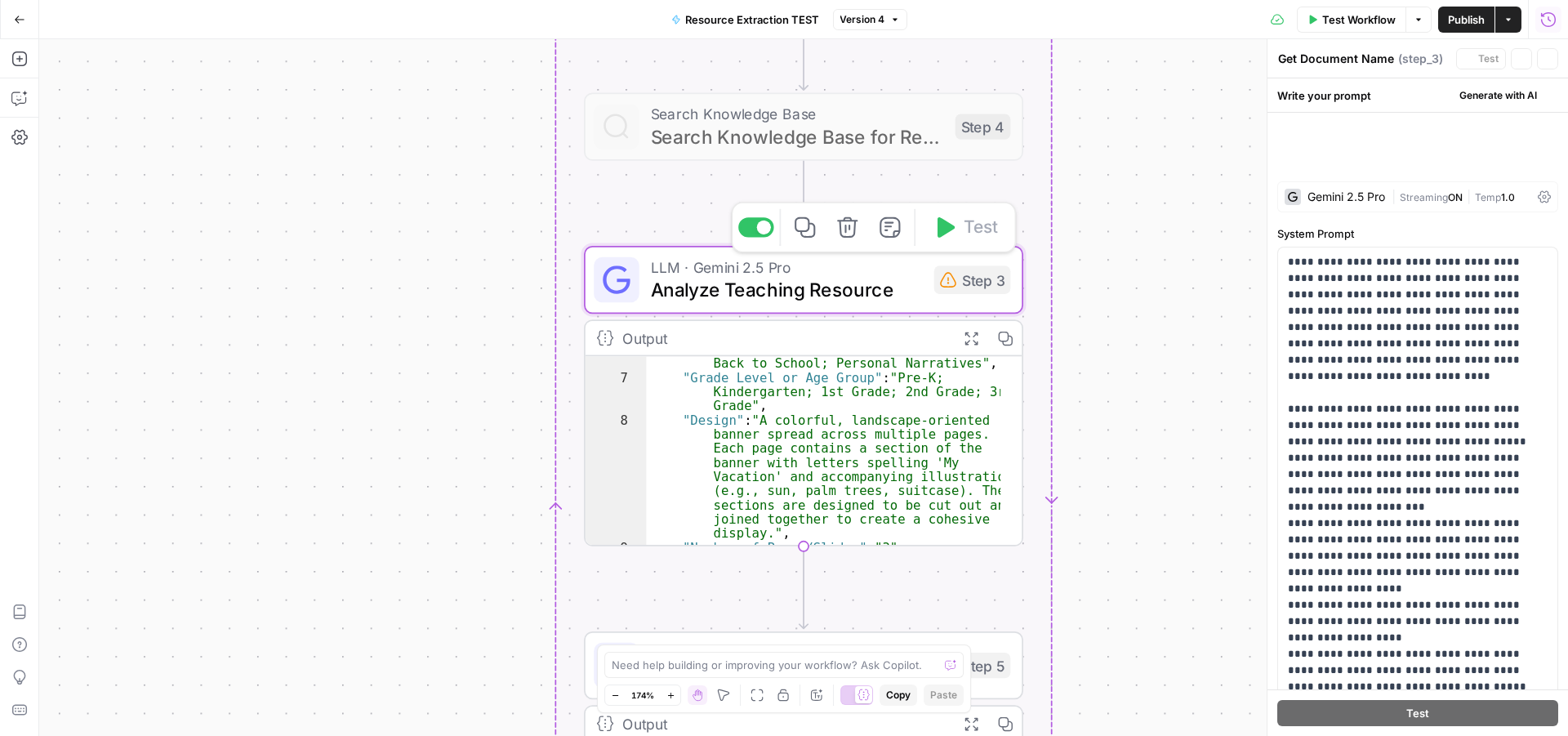
type textarea "Analyze Teaching Resource"
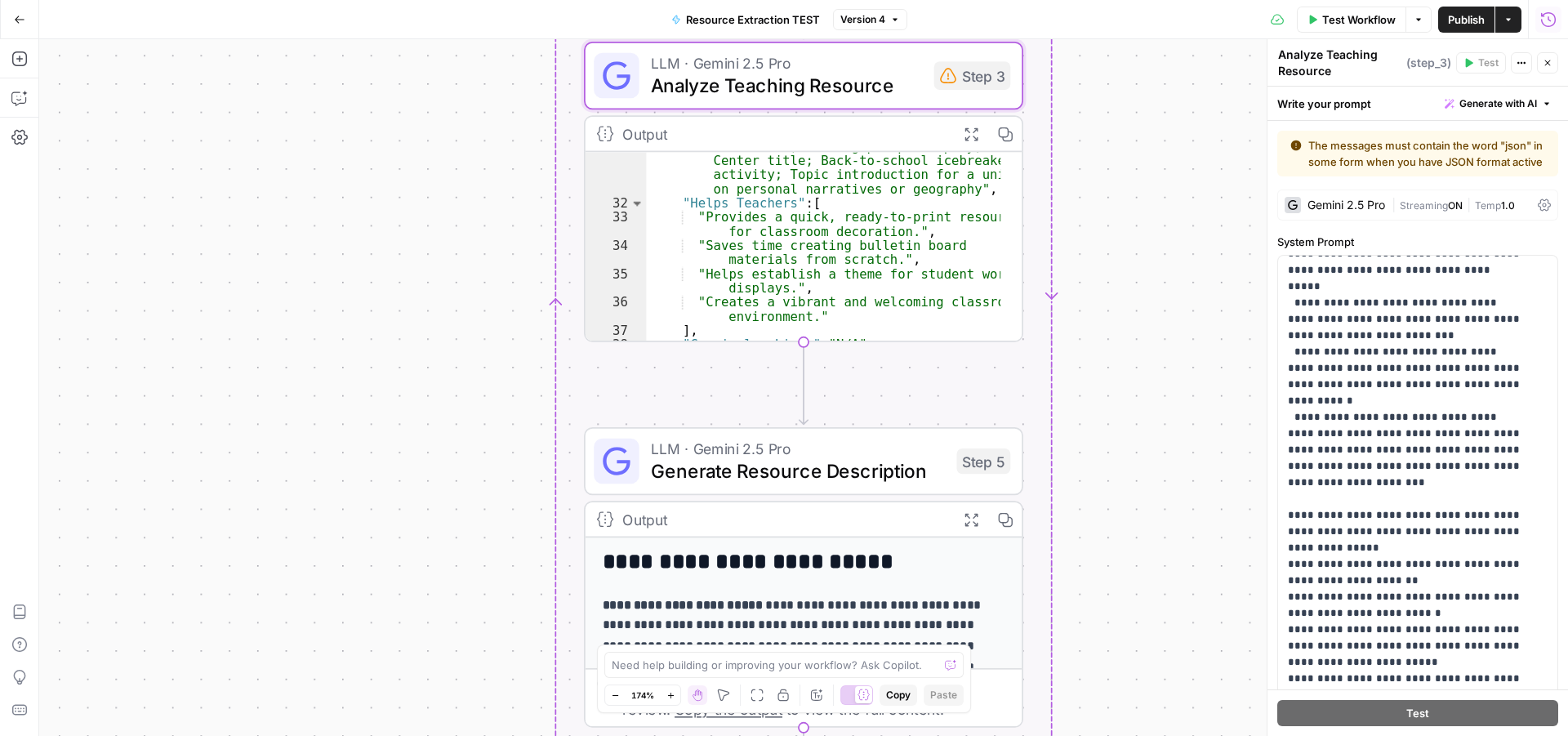
scroll to position [545, 0]
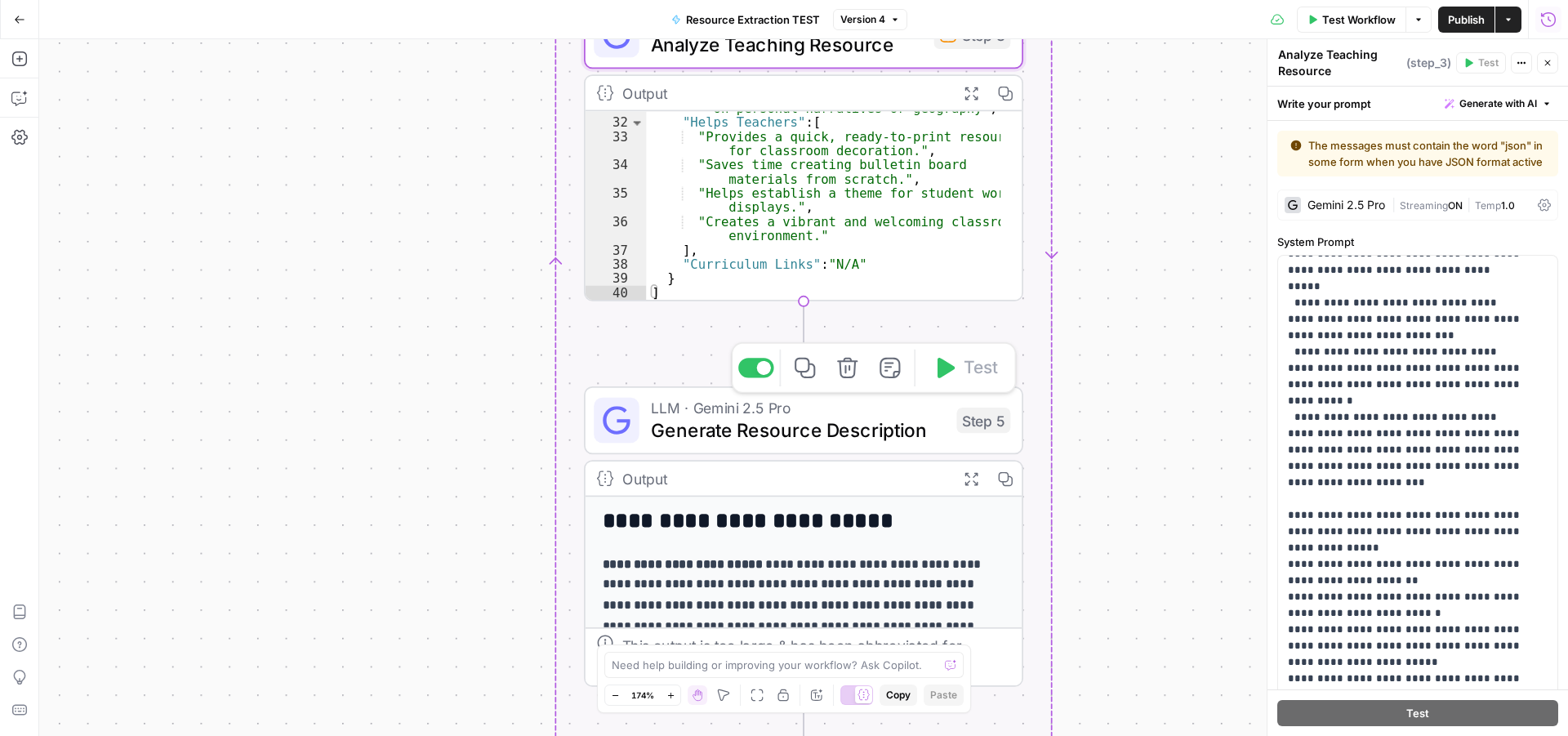
click at [806, 432] on span "Generate Resource Description" at bounding box center [798, 430] width 295 height 29
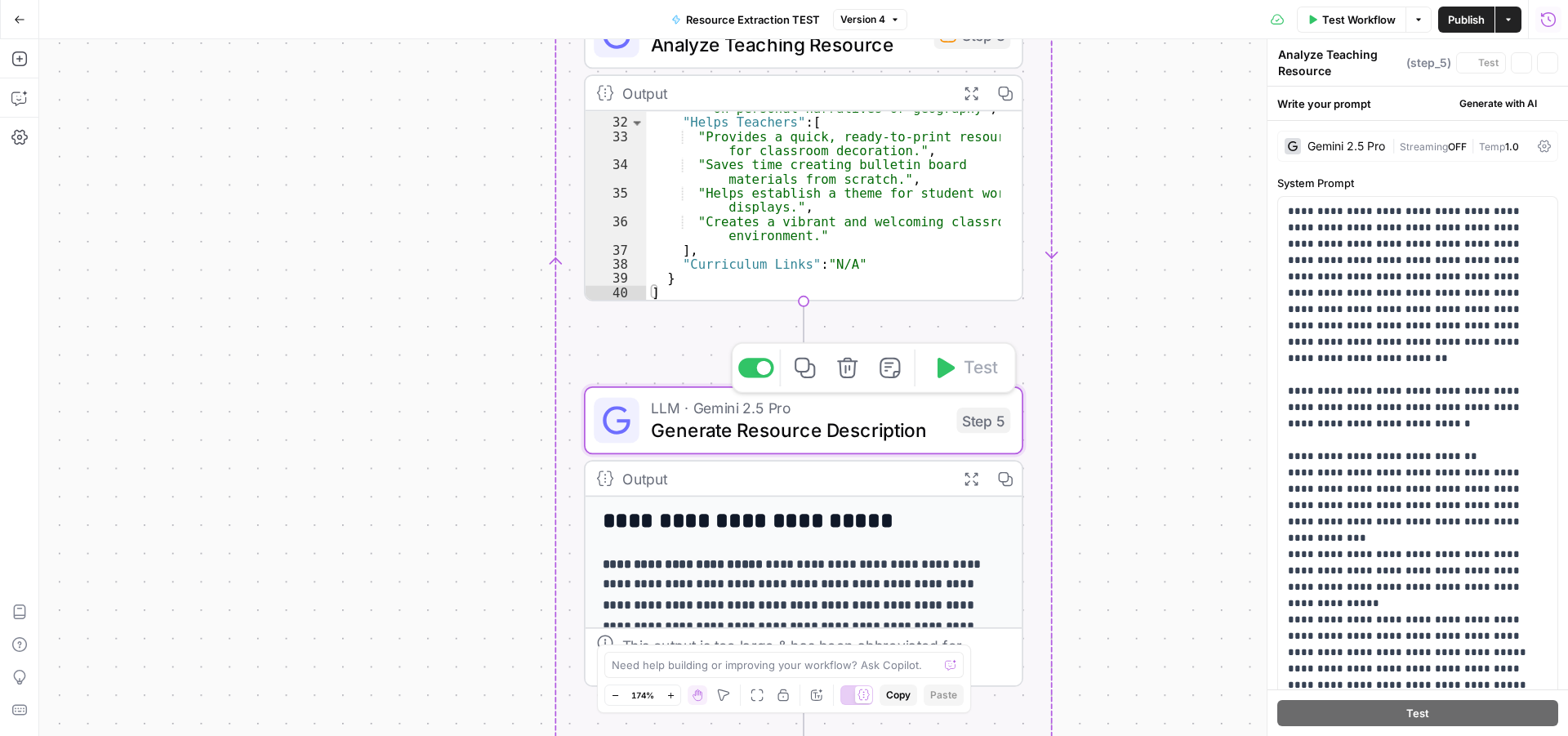
type textarea "Generate Resource Description"
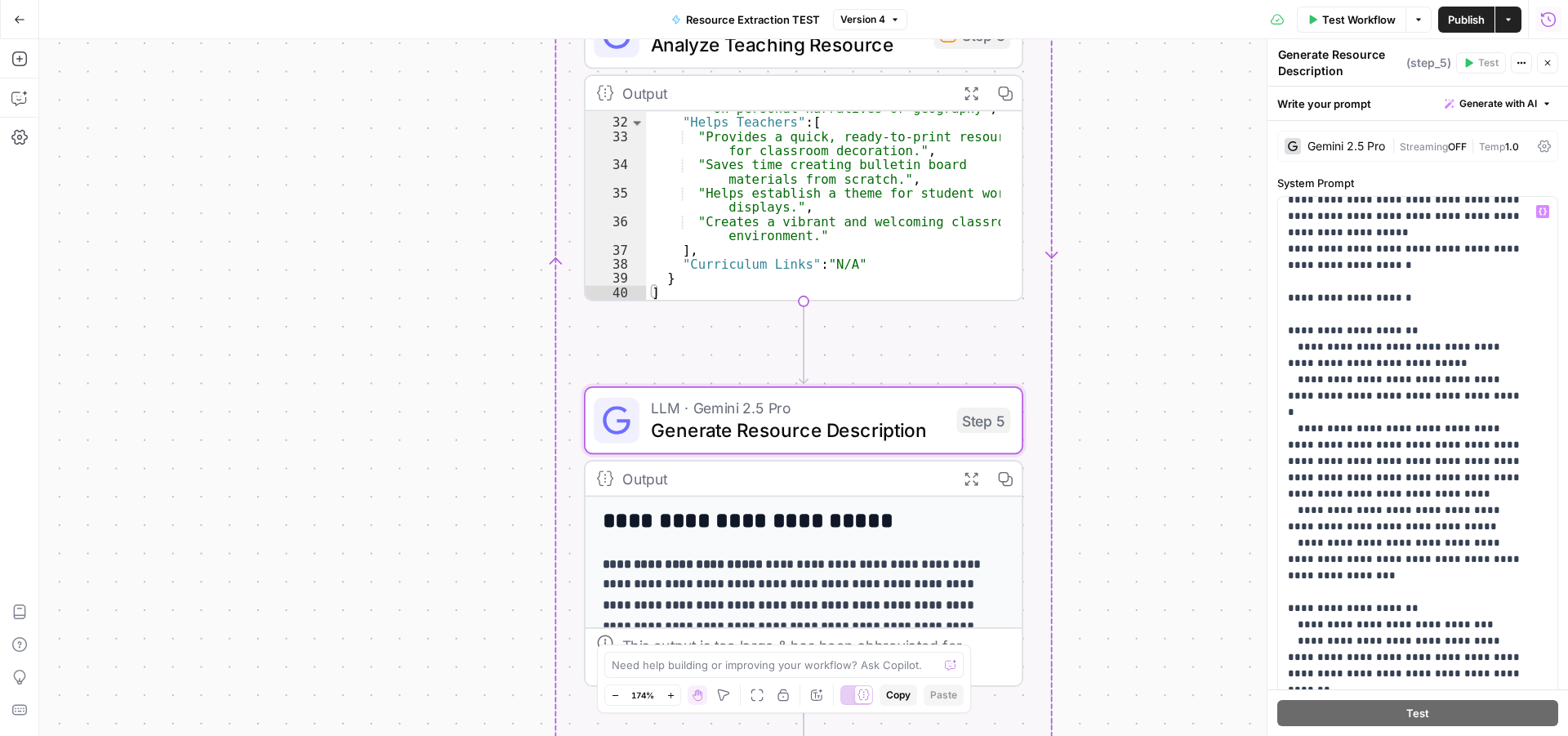
scroll to position [980, 0]
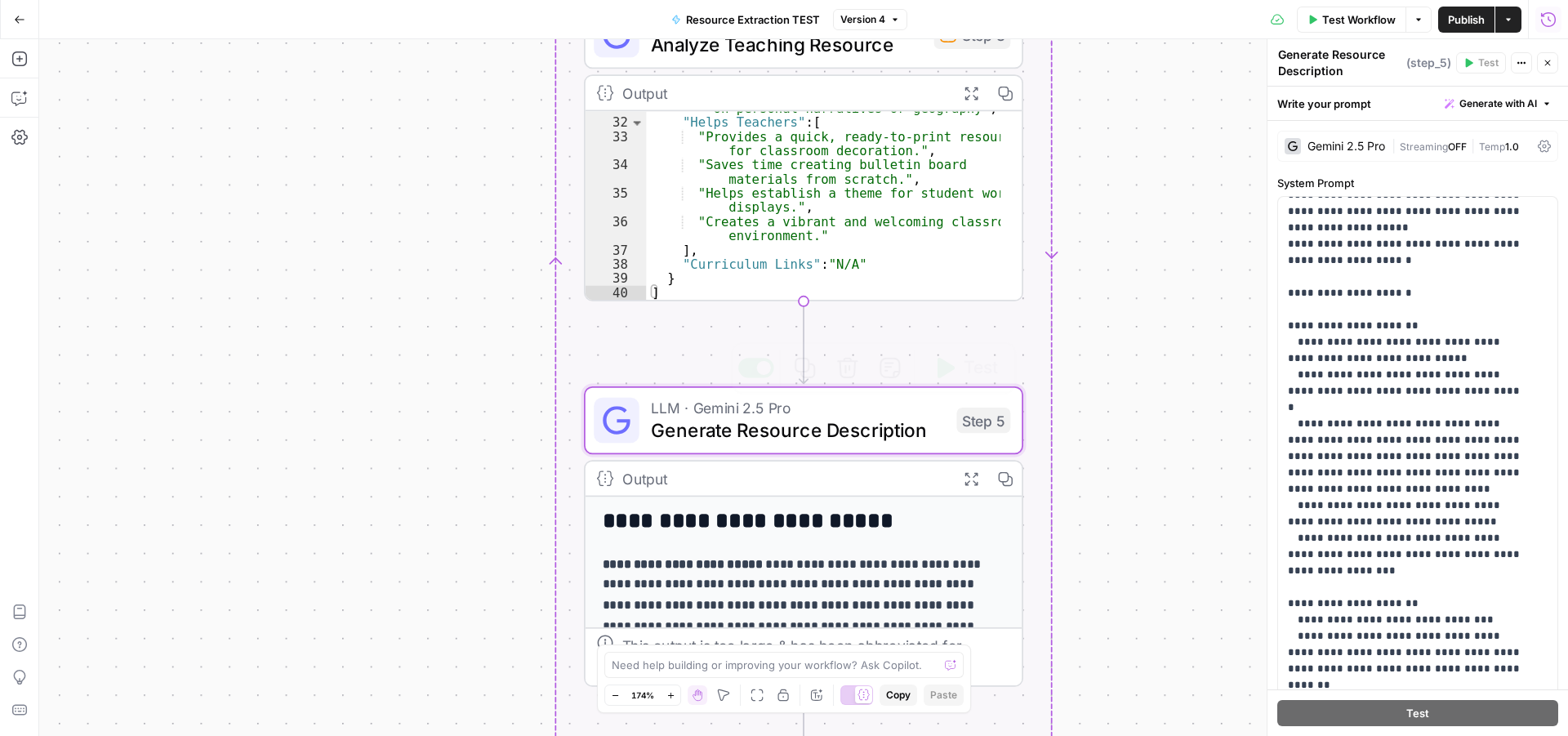
click at [823, 573] on p "**********" at bounding box center [793, 607] width 382 height 104
click at [803, 563] on p "**********" at bounding box center [793, 607] width 382 height 104
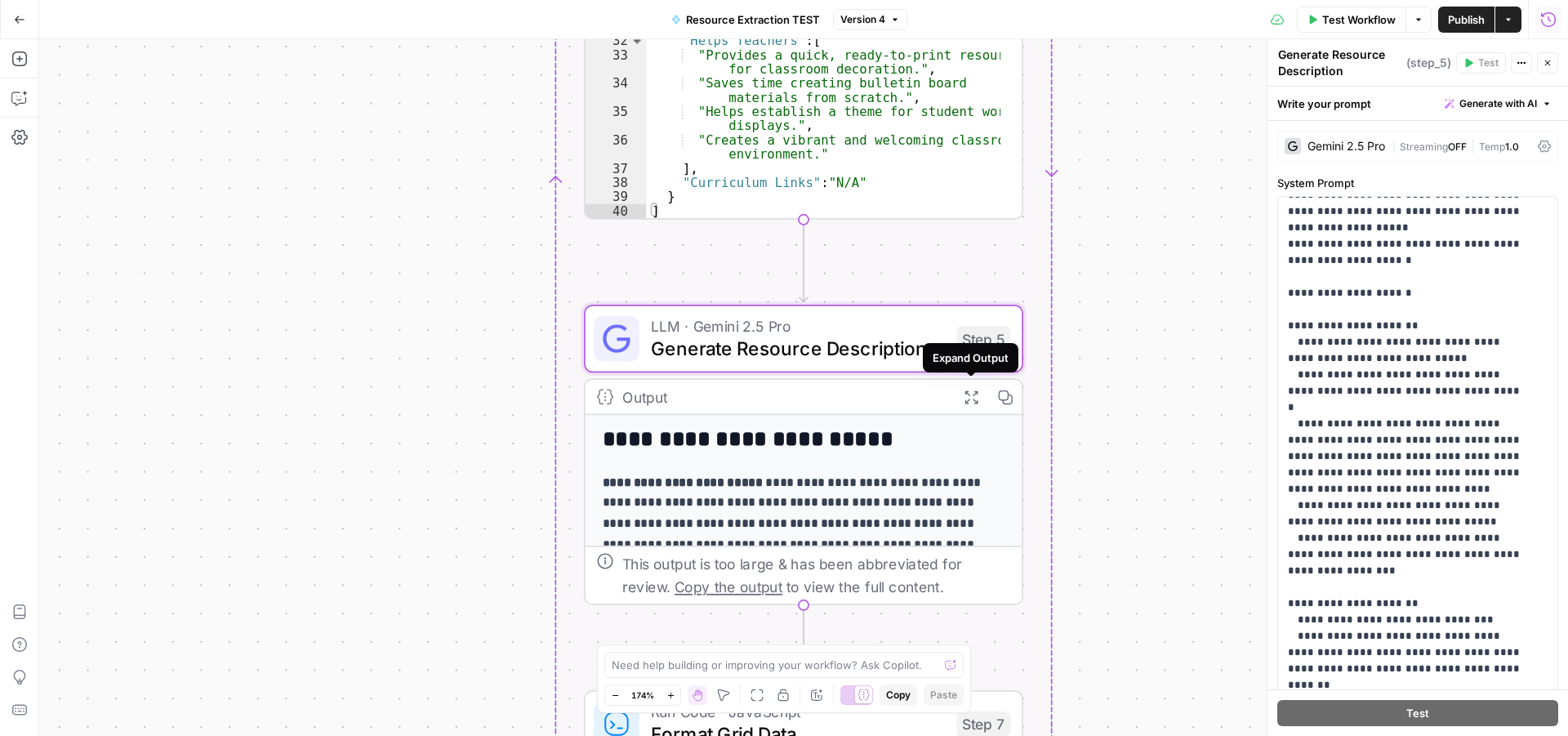
click at [969, 405] on icon "button" at bounding box center [971, 397] width 15 height 15
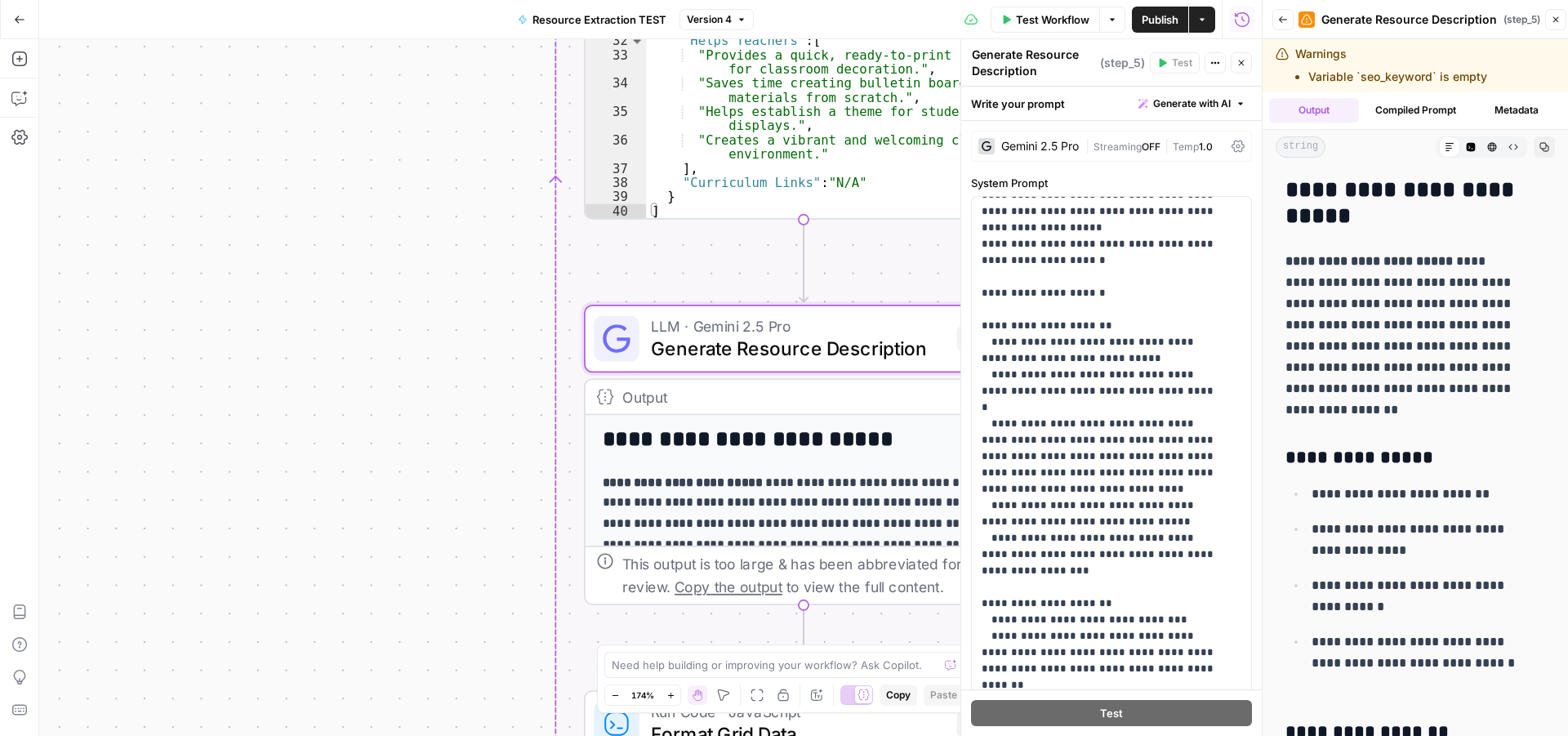
click at [1238, 65] on icon "button" at bounding box center [1242, 63] width 10 height 10
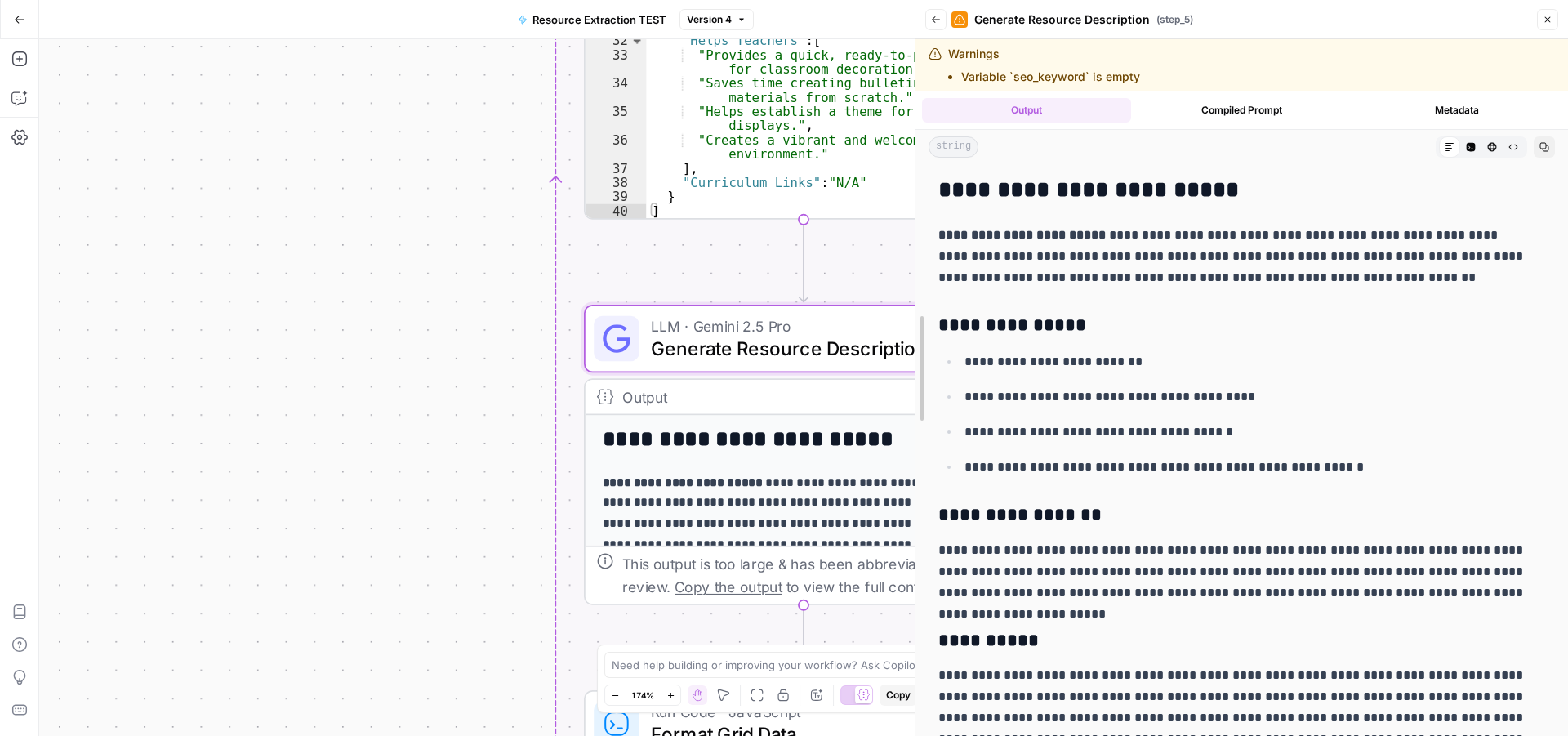
drag, startPoint x: 1262, startPoint y: 209, endPoint x: 1524, endPoint y: 360, distance: 302.4
click at [627, 209] on body "Twinkl New Home Insights Opportunities Your Data Browse Recent Grids US Resourc…" at bounding box center [784, 368] width 1568 height 736
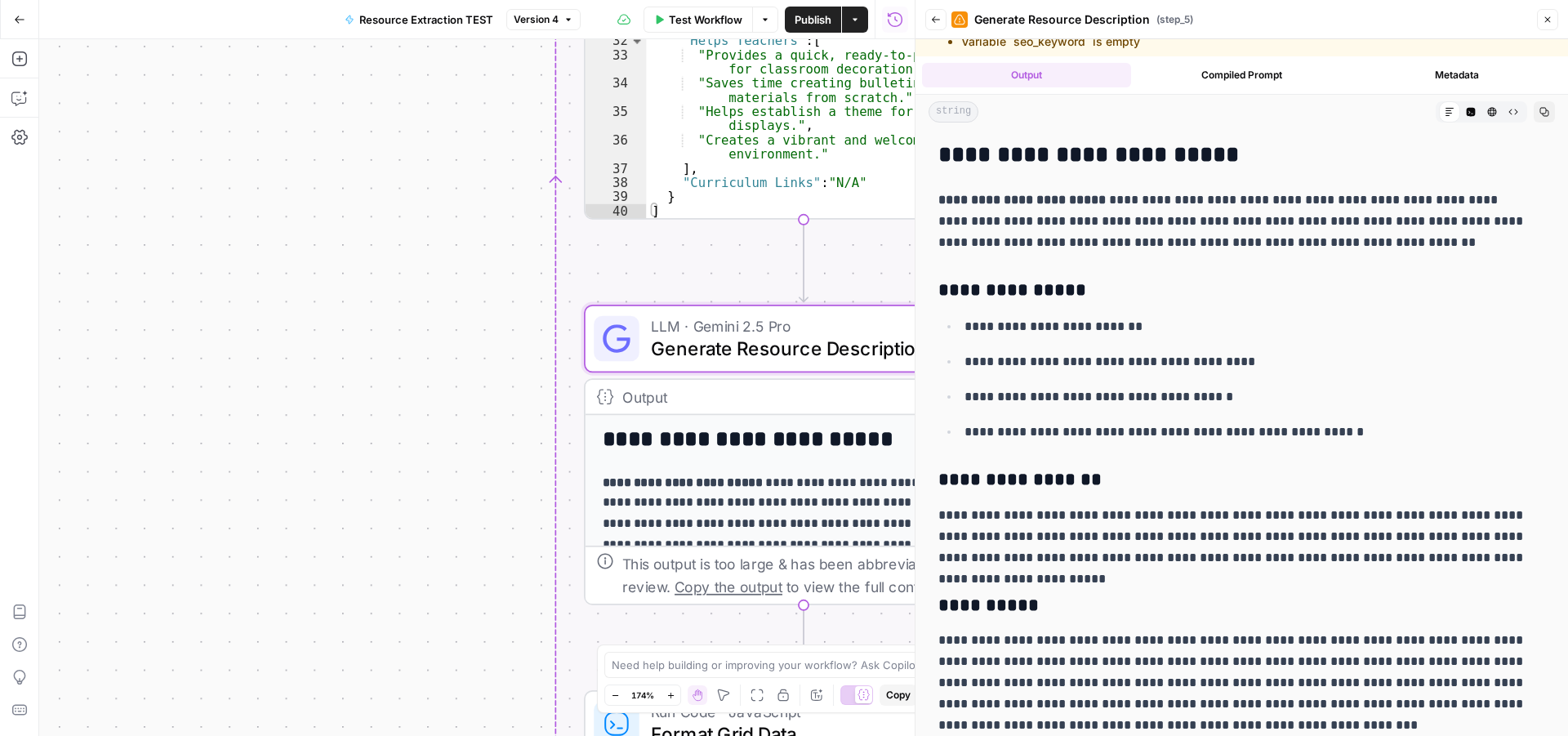
scroll to position [53, 0]
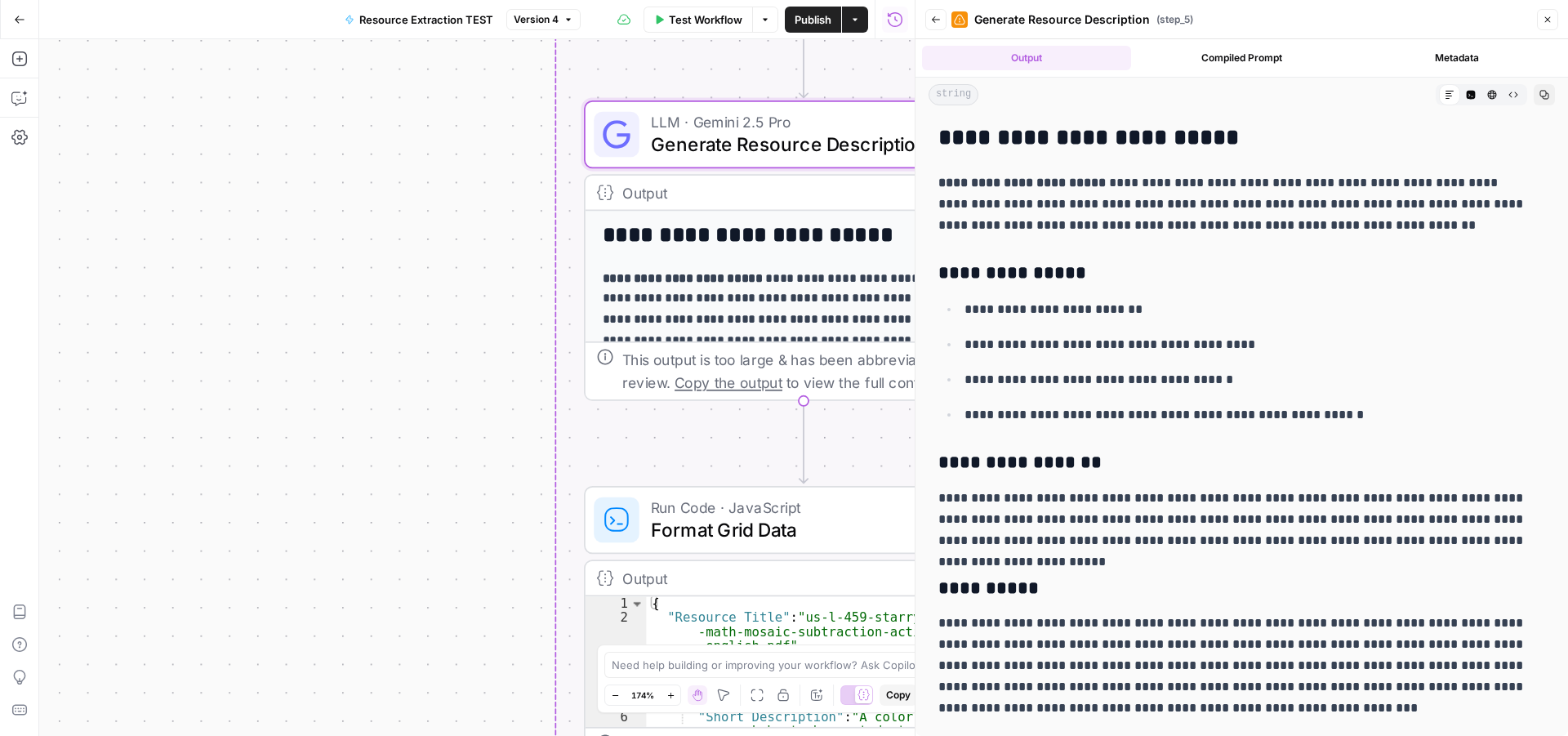
click at [1548, 24] on icon "button" at bounding box center [1548, 20] width 10 height 10
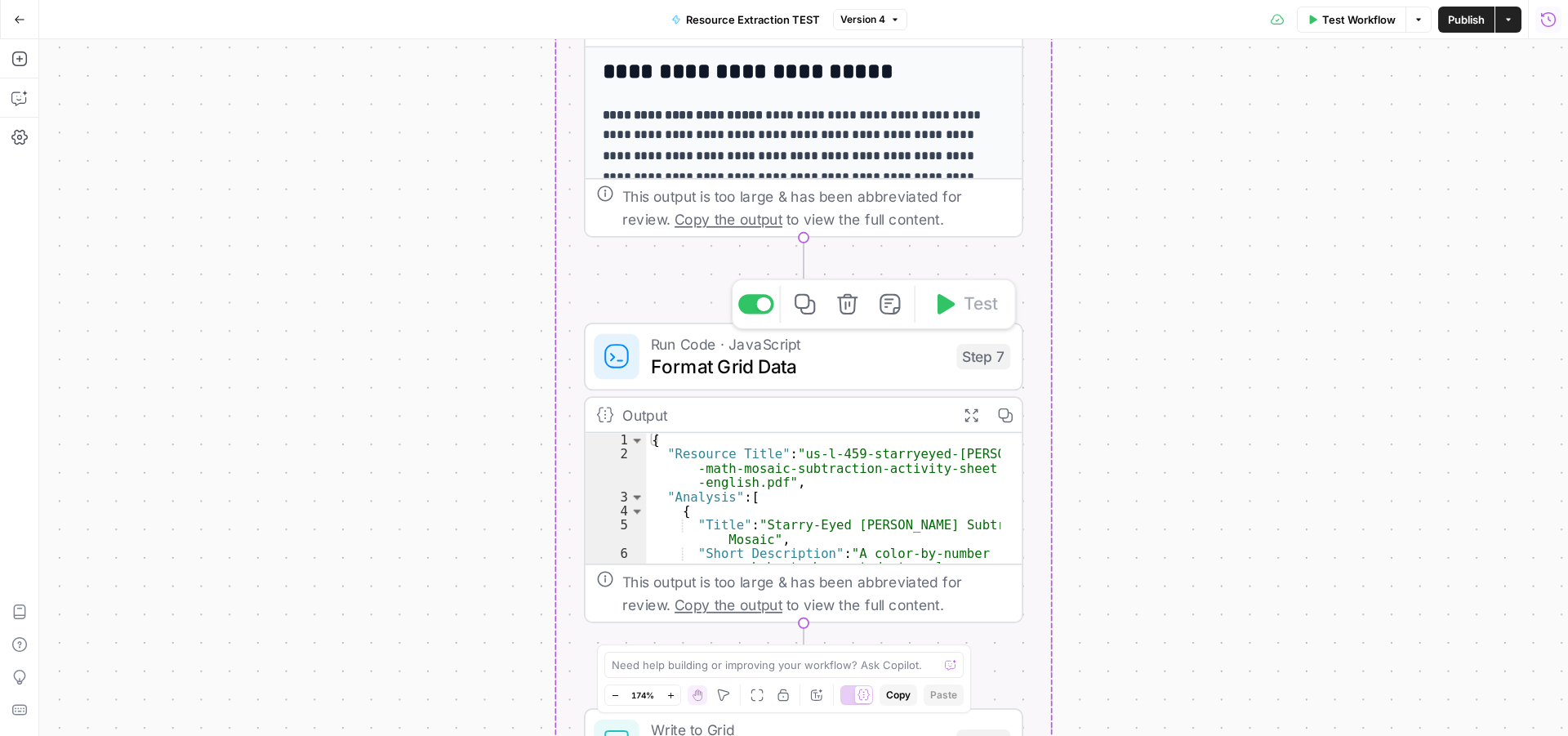
click at [851, 362] on span "Format Grid Data" at bounding box center [798, 366] width 295 height 29
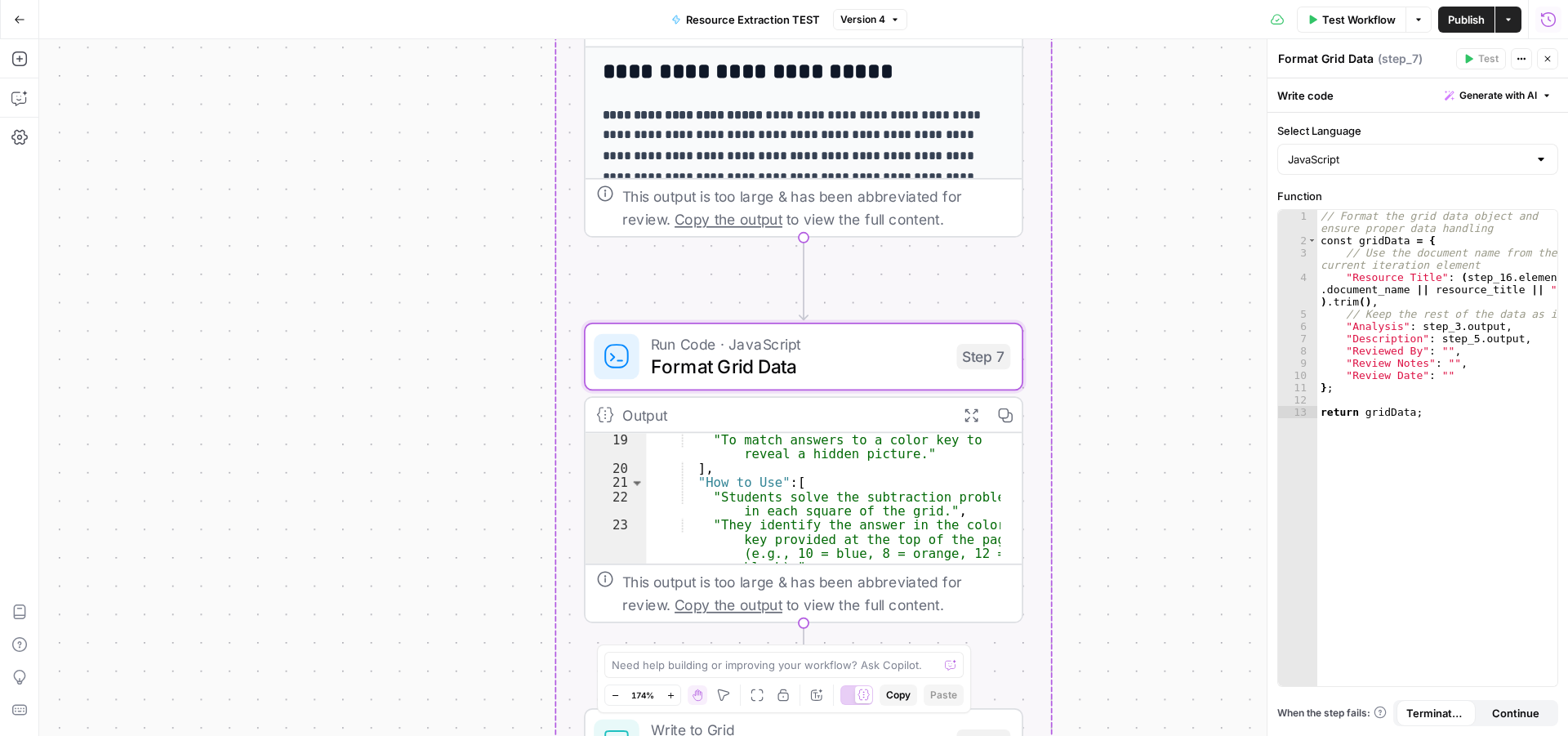
scroll to position [294, 0]
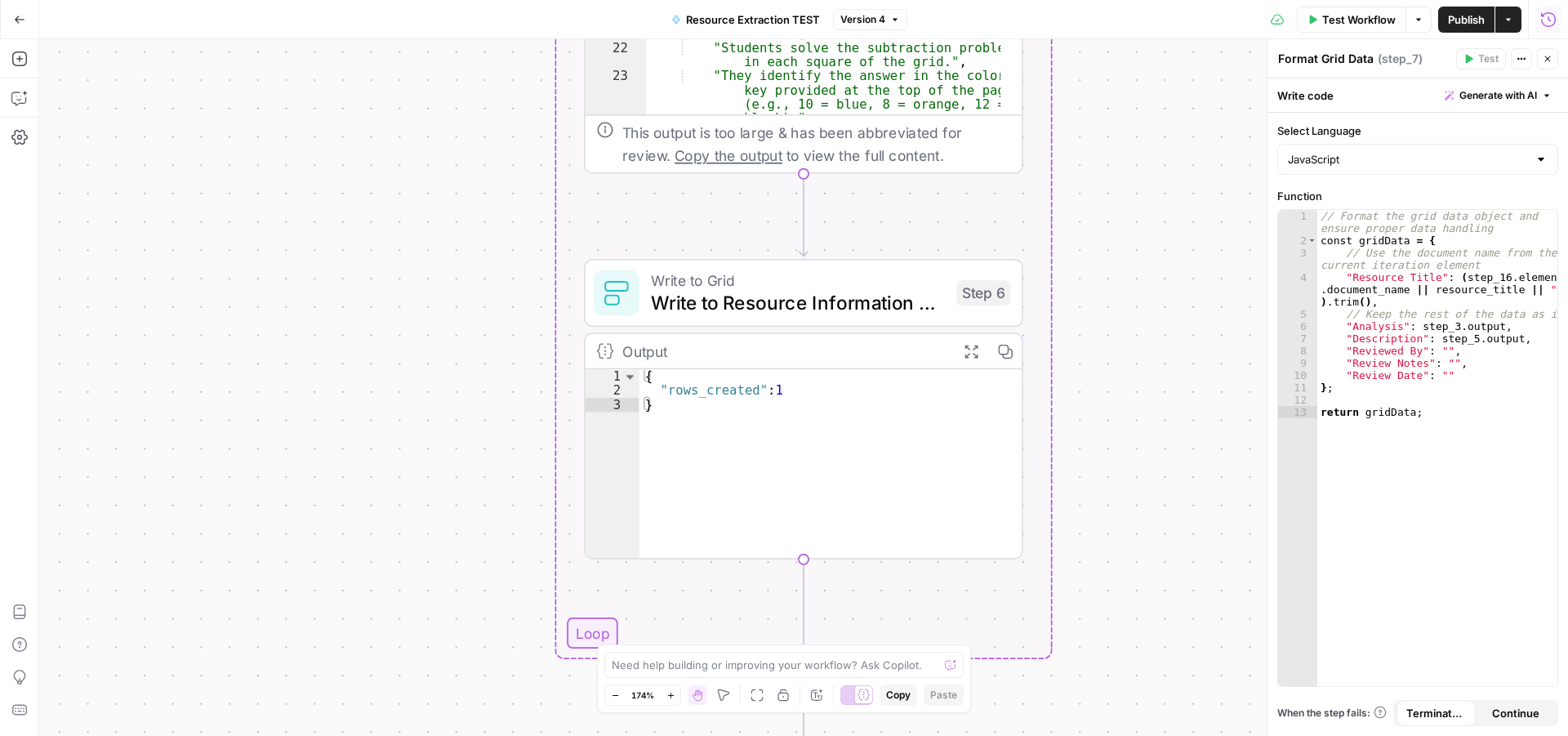
click at [27, 16] on button "Go Back" at bounding box center [20, 20] width 30 height 30
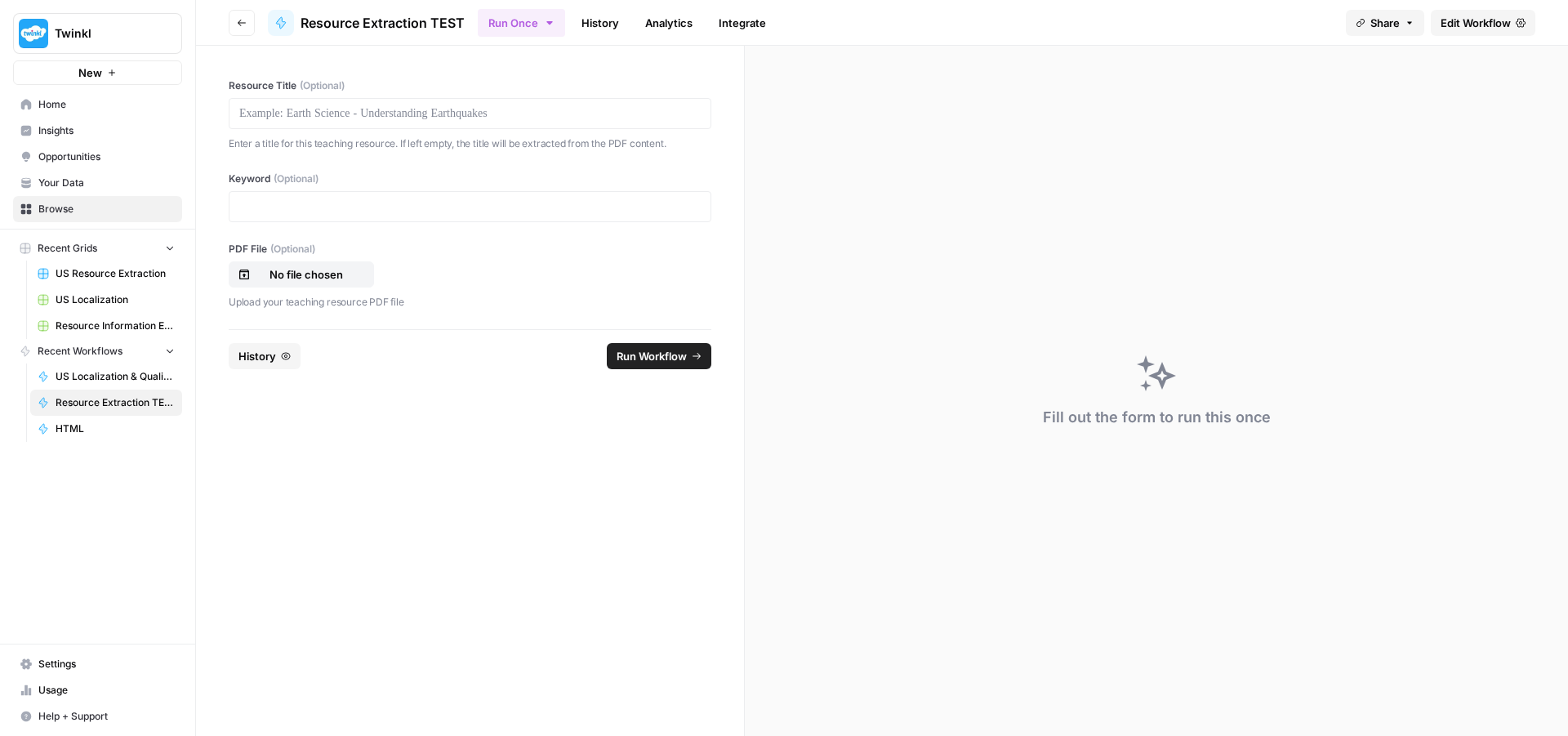
click at [113, 326] on span "Resource Information Extraction and Descriptions" at bounding box center [115, 326] width 119 height 14
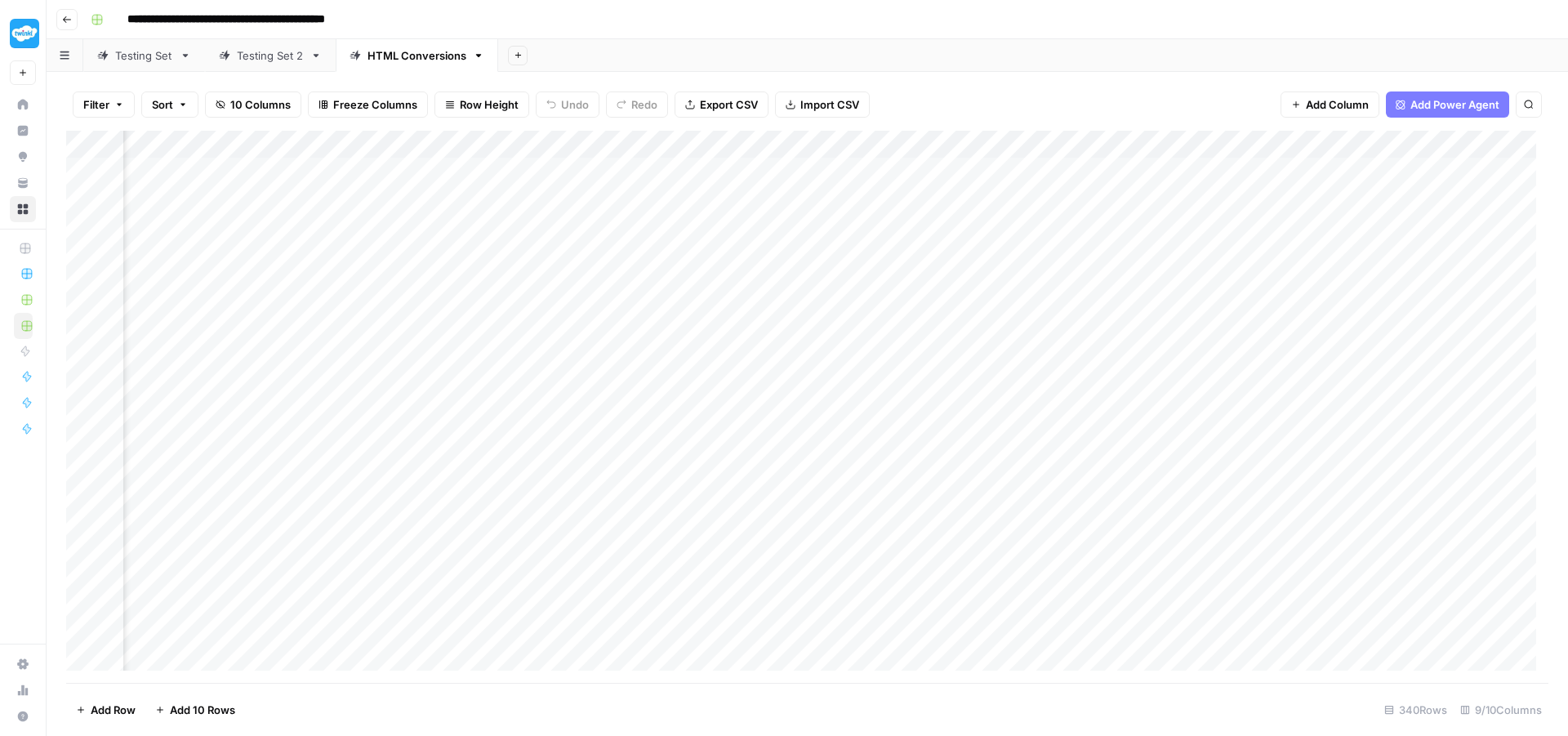
scroll to position [0, 462]
click at [573, 177] on div "Add Column" at bounding box center [807, 407] width 1483 height 552
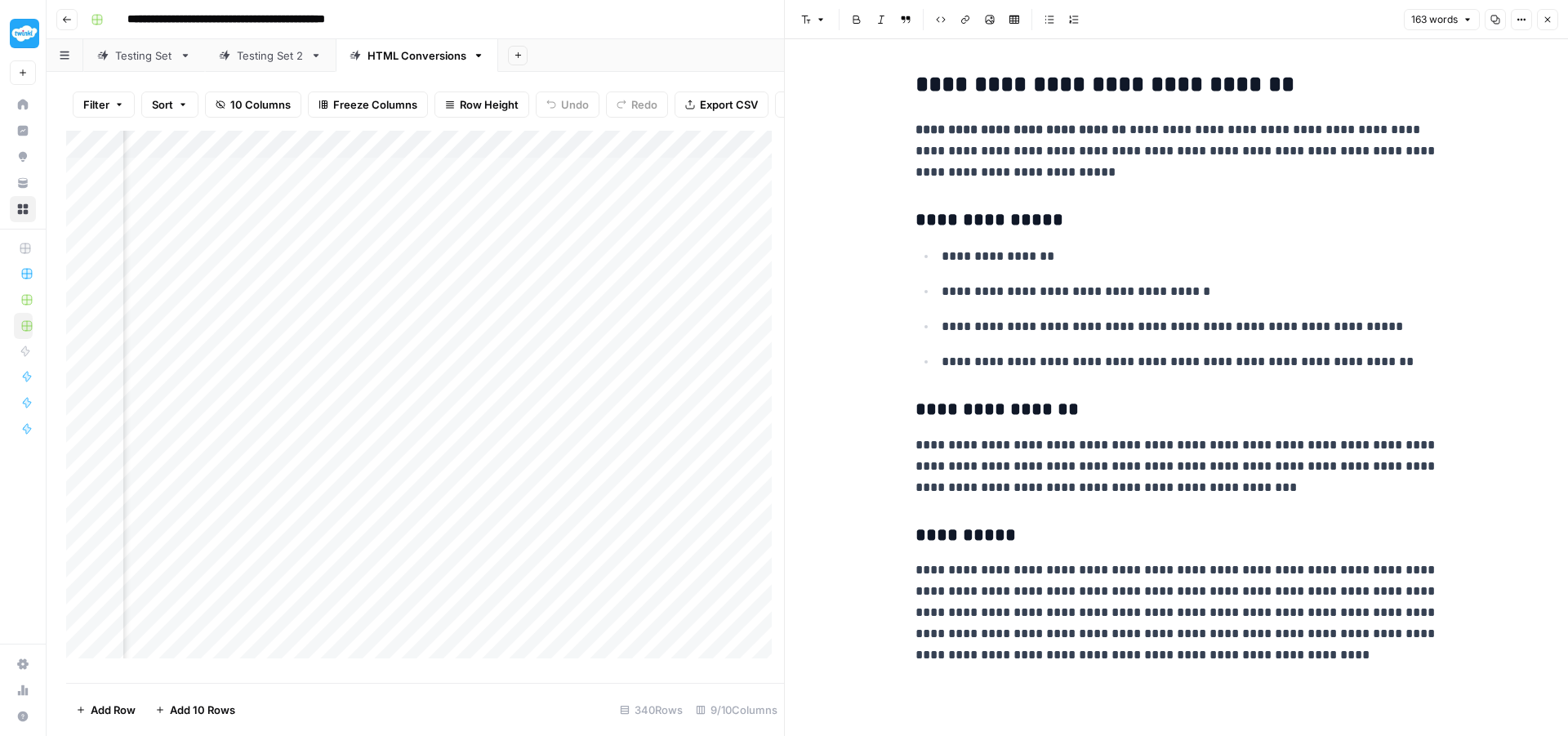
click at [1548, 25] on button "Close" at bounding box center [1548, 20] width 21 height 21
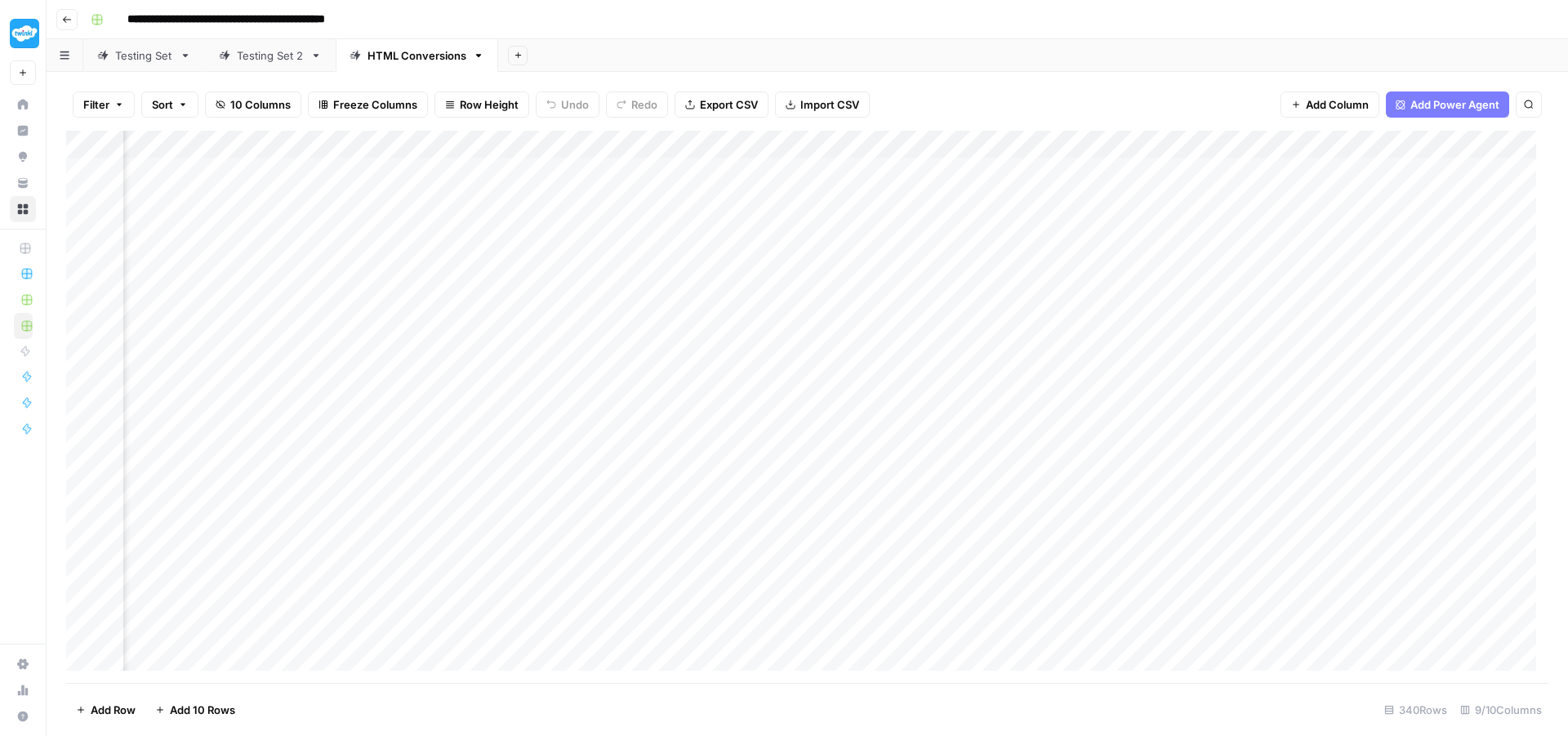
click at [1050, 170] on div "Add Column" at bounding box center [807, 407] width 1483 height 552
click at [1379, 181] on div "Add Column" at bounding box center [807, 407] width 1483 height 552
click at [65, 25] on button "Go back" at bounding box center [66, 20] width 21 height 21
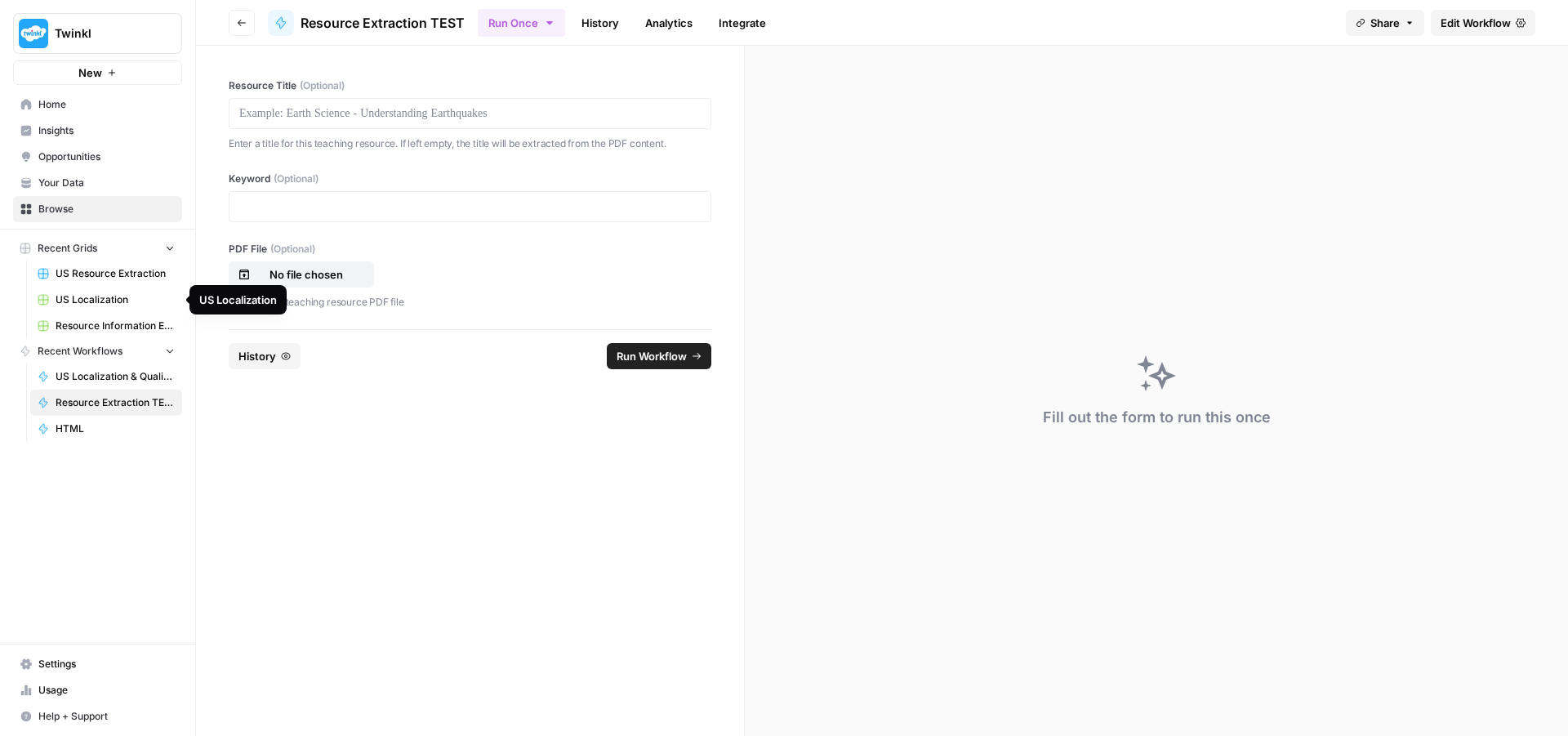
click at [70, 297] on span "US Localization" at bounding box center [115, 299] width 119 height 14
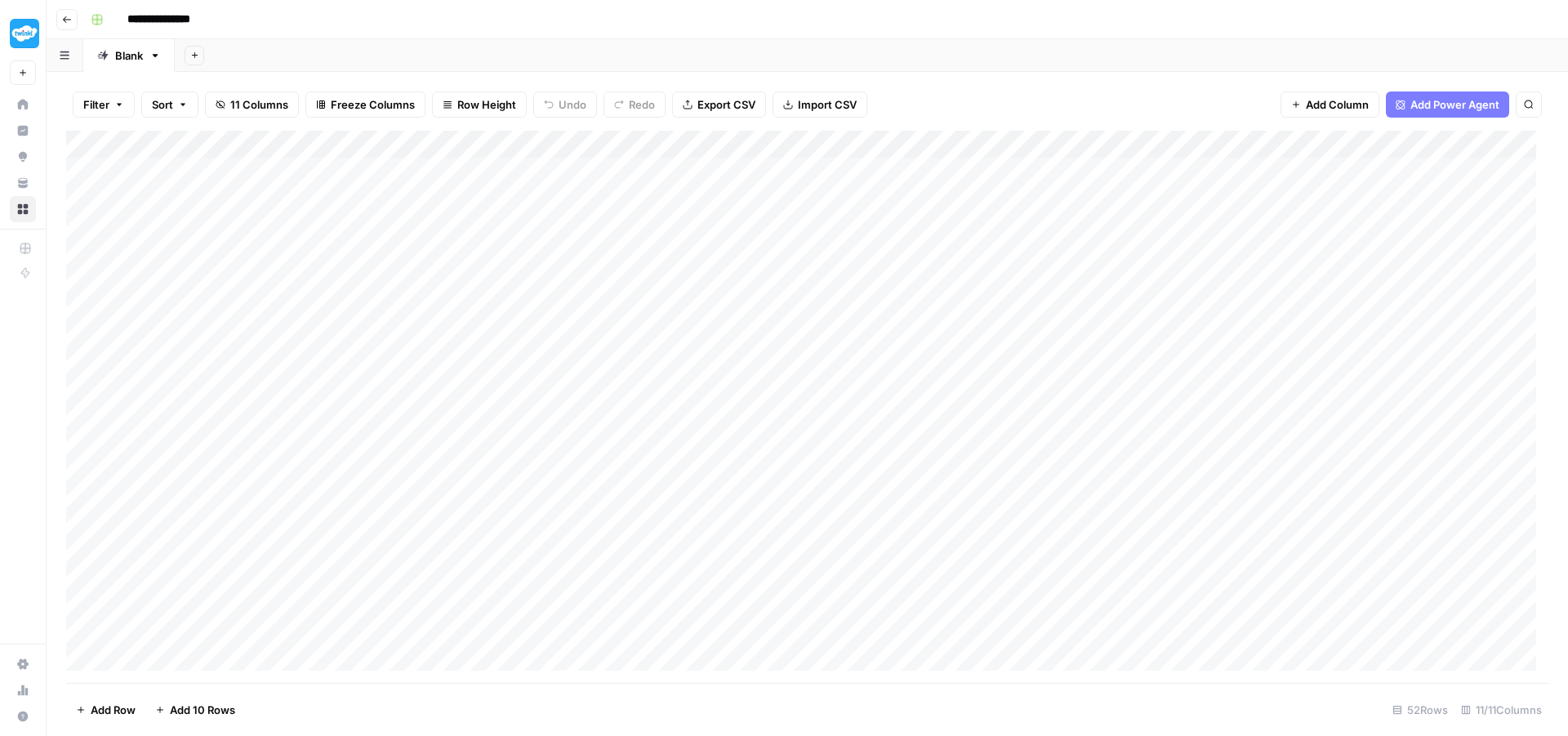
click at [206, 173] on div "Add Column" at bounding box center [807, 407] width 1483 height 552
click at [202, 204] on div "Add Column" at bounding box center [807, 407] width 1483 height 552
click at [602, 173] on div "Add Column" at bounding box center [807, 407] width 1483 height 552
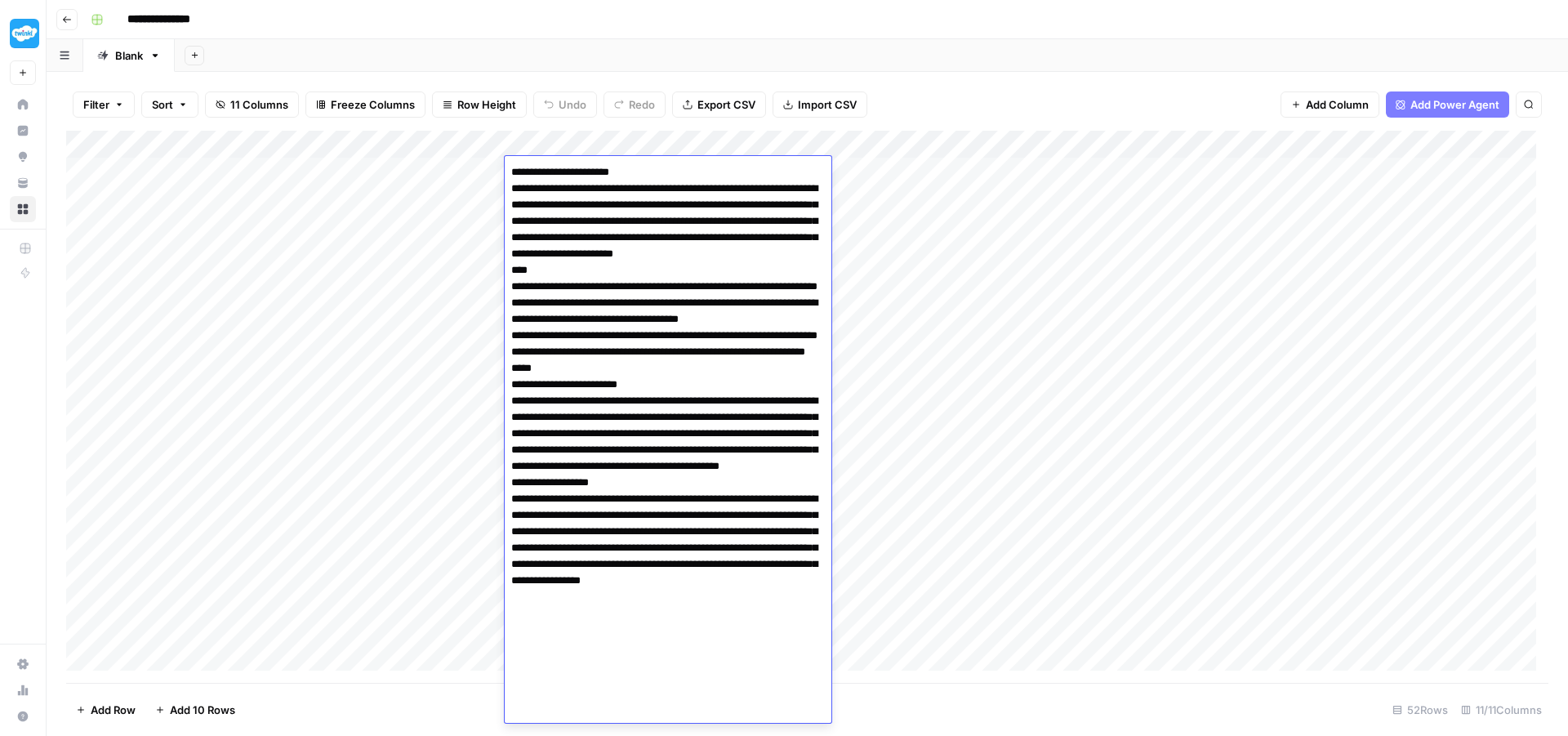
click at [890, 204] on div "Add Column" at bounding box center [807, 407] width 1483 height 552
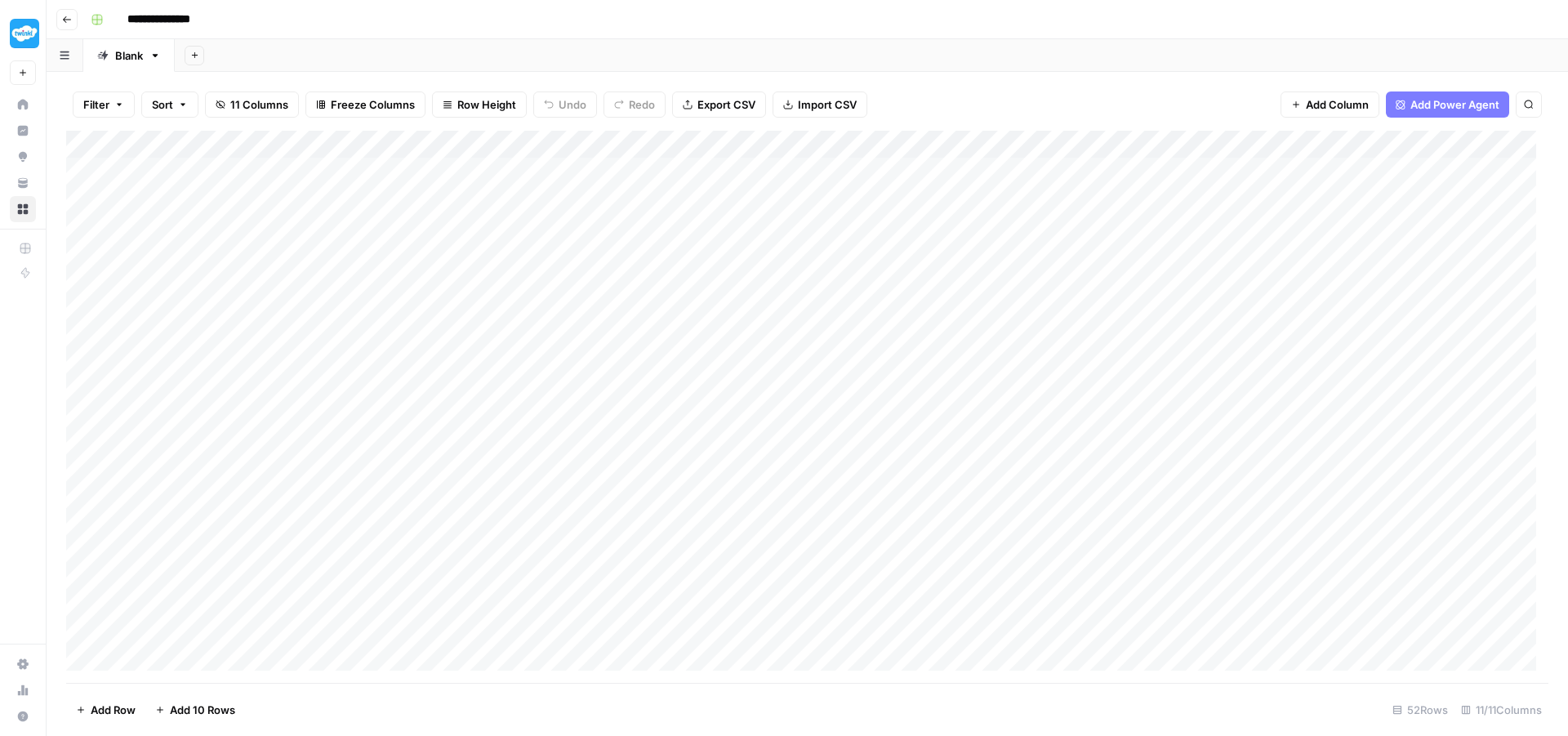
click at [886, 167] on div "Add Column" at bounding box center [807, 407] width 1483 height 552
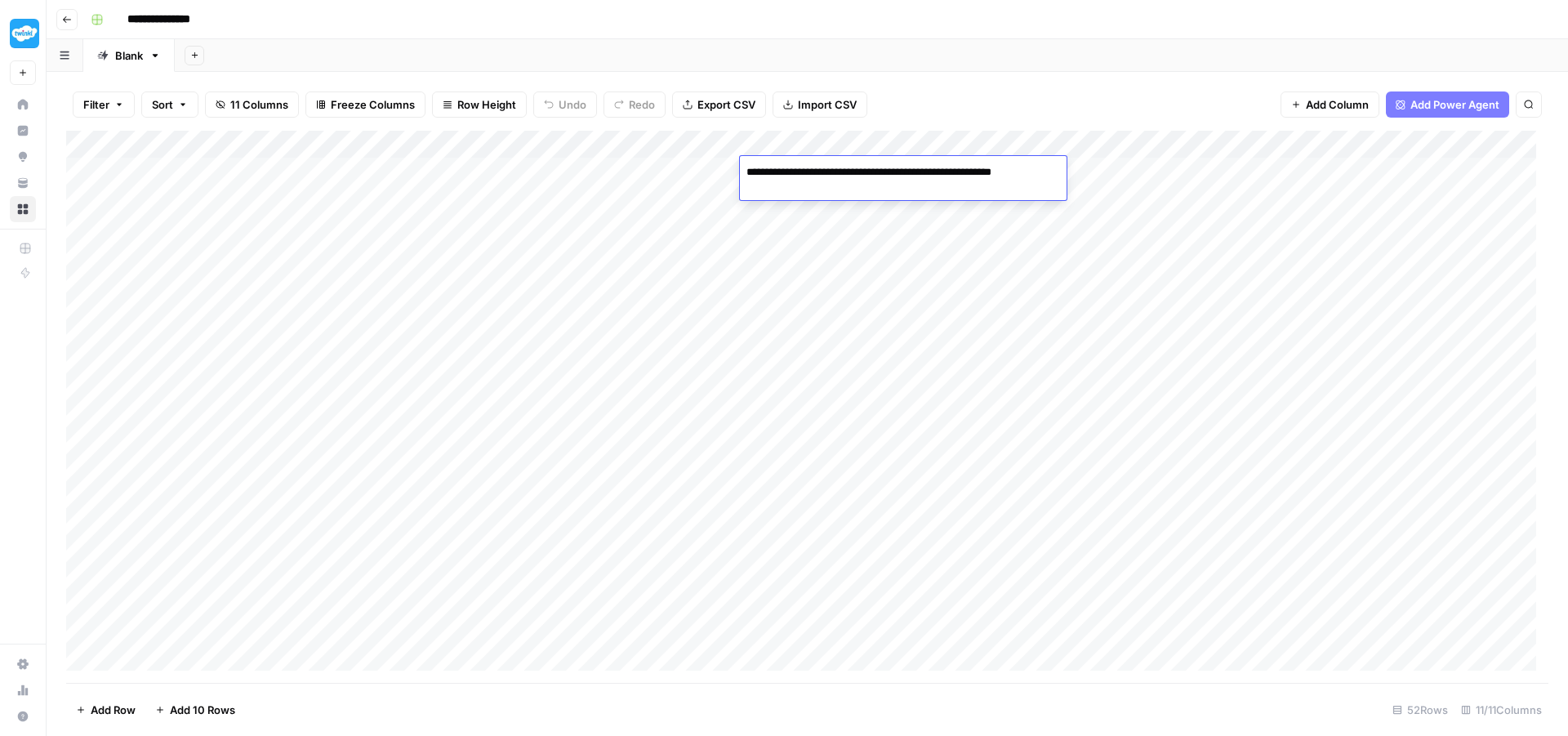
click at [886, 167] on textarea "**********" at bounding box center [903, 180] width 326 height 39
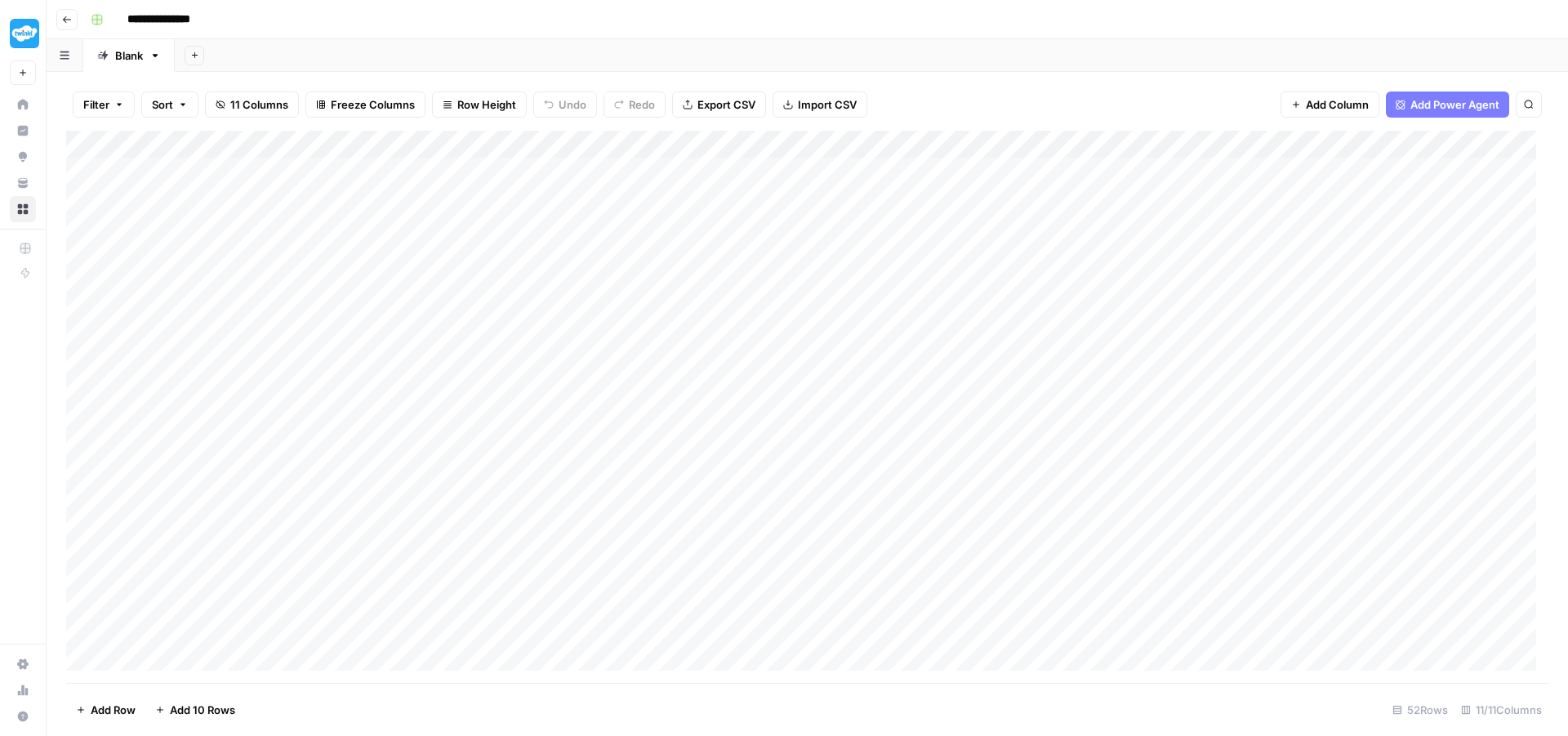
click at [1148, 171] on div "Add Column" at bounding box center [807, 407] width 1483 height 552
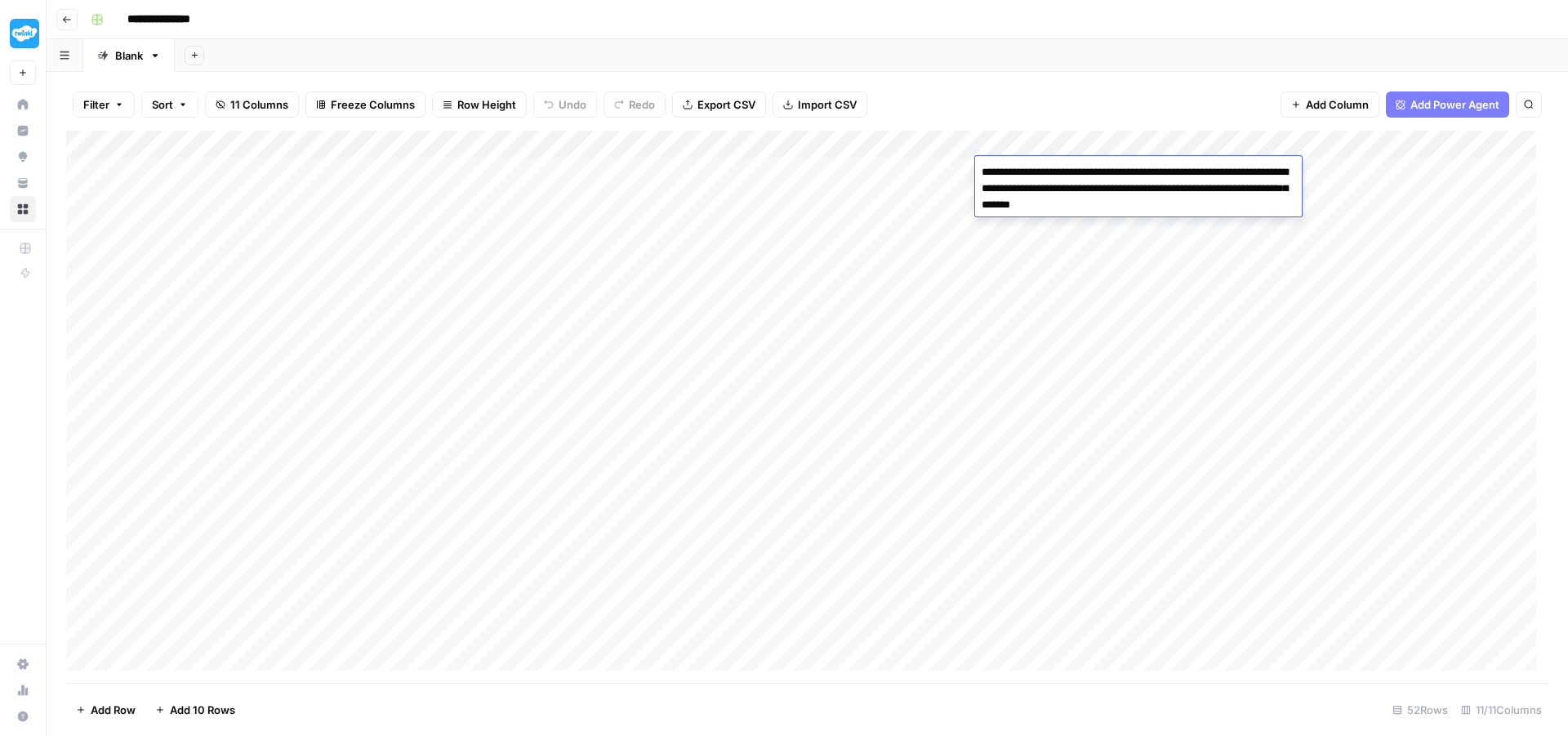
click at [690, 261] on div "Add Column" at bounding box center [807, 407] width 1483 height 552
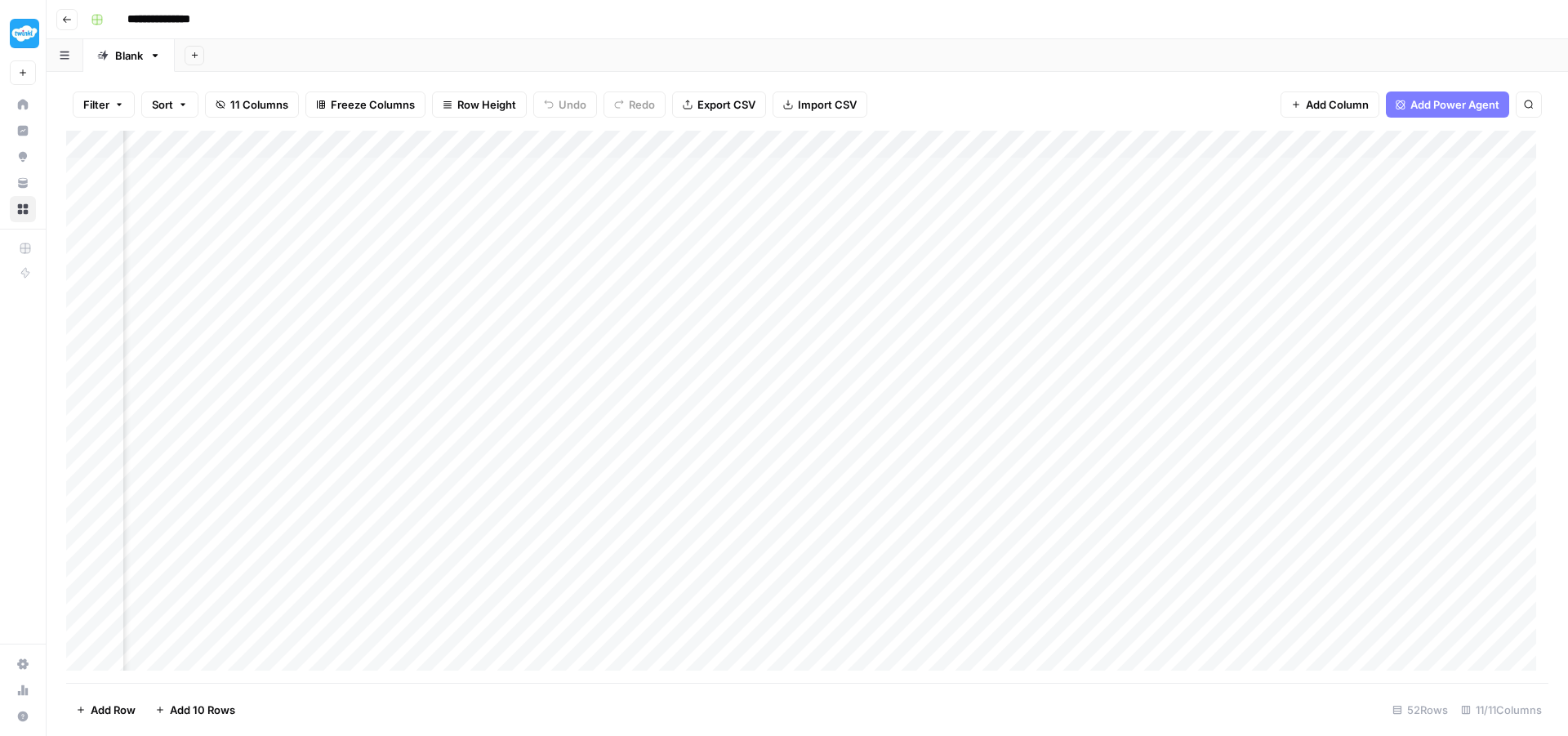
scroll to position [0, 633]
click at [870, 165] on div "Add Column" at bounding box center [807, 407] width 1483 height 552
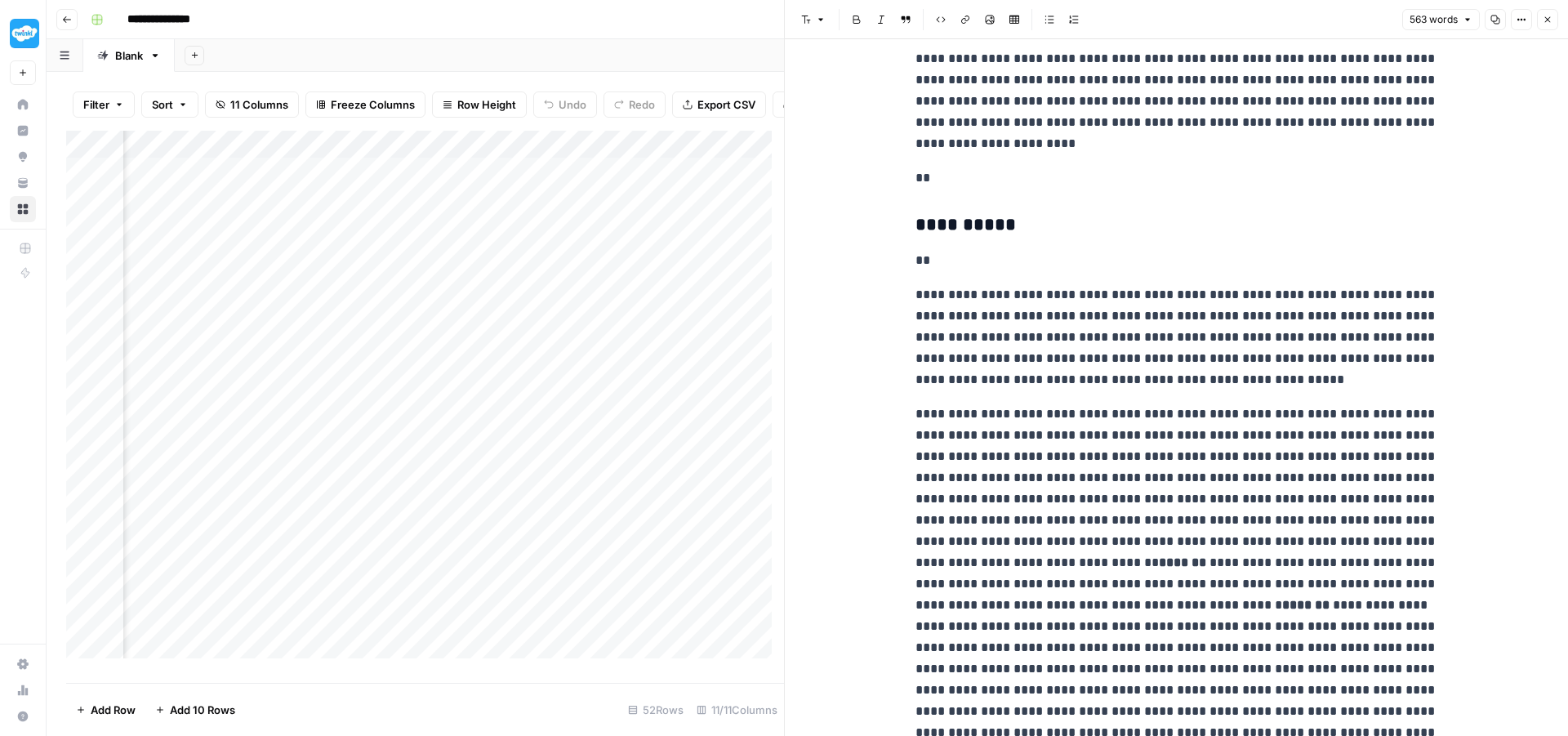
scroll to position [980, 0]
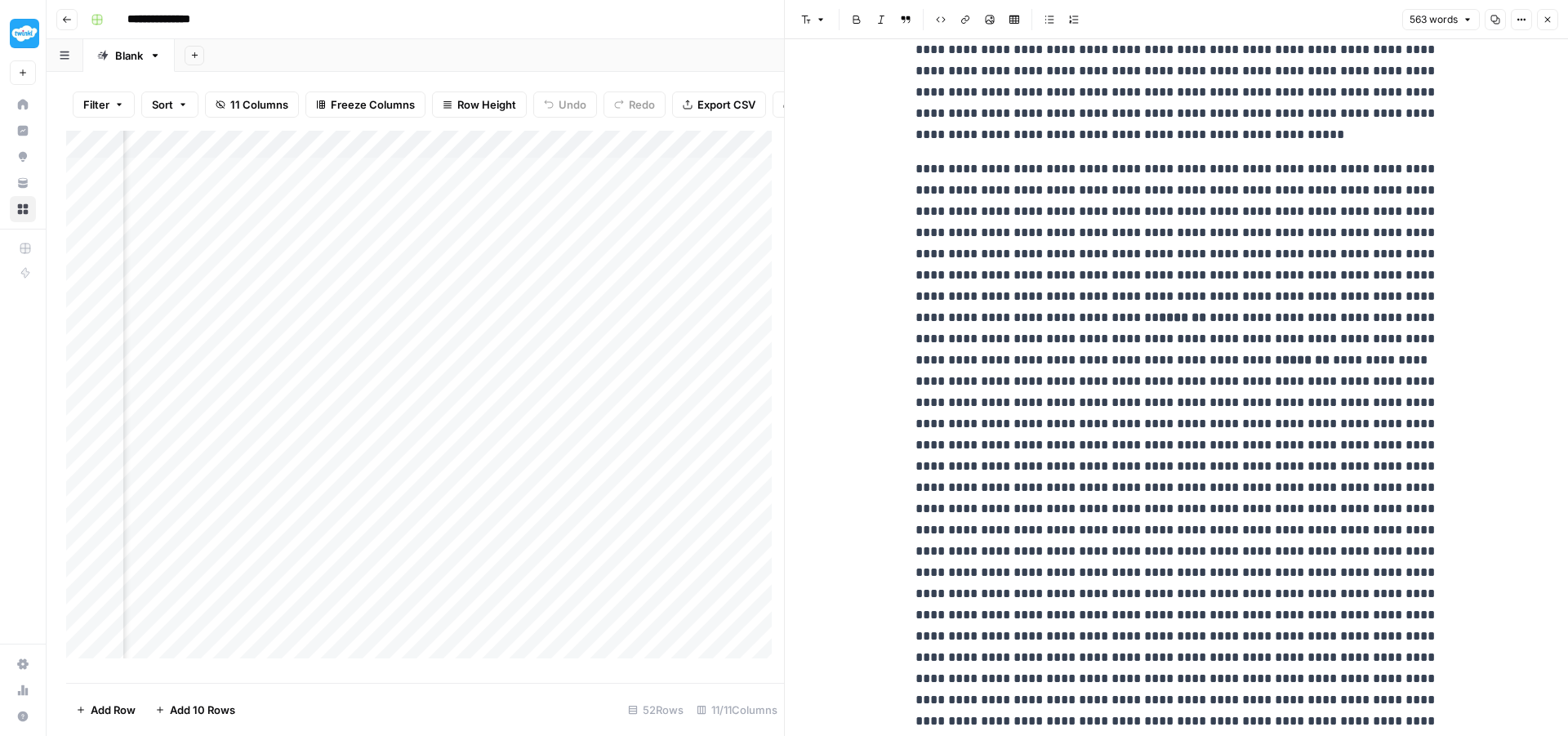
click at [1546, 21] on icon "button" at bounding box center [1548, 20] width 10 height 10
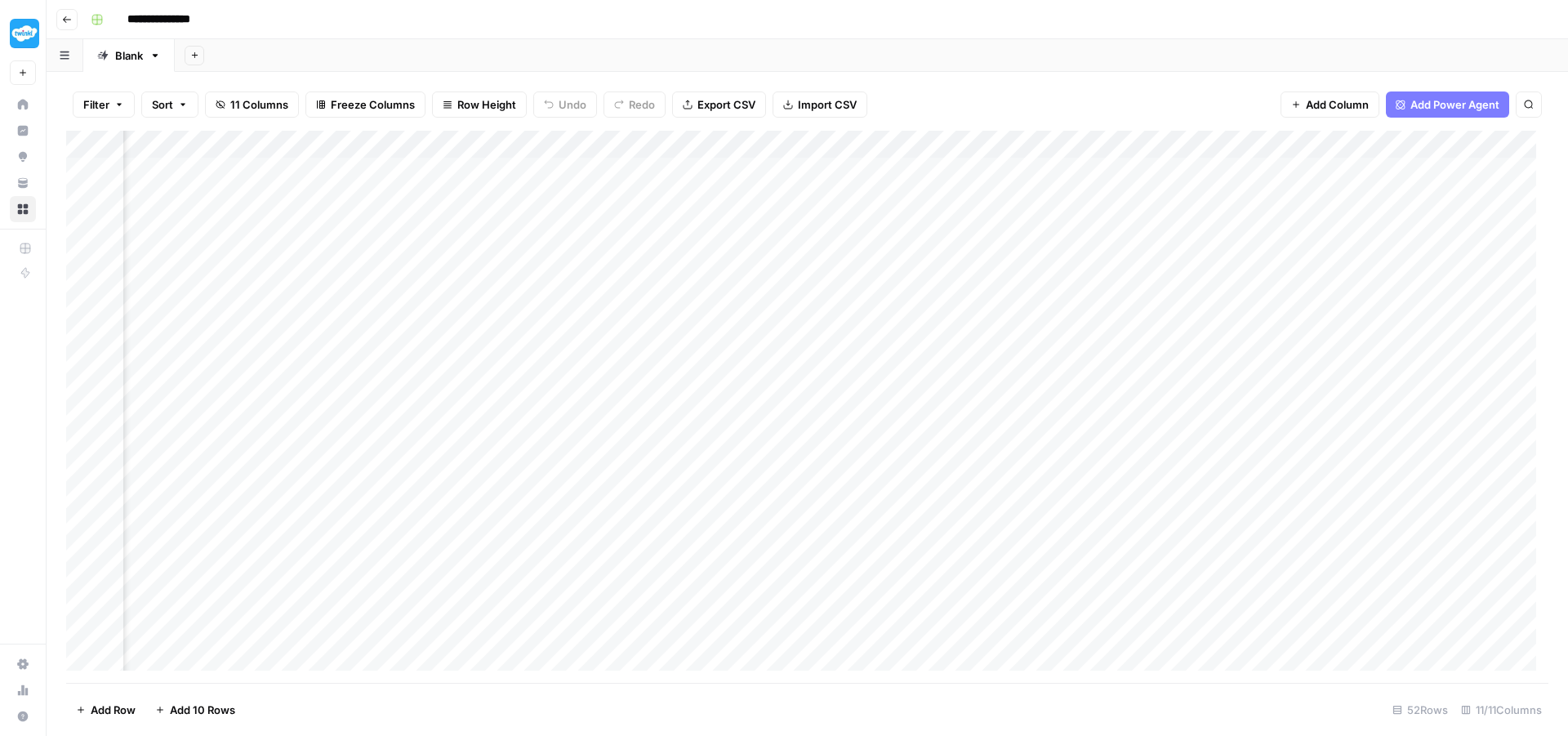
click at [1022, 163] on div "Add Column" at bounding box center [807, 407] width 1483 height 552
click at [1488, 167] on div "Add Column" at bounding box center [807, 407] width 1483 height 552
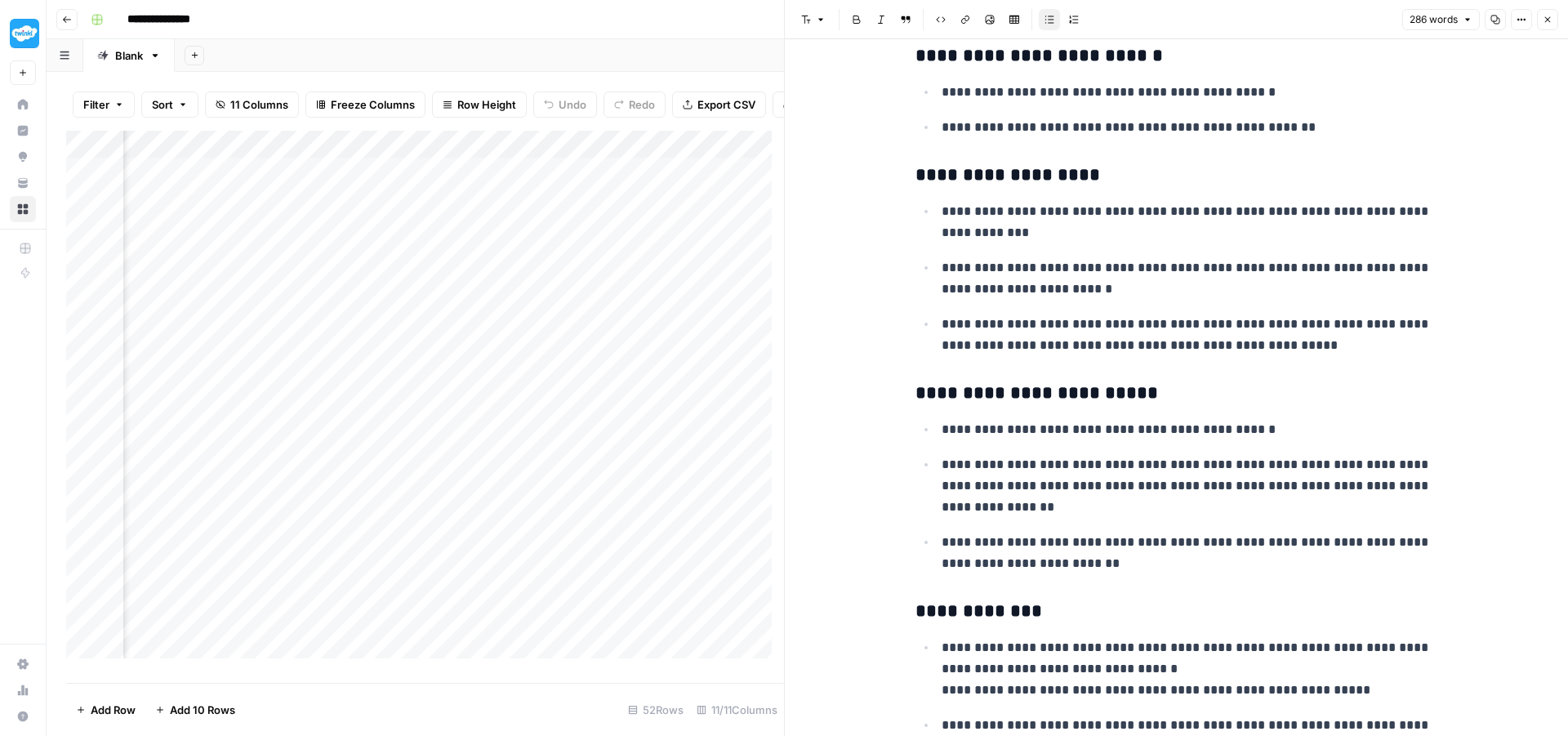
scroll to position [980, 0]
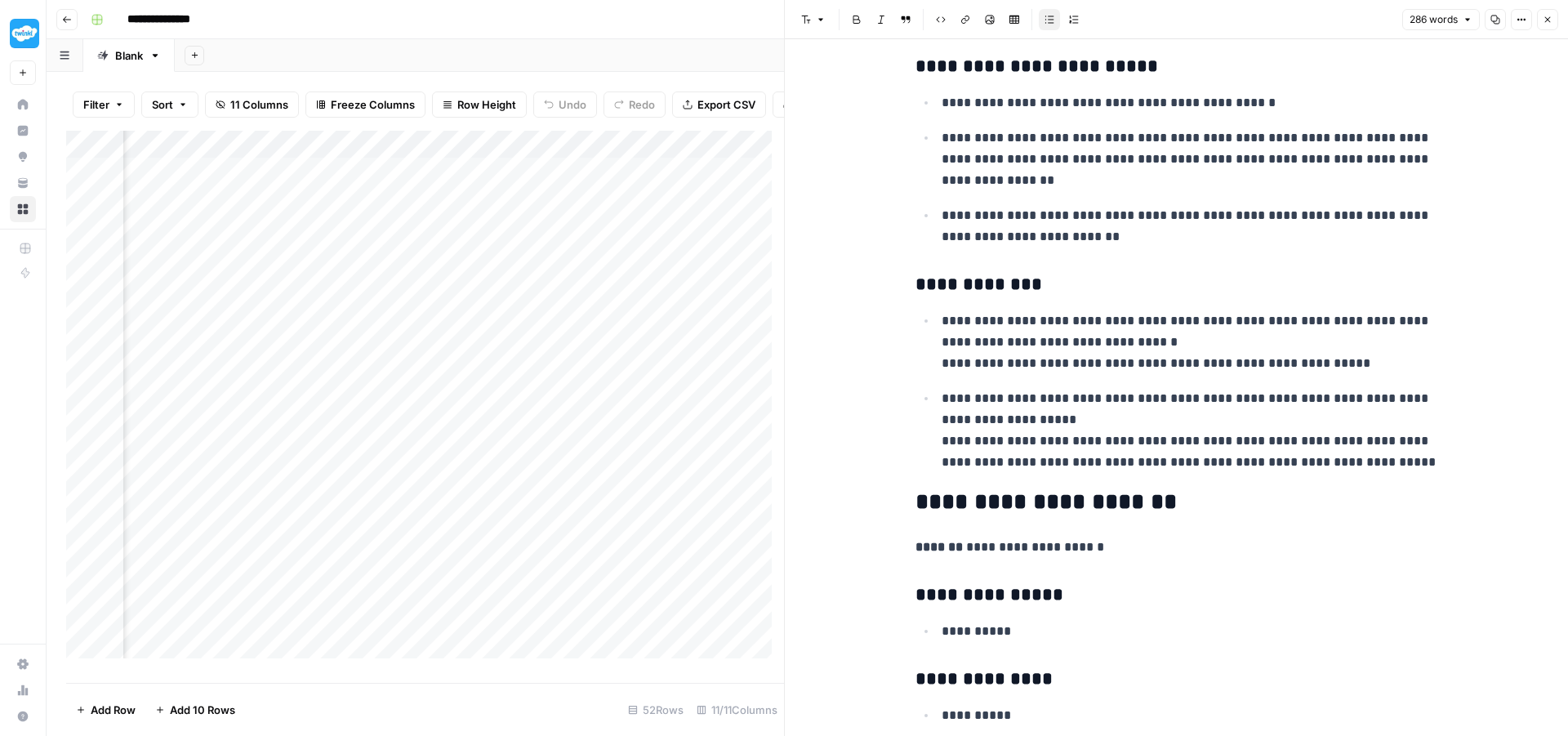
click at [1545, 21] on icon "button" at bounding box center [1548, 20] width 10 height 10
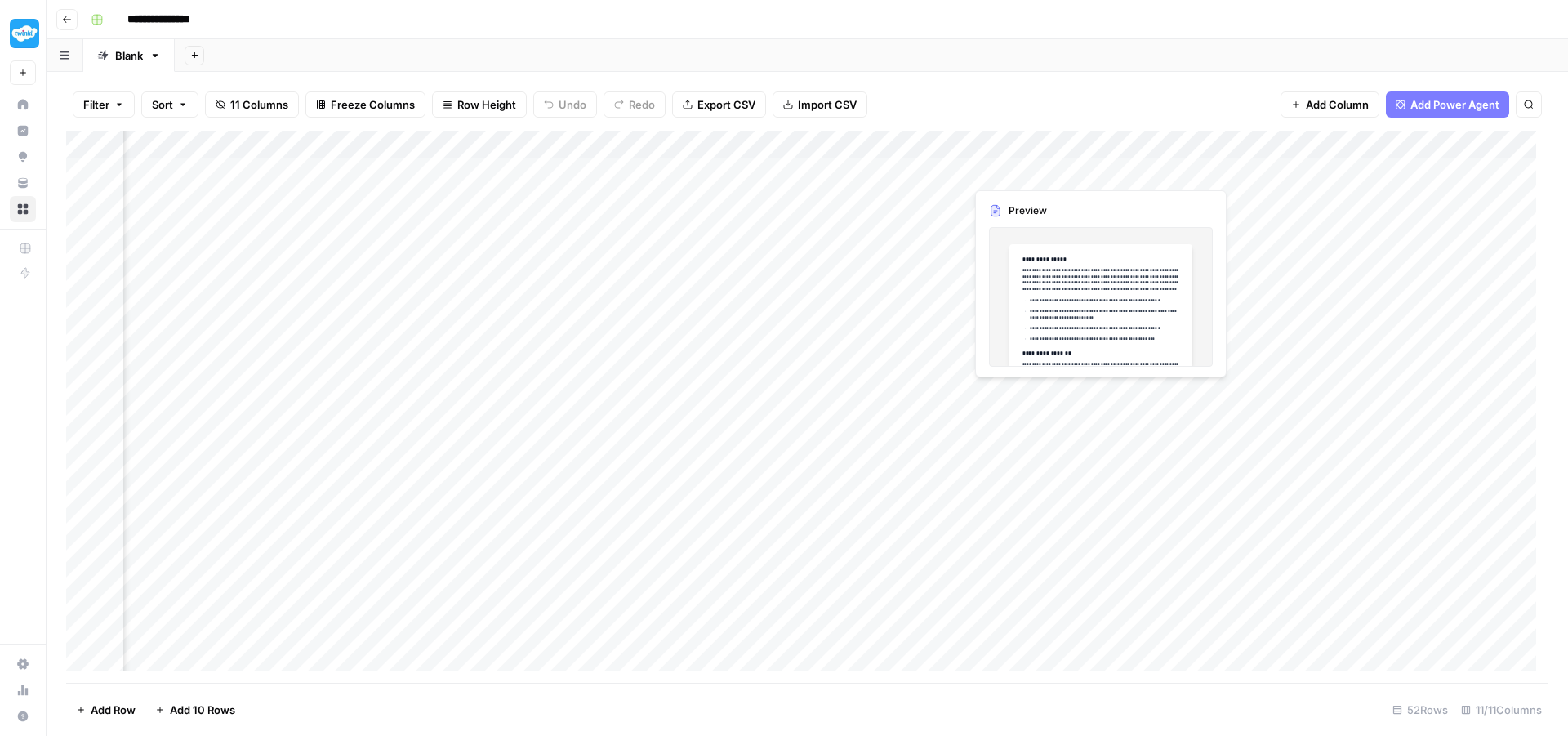
click at [1022, 173] on div "Add Column" at bounding box center [807, 407] width 1483 height 552
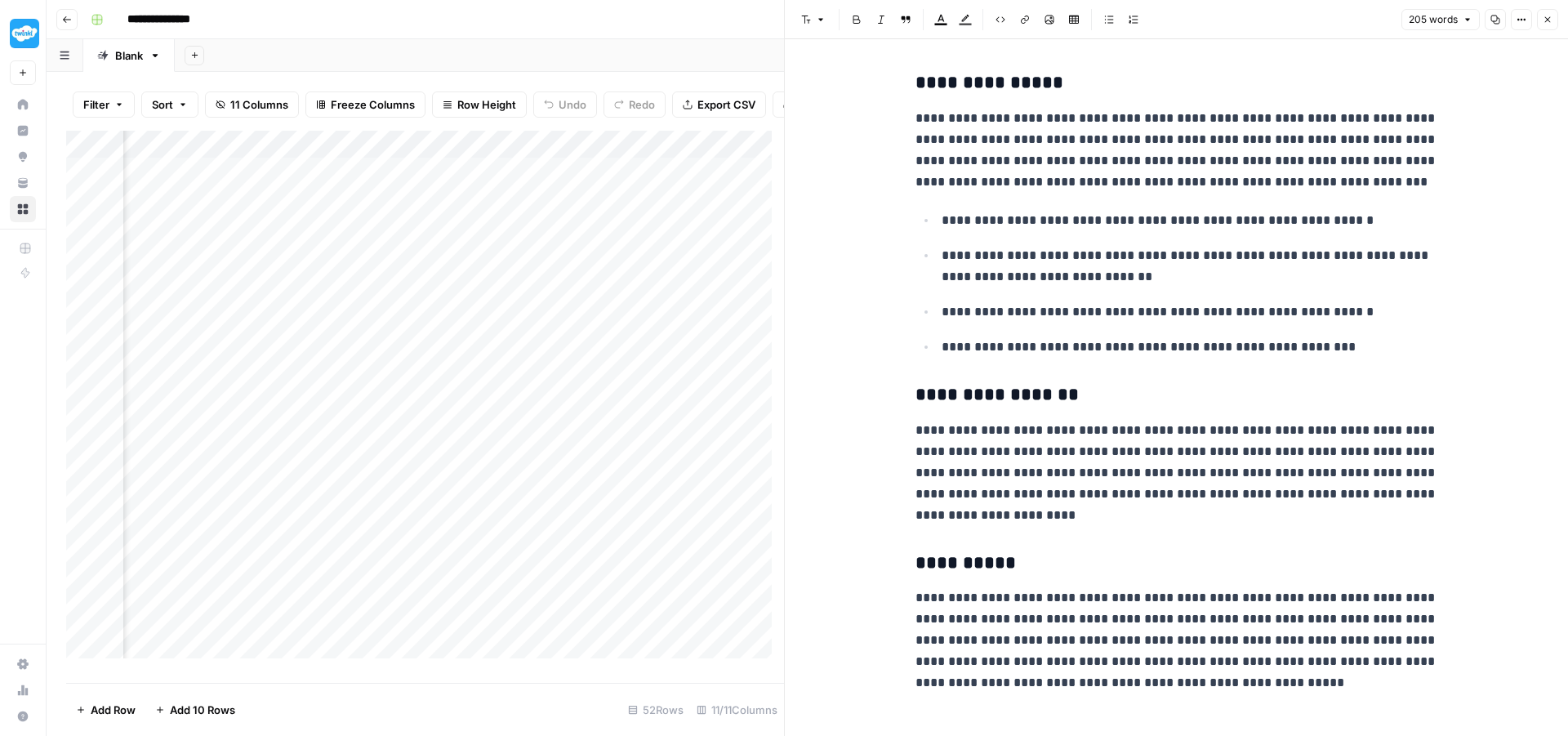
scroll to position [17, 0]
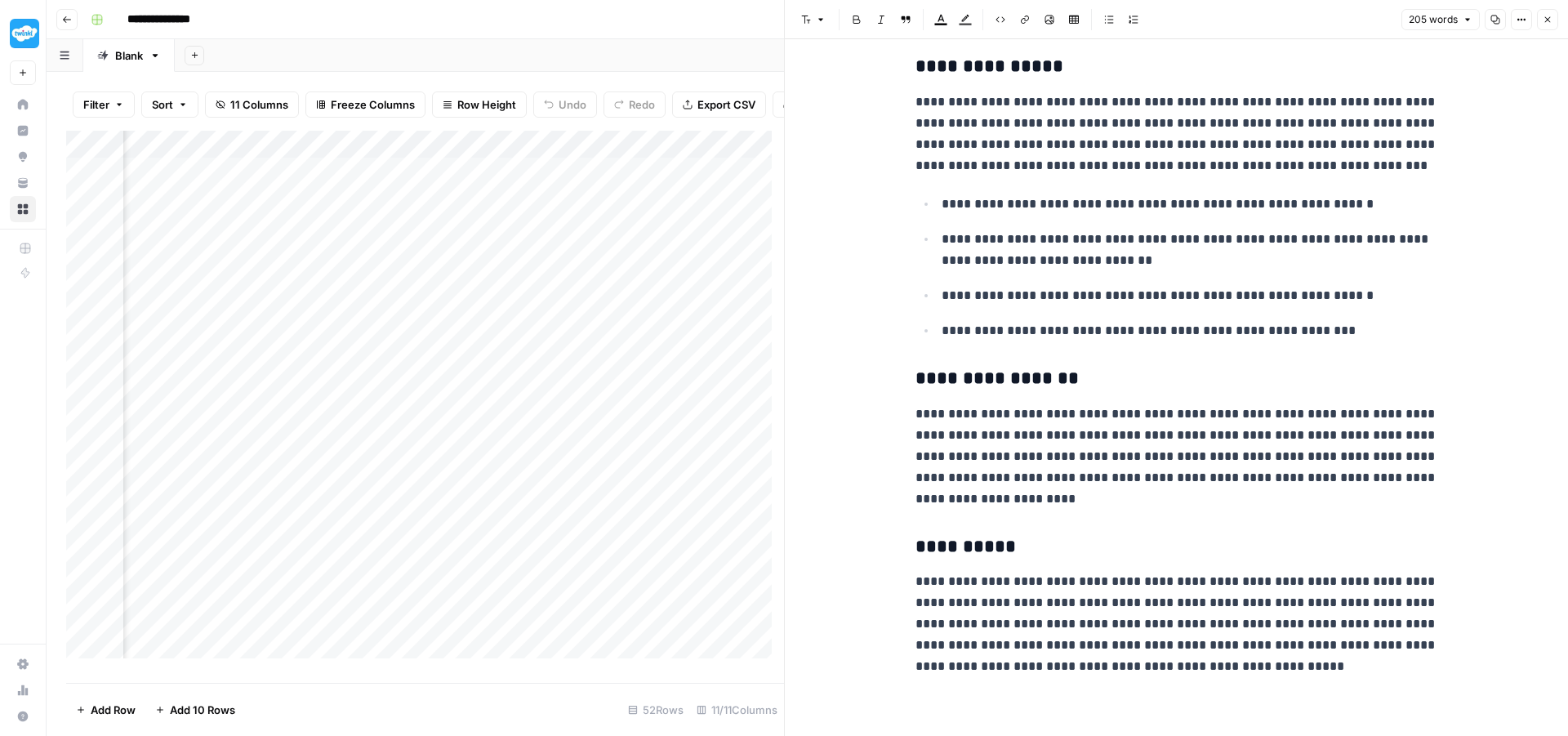
click at [1546, 17] on icon "button" at bounding box center [1548, 20] width 6 height 6
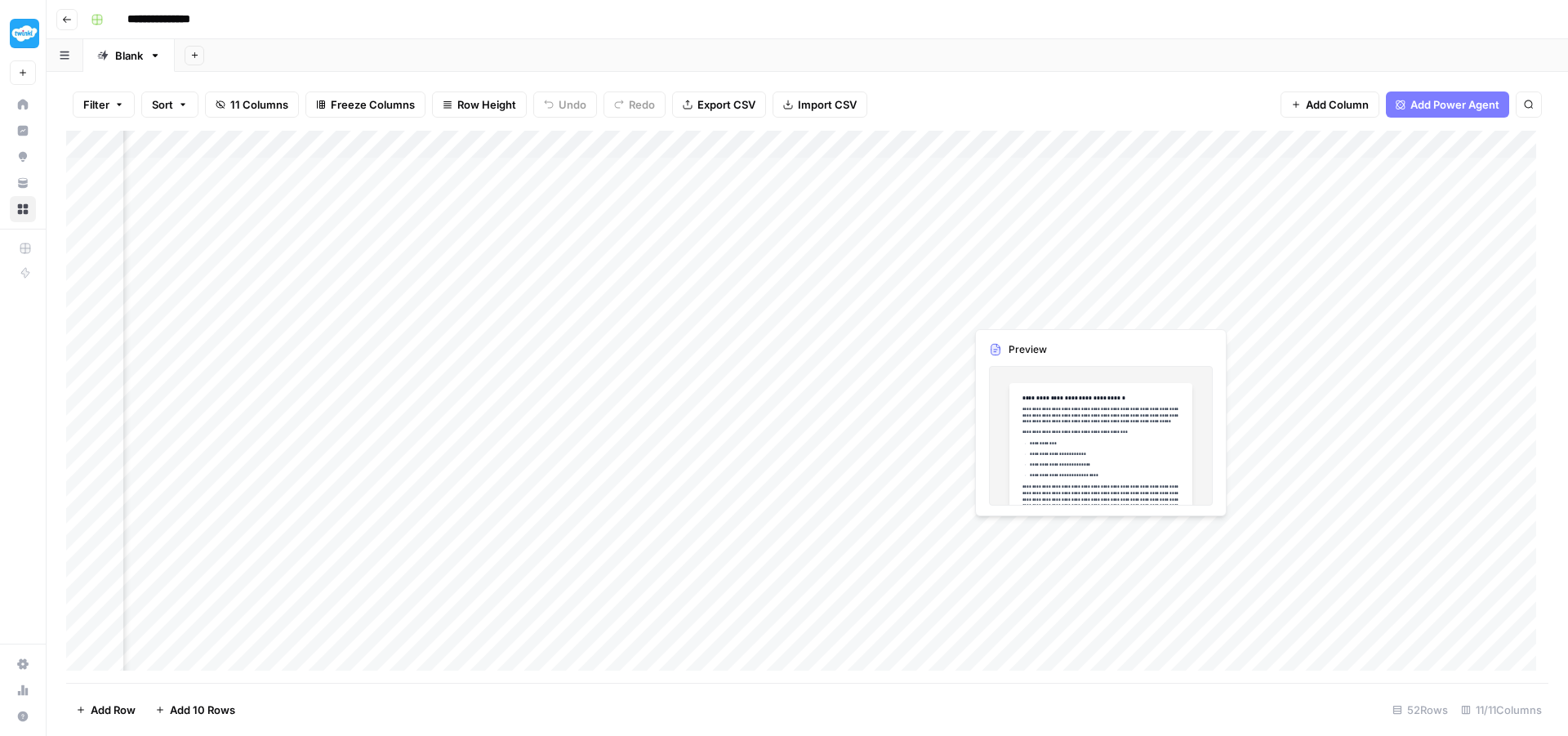
click at [1024, 280] on div "Add Column" at bounding box center [807, 407] width 1483 height 552
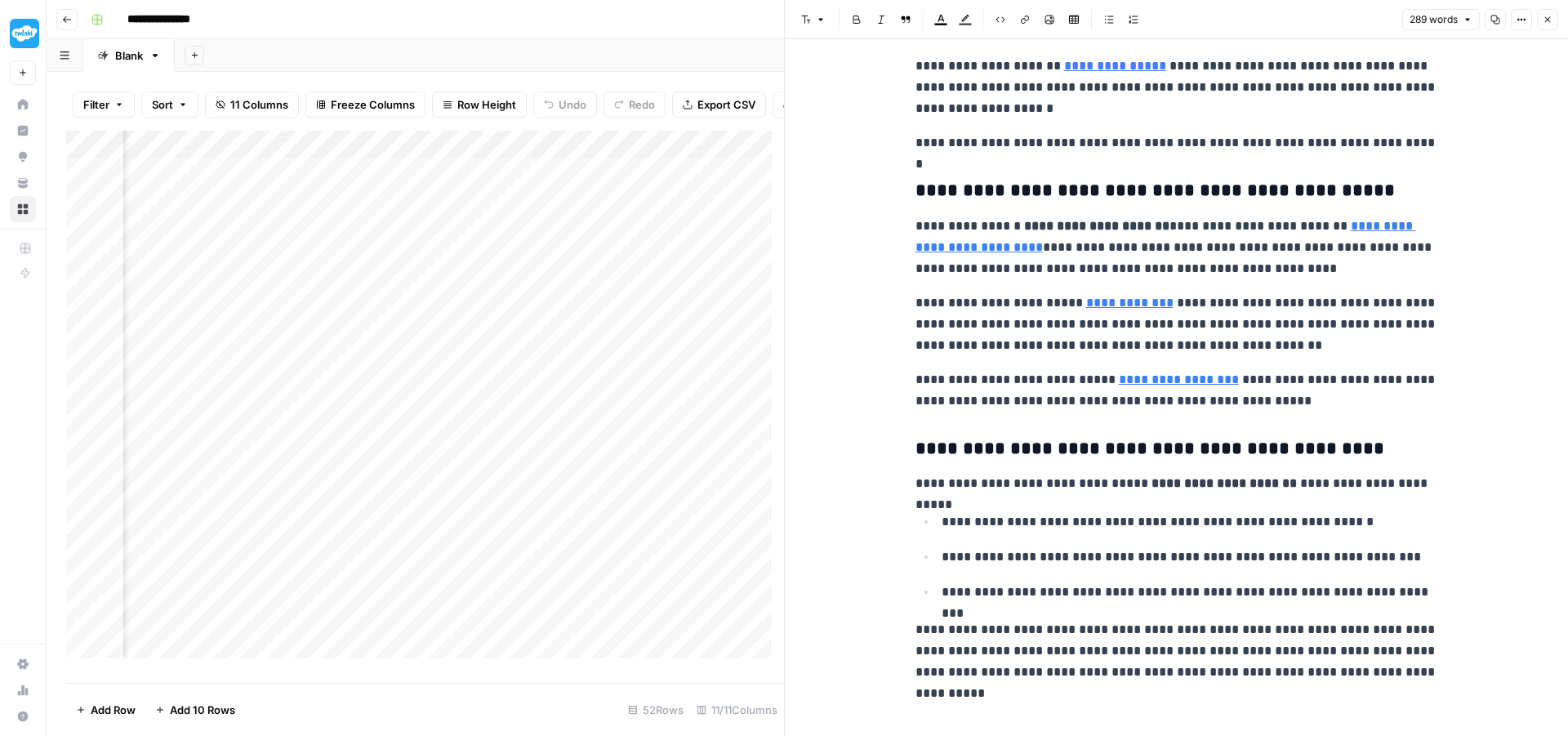
scroll to position [191, 0]
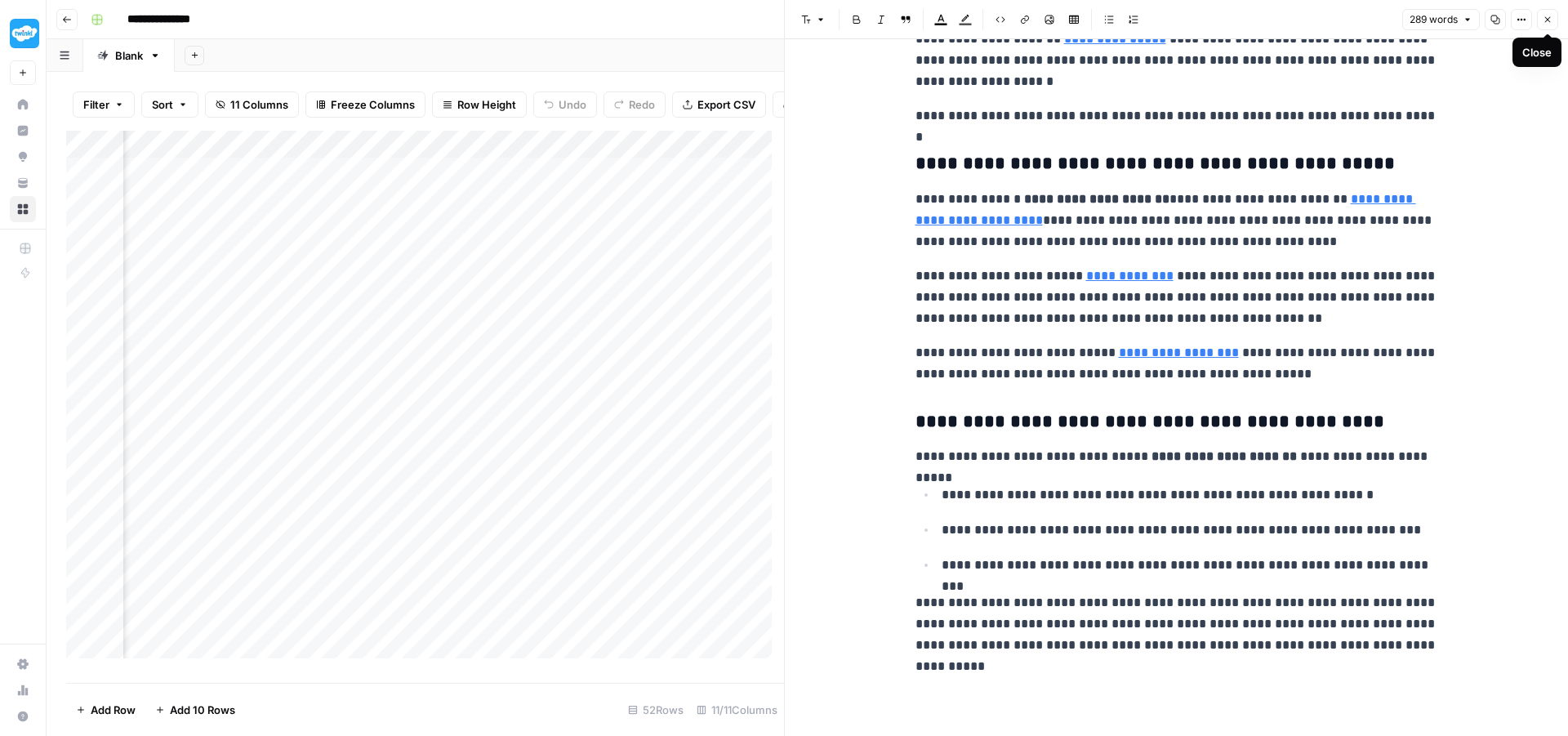
click at [1546, 25] on button "Close" at bounding box center [1548, 20] width 21 height 21
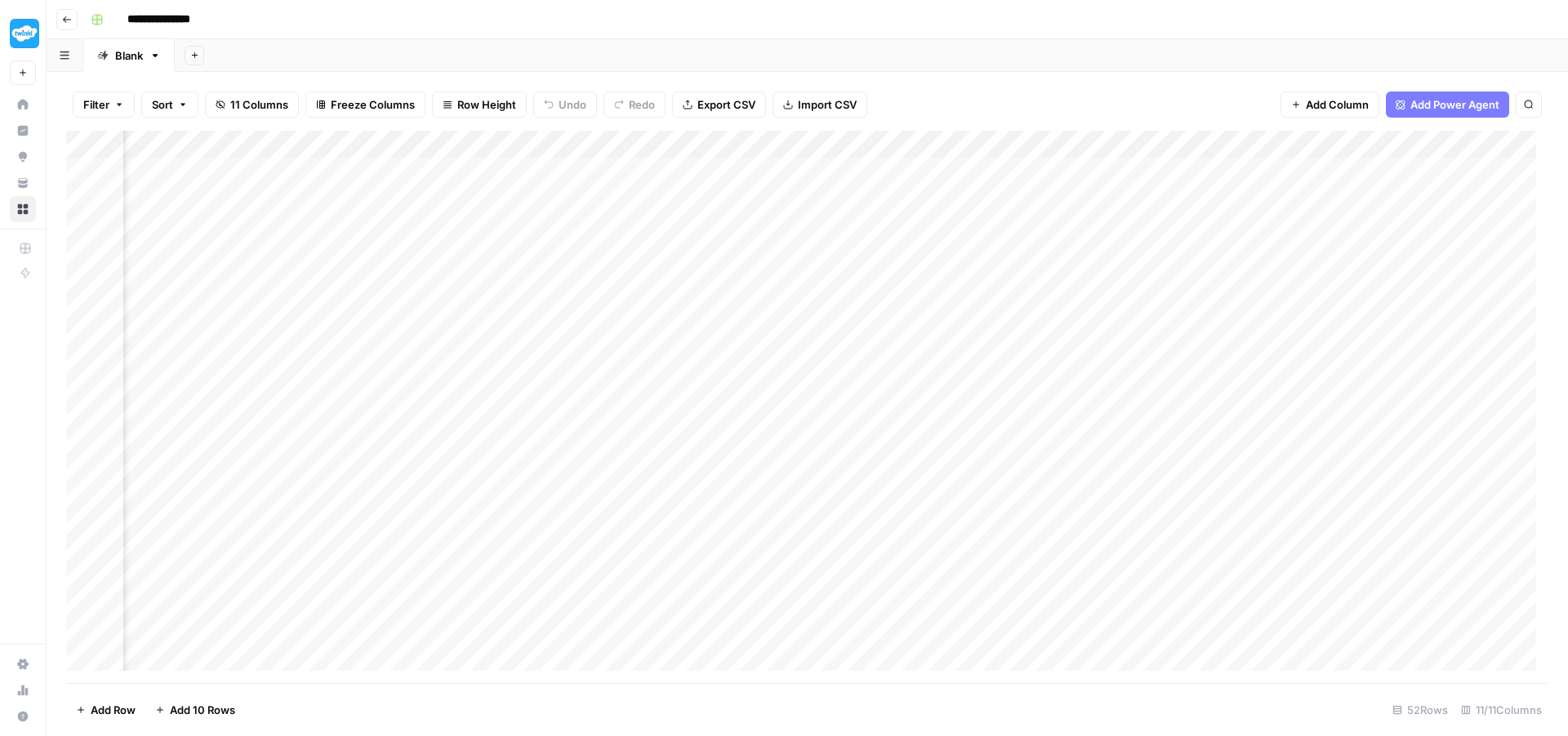
click at [1099, 143] on div "Add Column" at bounding box center [807, 407] width 1483 height 552
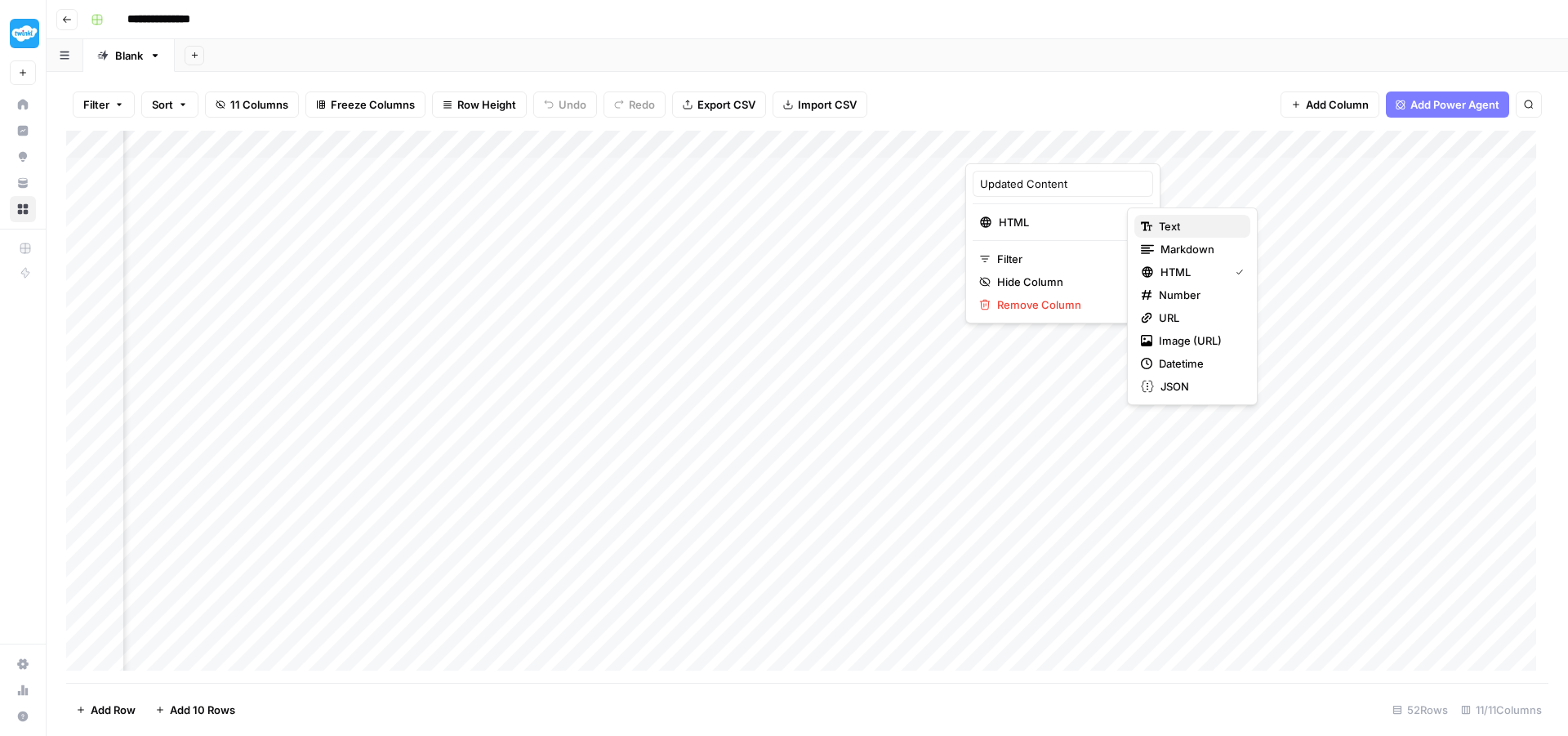
click at [1172, 225] on span "Text" at bounding box center [1198, 226] width 78 height 16
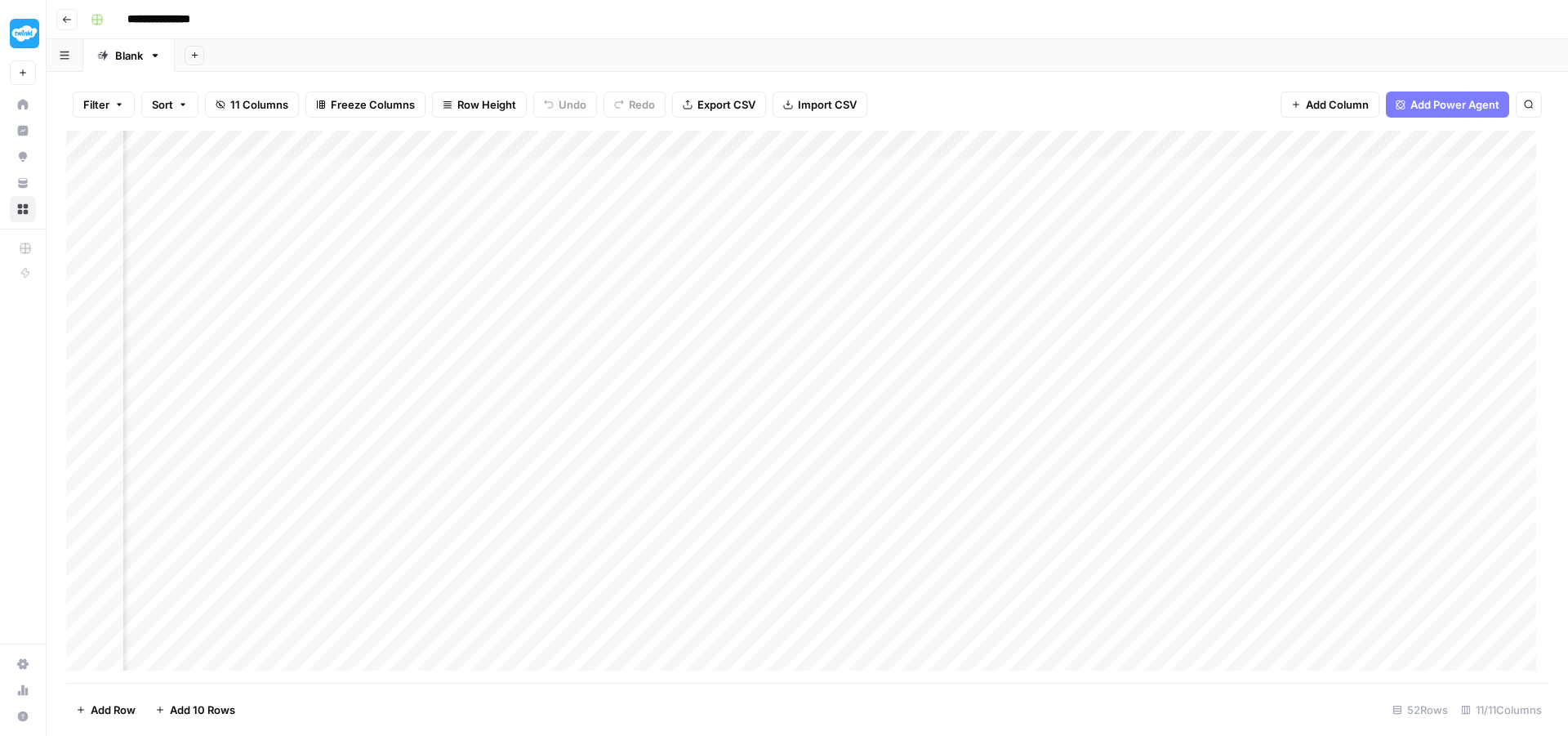
scroll to position [0, 633]
click at [68, 16] on icon "button" at bounding box center [67, 20] width 10 height 10
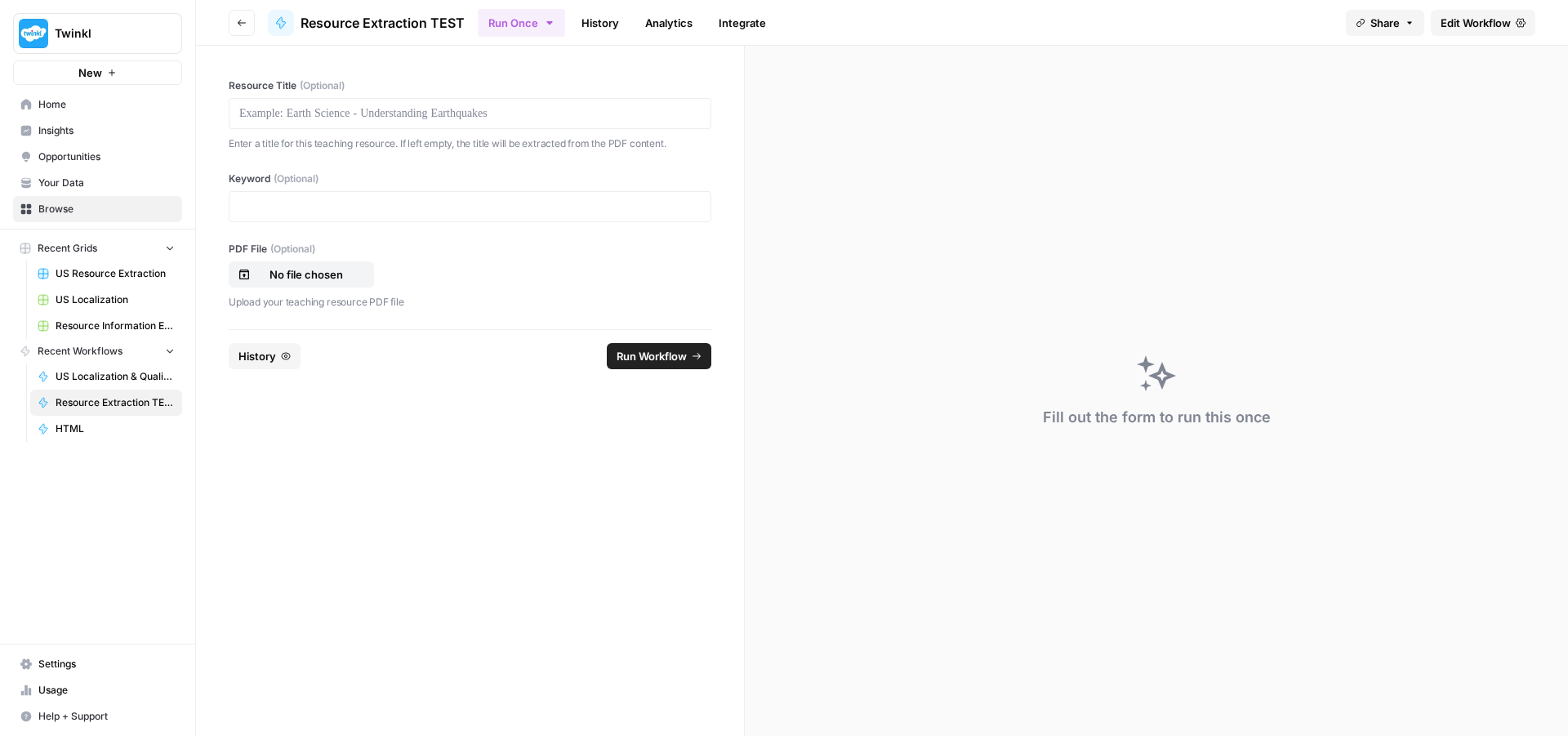
click at [84, 186] on span "Your Data" at bounding box center [106, 183] width 137 height 14
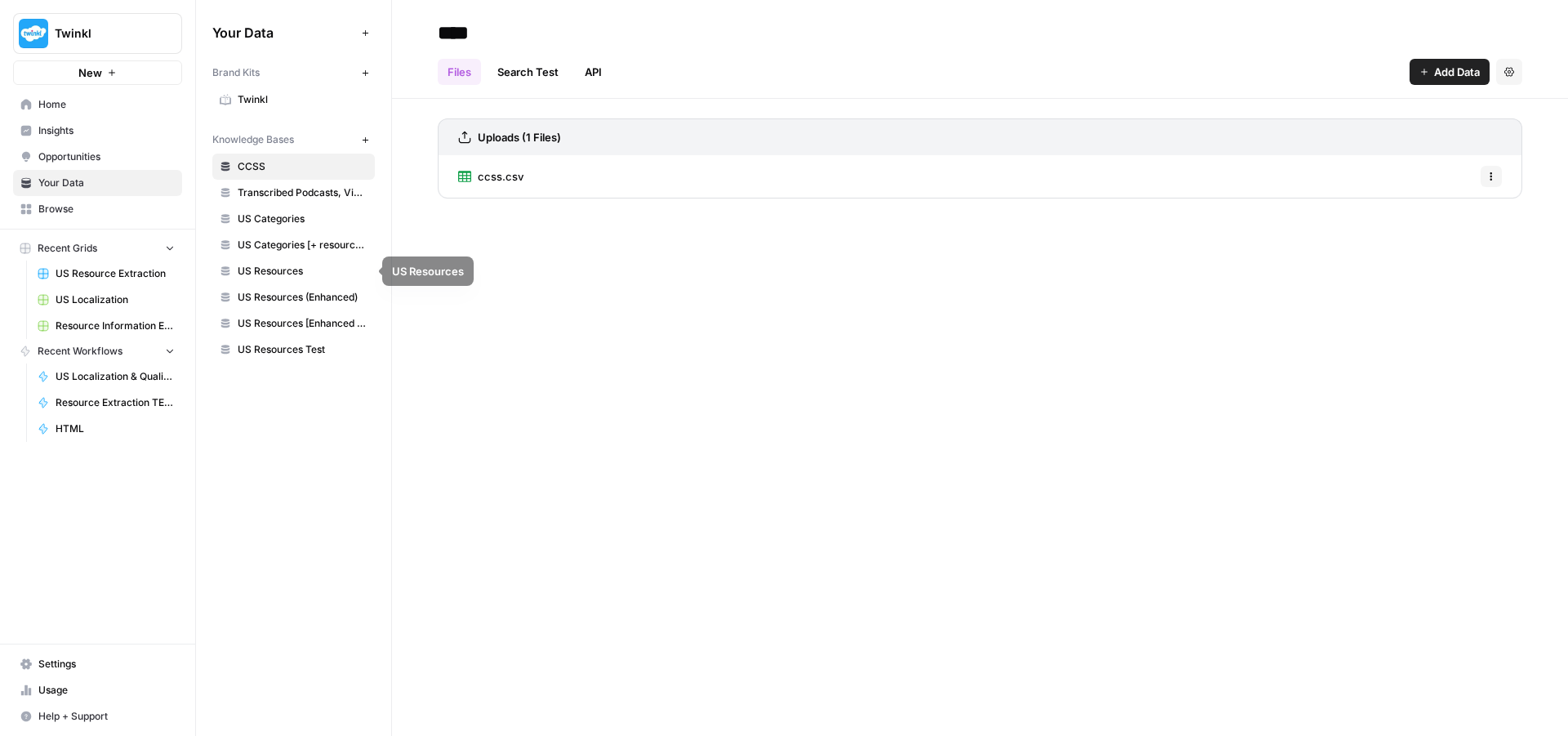
click at [288, 271] on span "US Resources" at bounding box center [303, 270] width 130 height 14
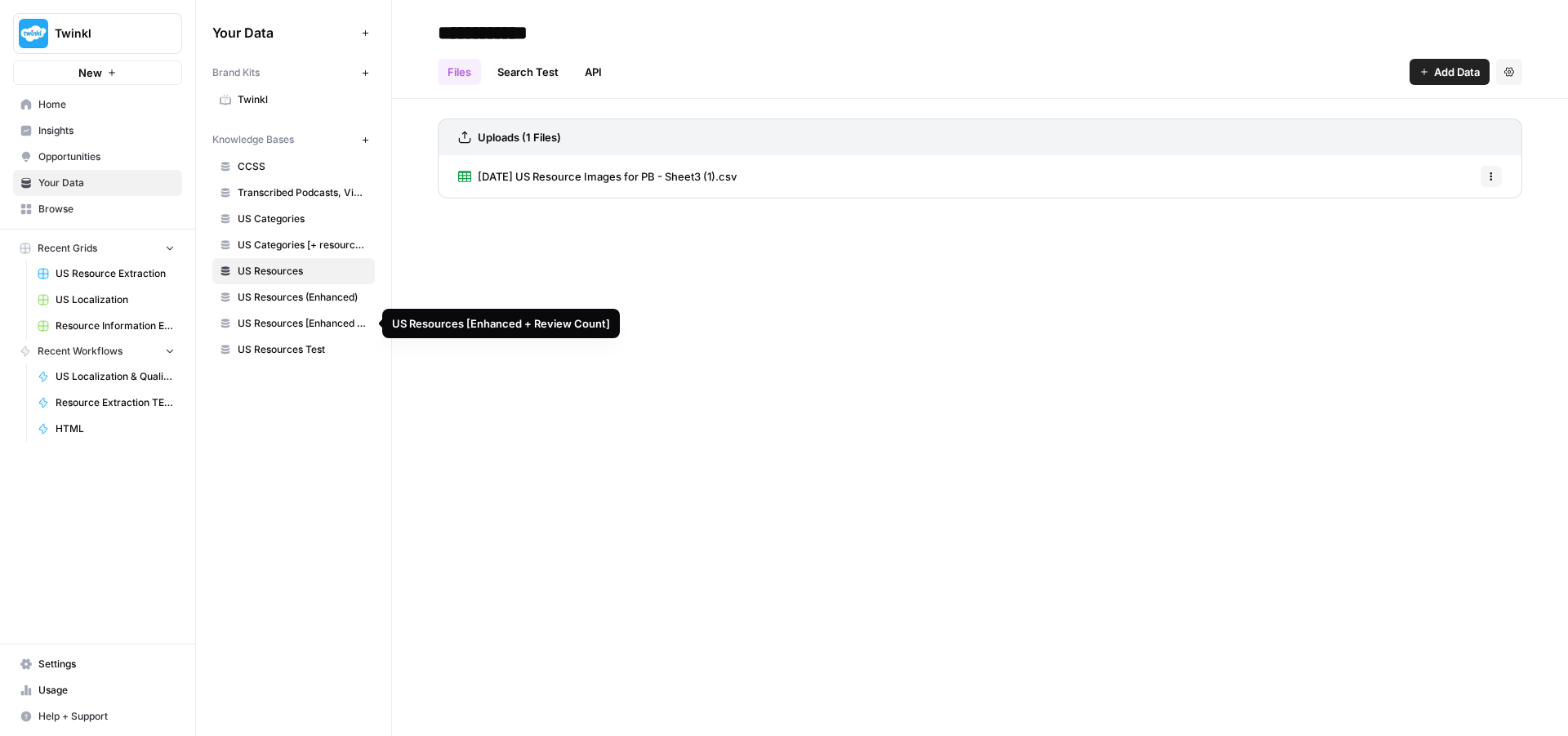
click at [303, 345] on span "US Resources Test" at bounding box center [303, 349] width 130 height 14
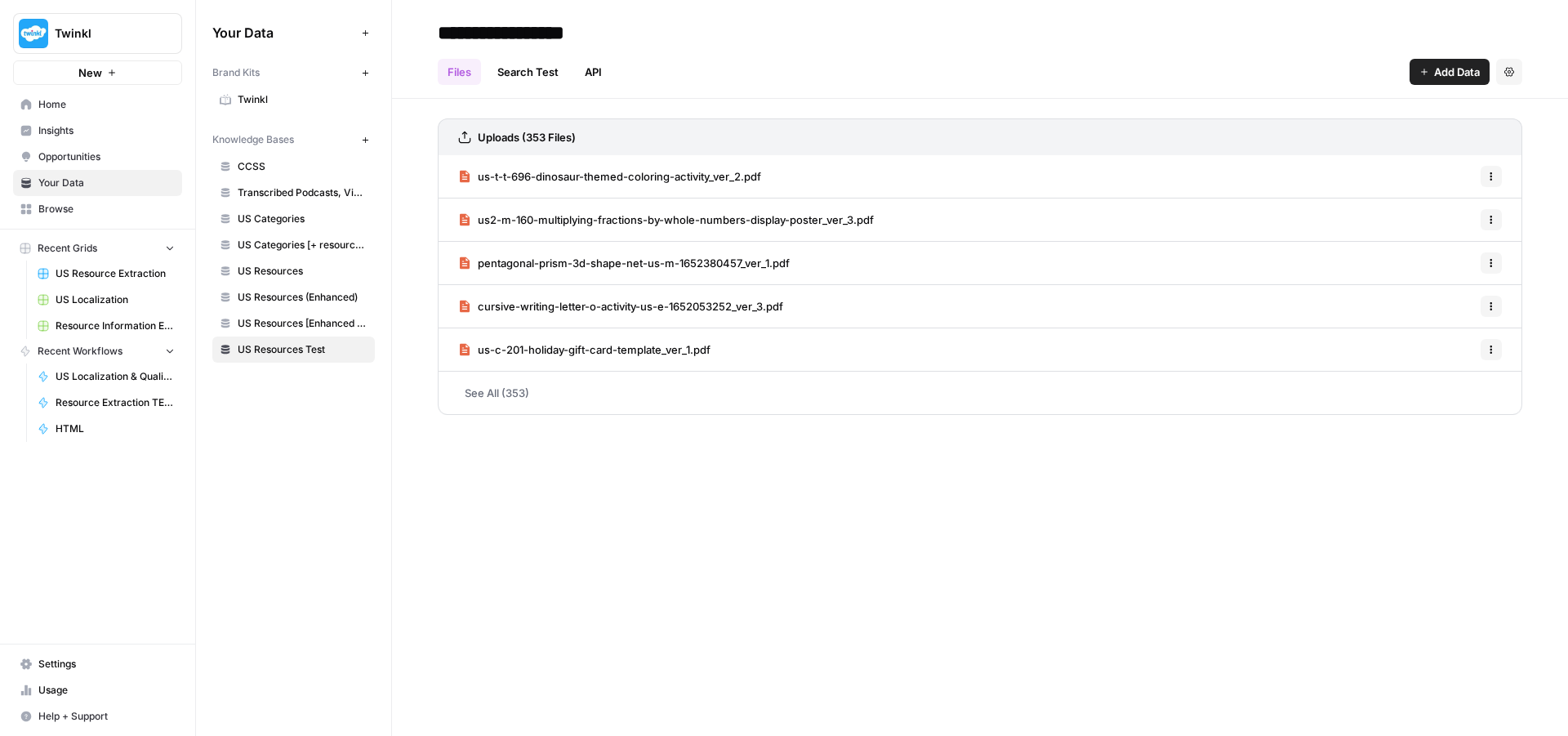
click at [521, 390] on link "See All (353)" at bounding box center [980, 393] width 1084 height 42
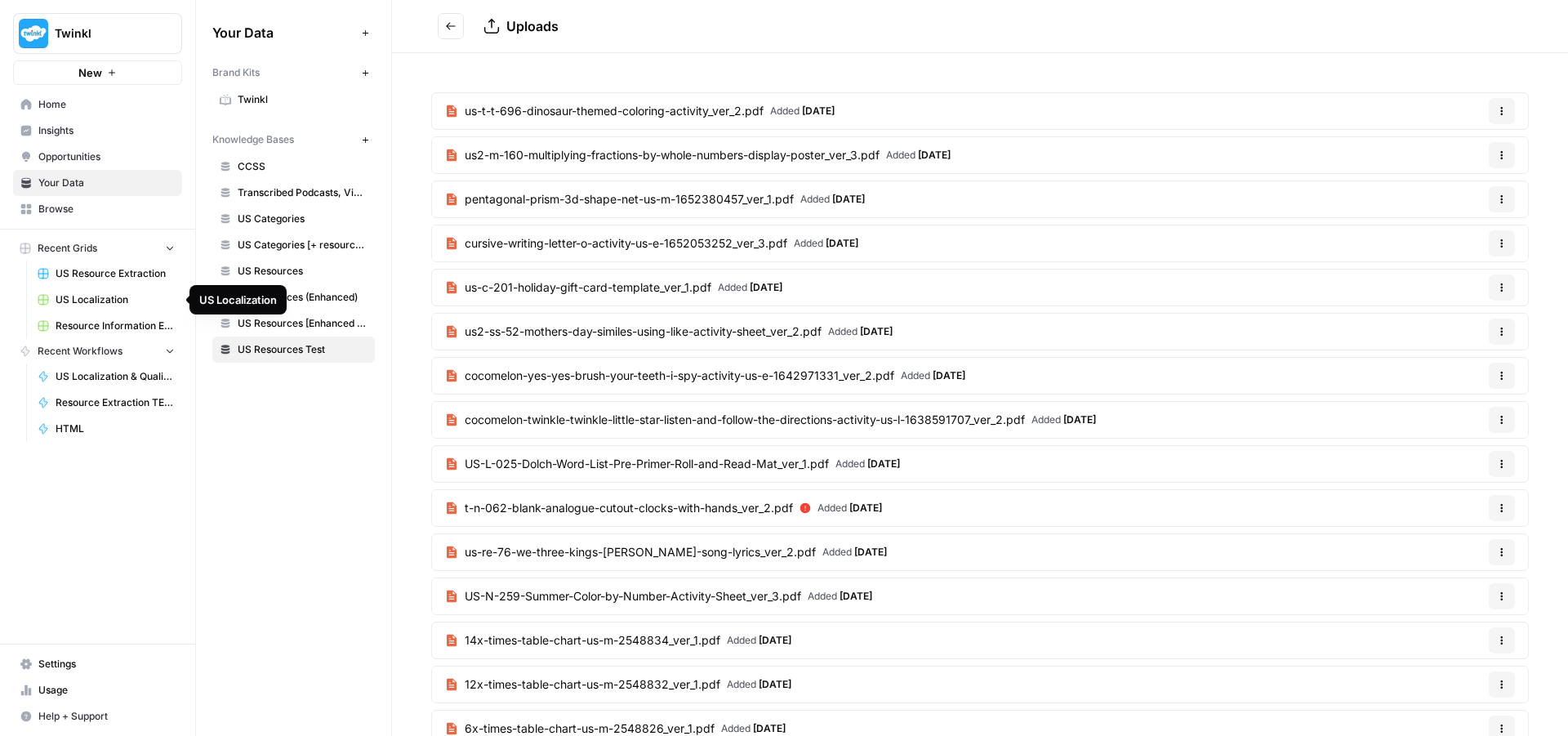
click at [107, 303] on span "US Localization" at bounding box center [115, 299] width 119 height 14
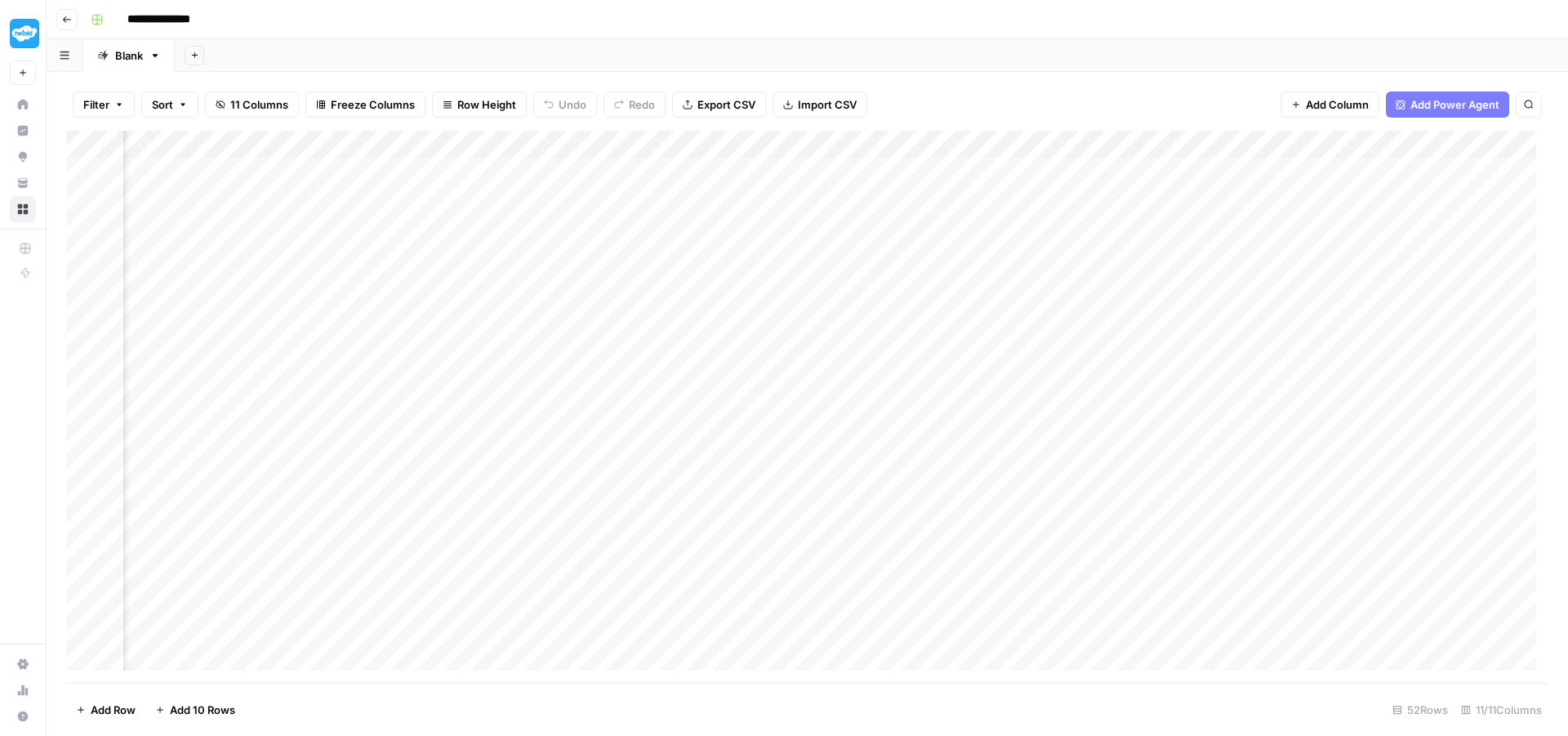
scroll to position [0, 489]
click at [1097, 146] on div "Add Column" at bounding box center [807, 407] width 1483 height 552
click at [1140, 29] on div "**********" at bounding box center [818, 20] width 1468 height 26
click at [1192, 122] on div "Filter Sort 11 Columns Freeze Columns Row Height Undo Redo Export CSV Import CS…" at bounding box center [807, 105] width 1483 height 53
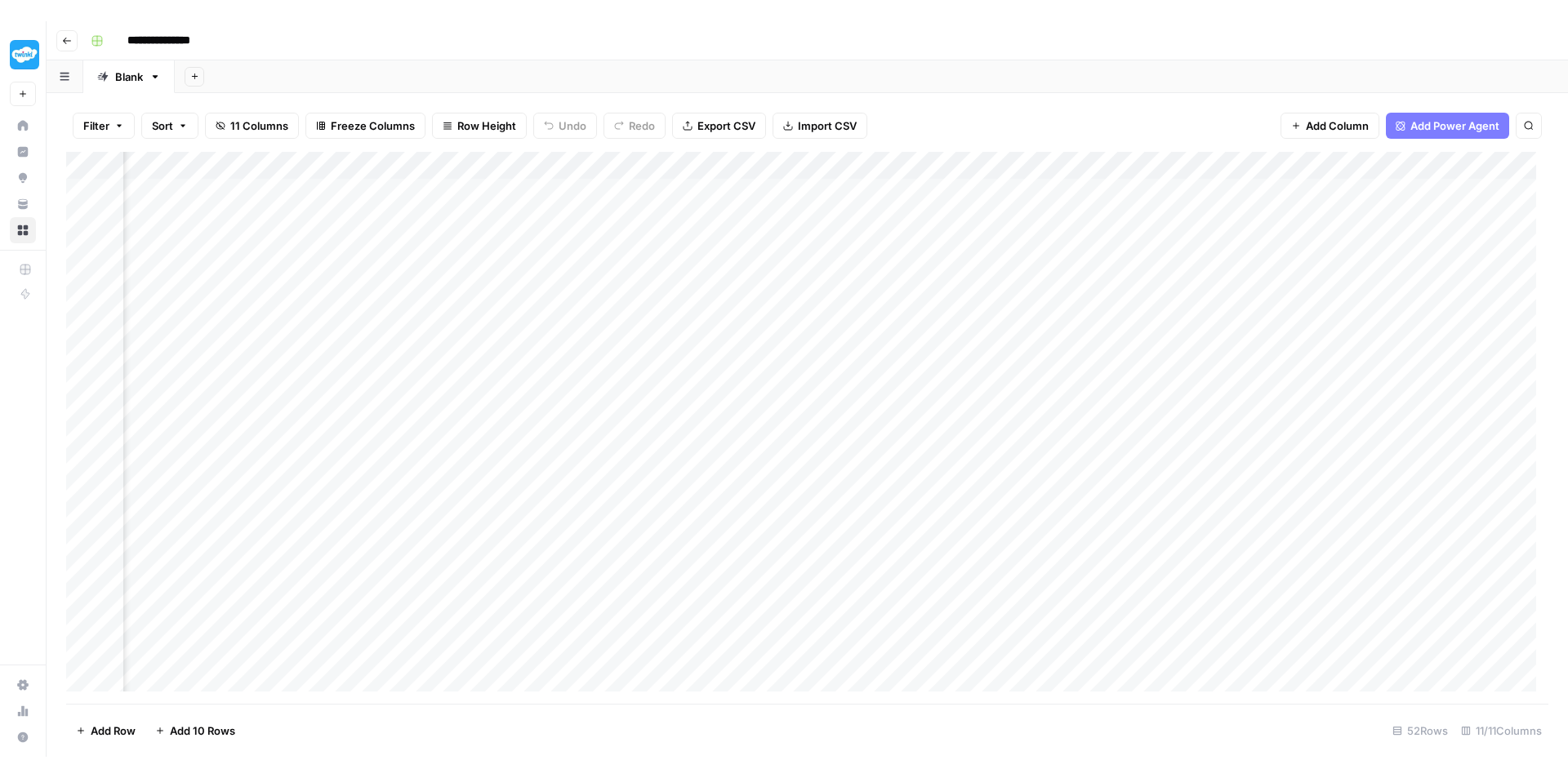
scroll to position [0, 742]
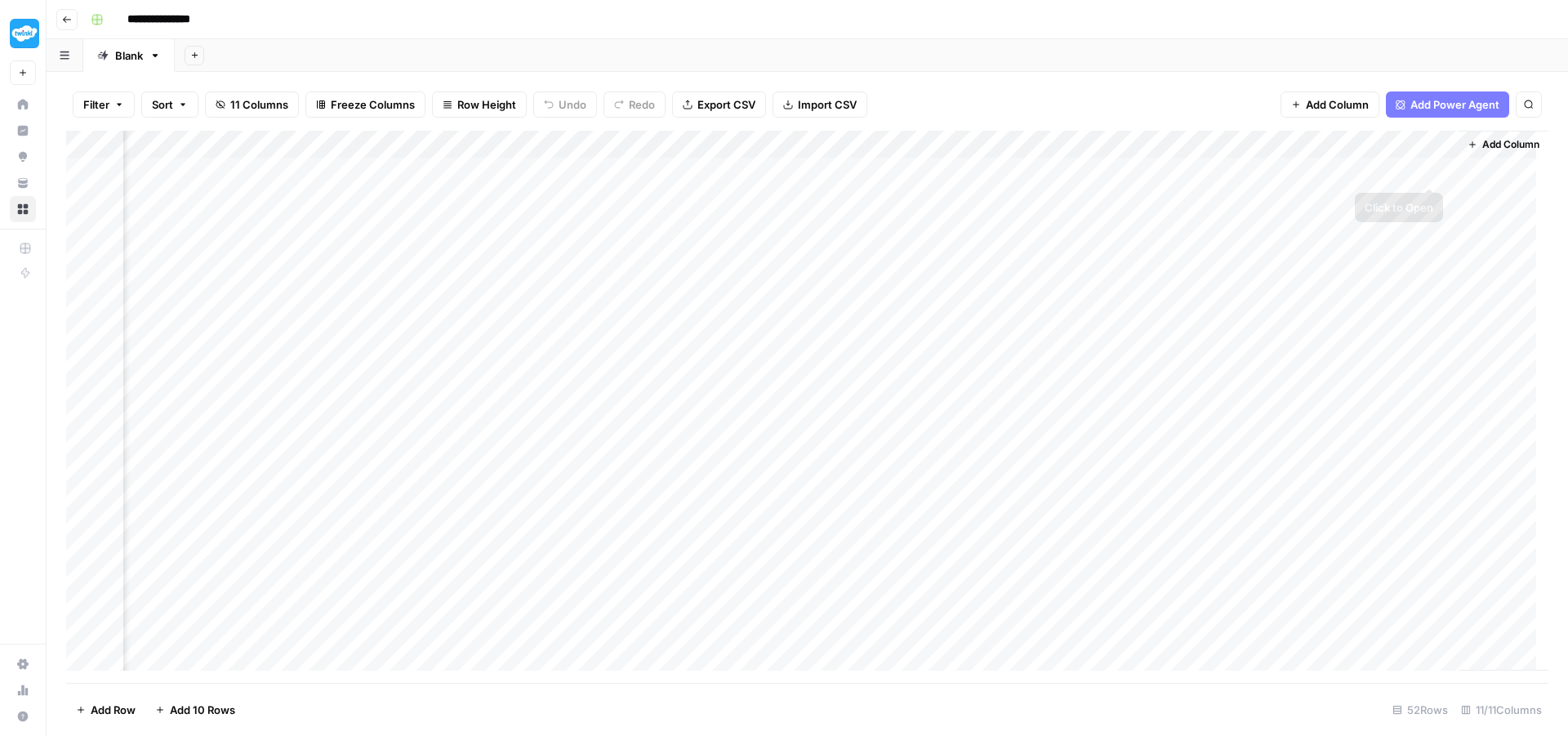
click at [1512, 146] on span "Add Column" at bounding box center [1511, 144] width 57 height 14
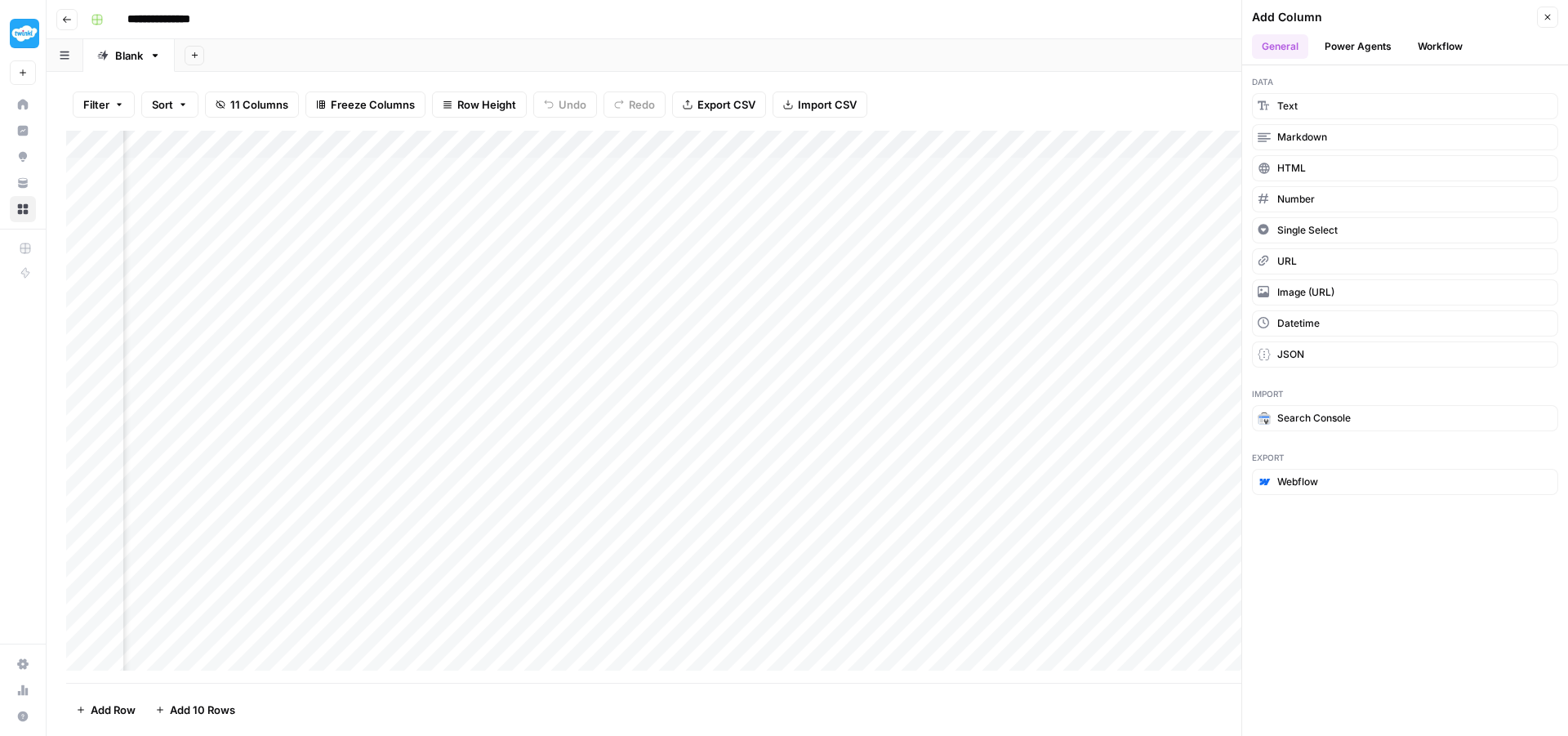
click at [1442, 47] on button "Workflow" at bounding box center [1441, 46] width 65 height 25
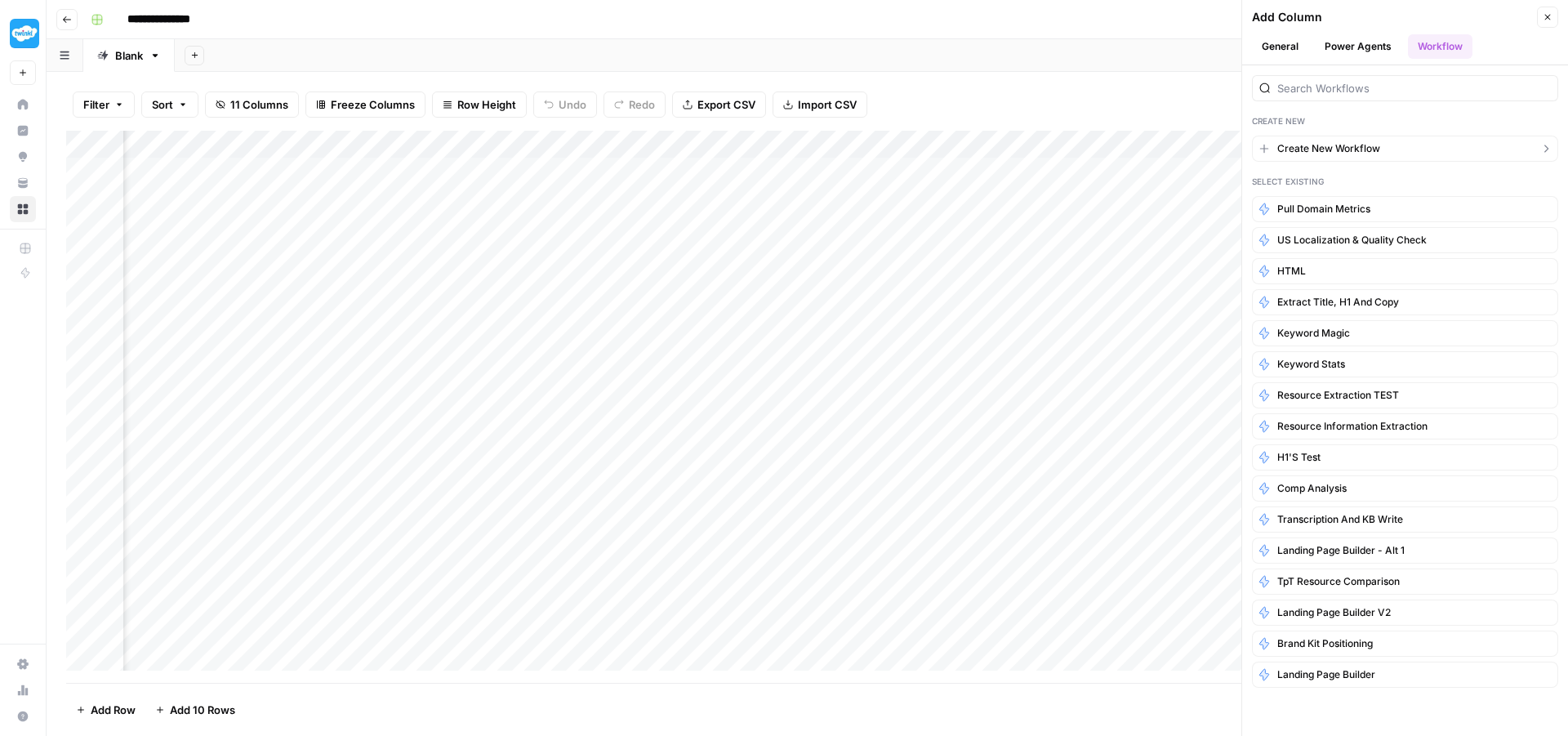
click at [1331, 146] on span "Create New Workflow" at bounding box center [1328, 148] width 103 height 14
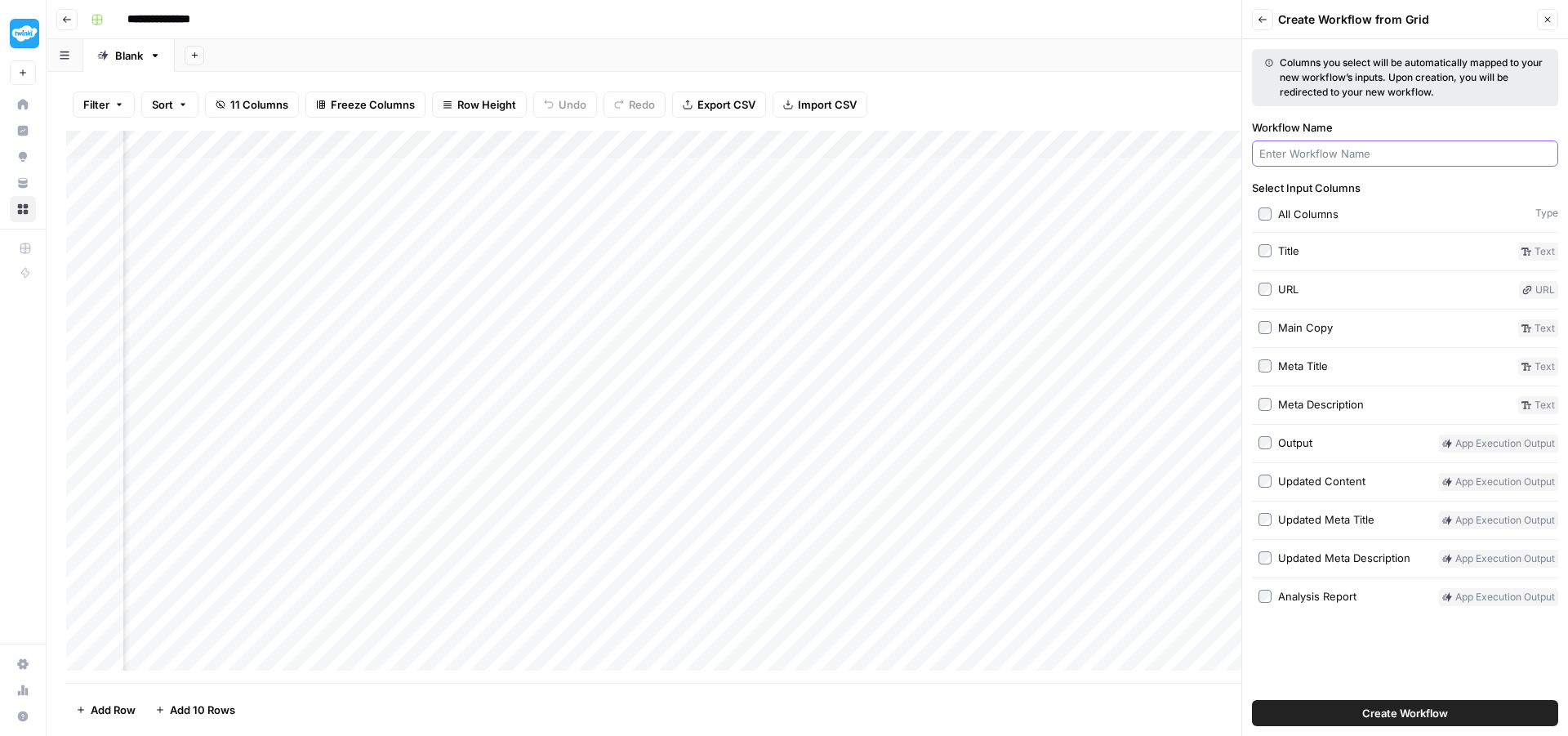
click at [1291, 152] on input "Workflow Name" at bounding box center [1405, 153] width 292 height 16
click at [1550, 17] on icon "button" at bounding box center [1548, 20] width 6 height 6
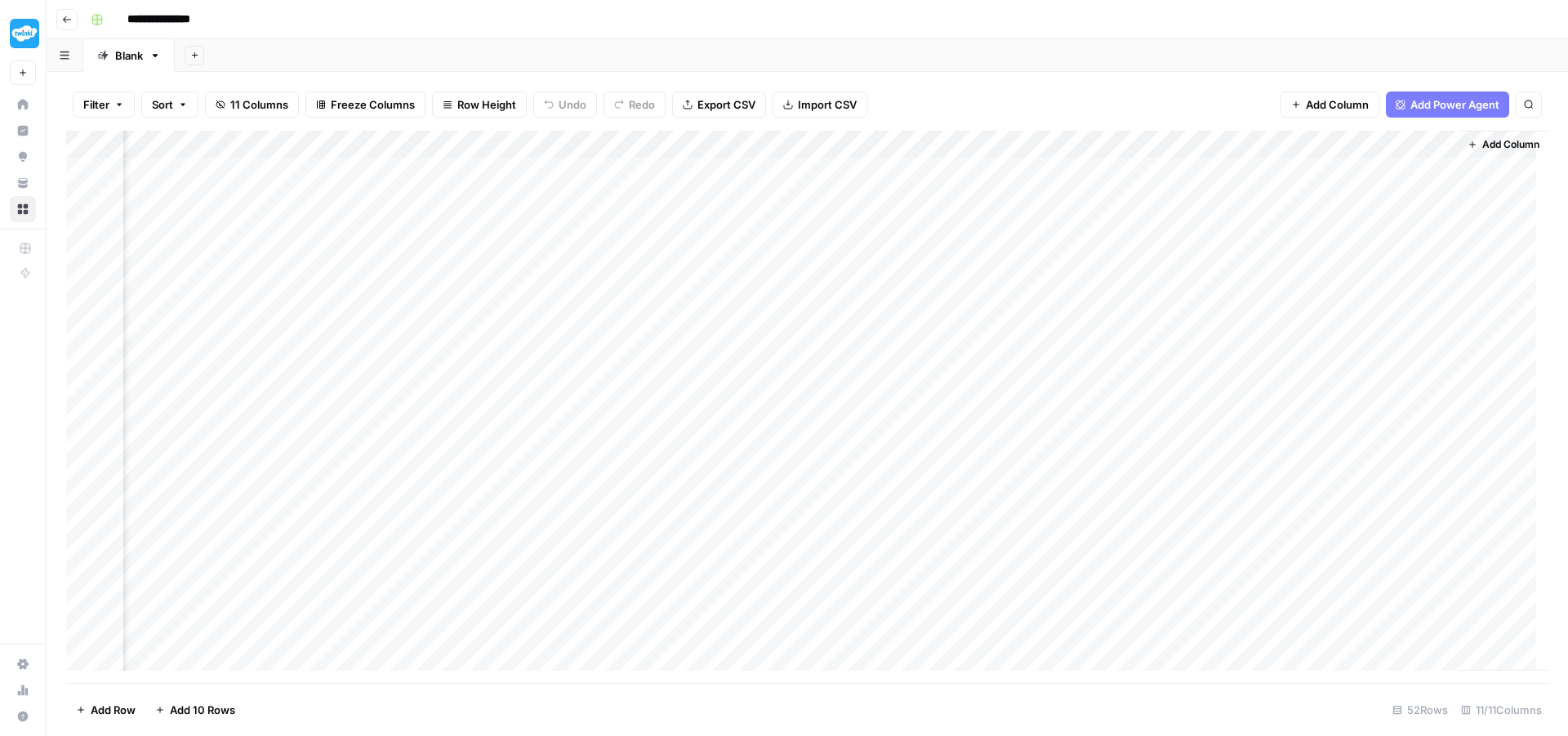
click at [673, 146] on div "Add Column" at bounding box center [807, 407] width 1483 height 552
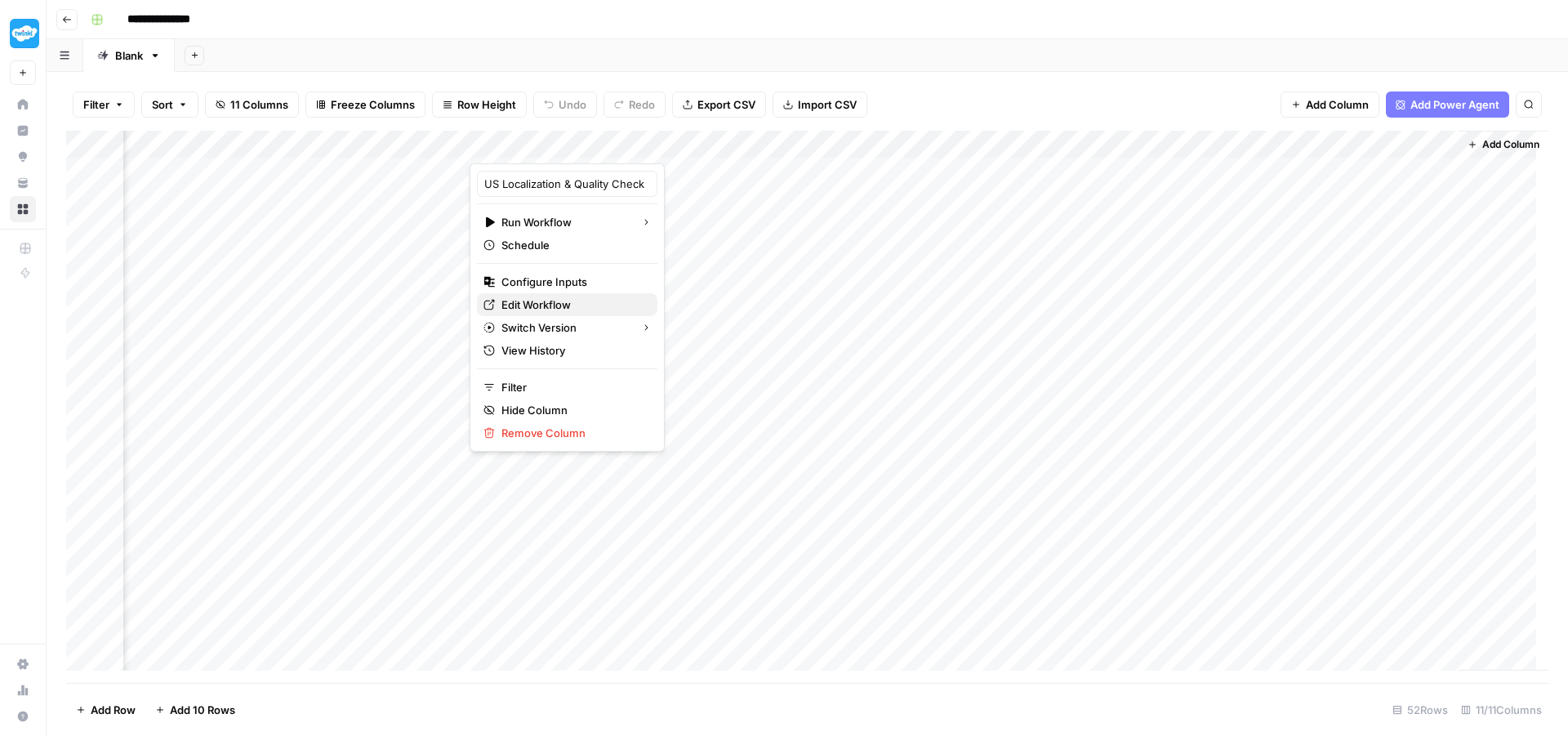
click at [517, 307] on span "Edit Workflow" at bounding box center [573, 304] width 143 height 16
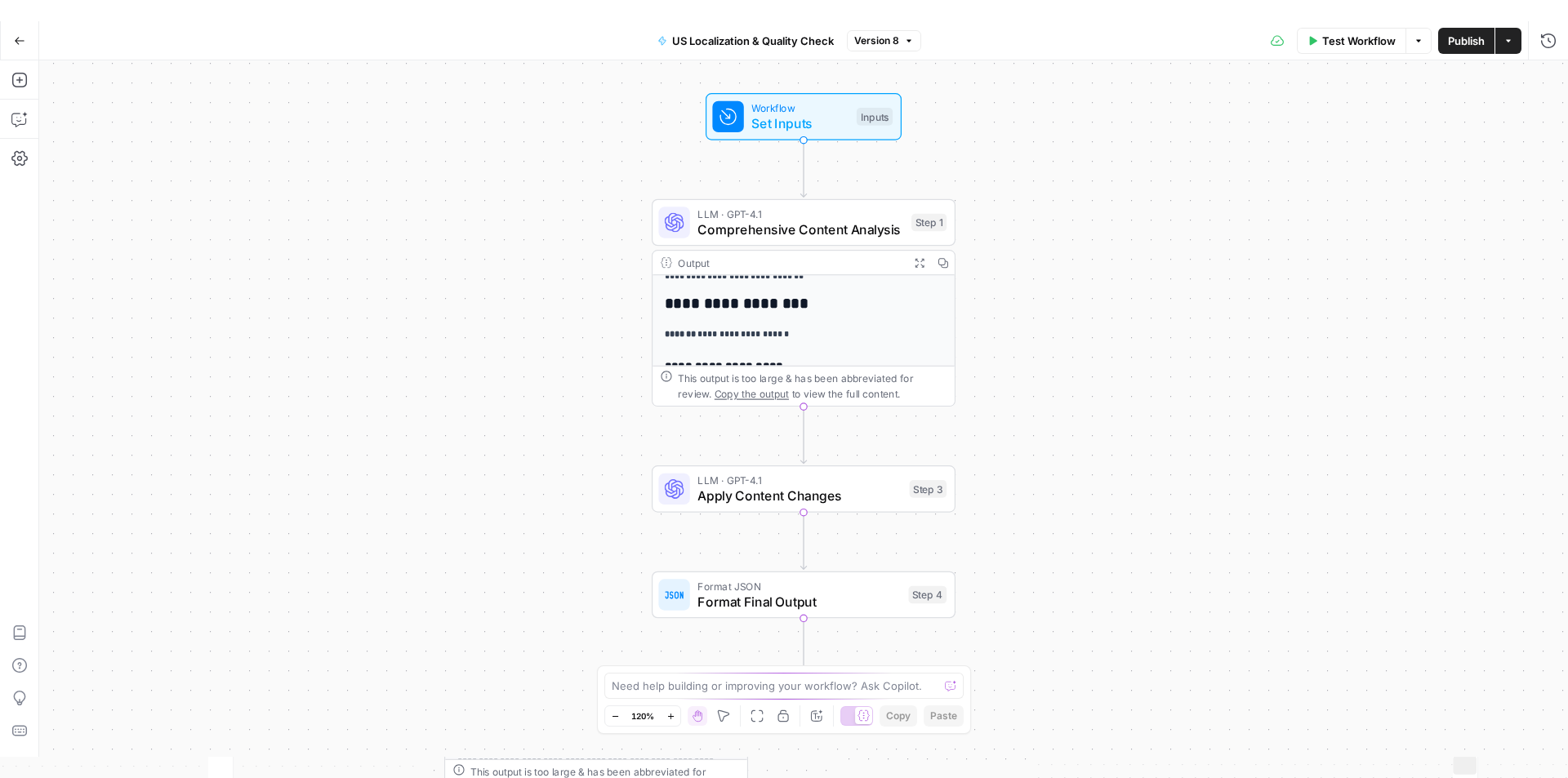
scroll to position [163, 0]
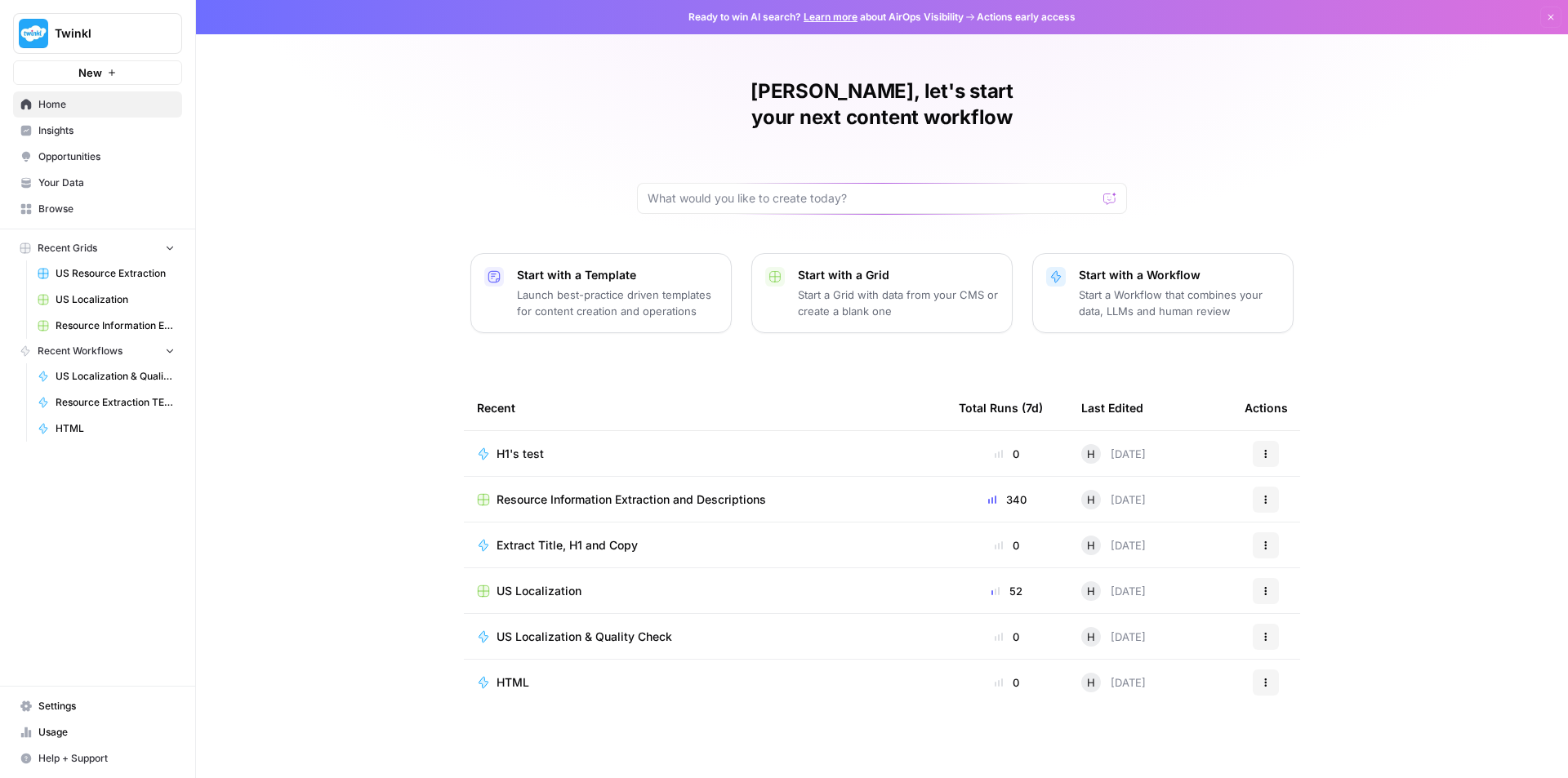
click at [135, 46] on button "Twinkl" at bounding box center [97, 33] width 169 height 41
click at [388, 59] on div "Holly, let's start your next content workflow Start with a Template Launch best…" at bounding box center [882, 389] width 1373 height 778
